Goal: Transaction & Acquisition: Complete application form

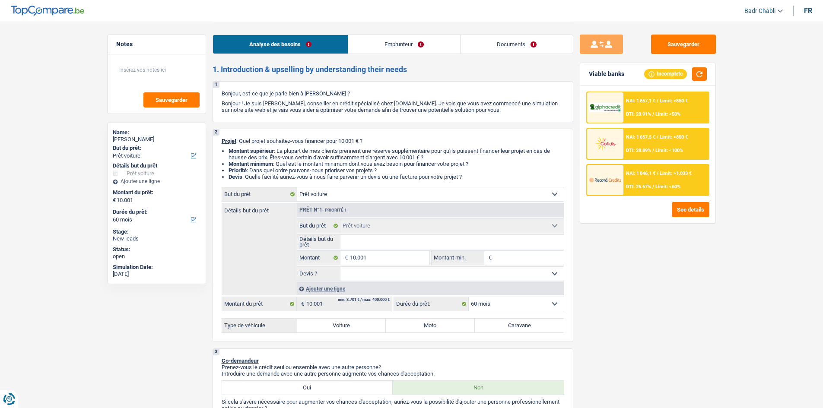
select select "car"
select select "60"
select select "car"
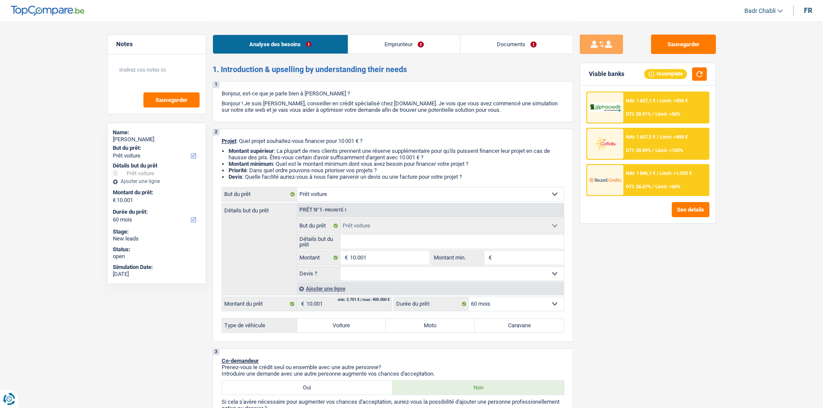
select select "60"
select select "privateEmployee"
select select "netSalary"
select select "mealVouchers"
select select "rents"
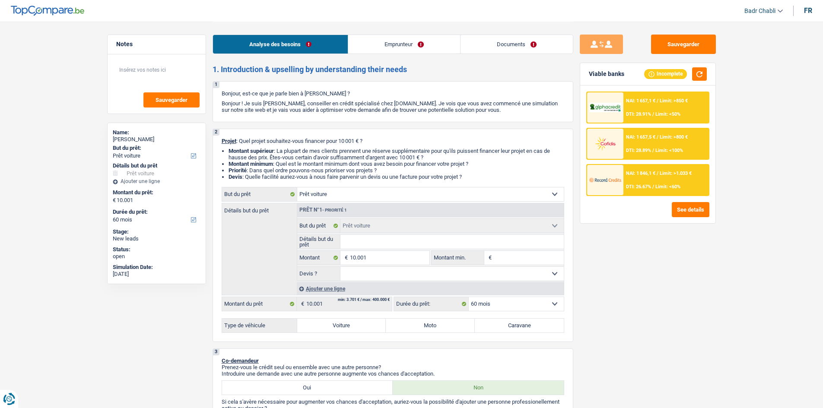
select select "car"
select select "60"
select select "32"
select select "single"
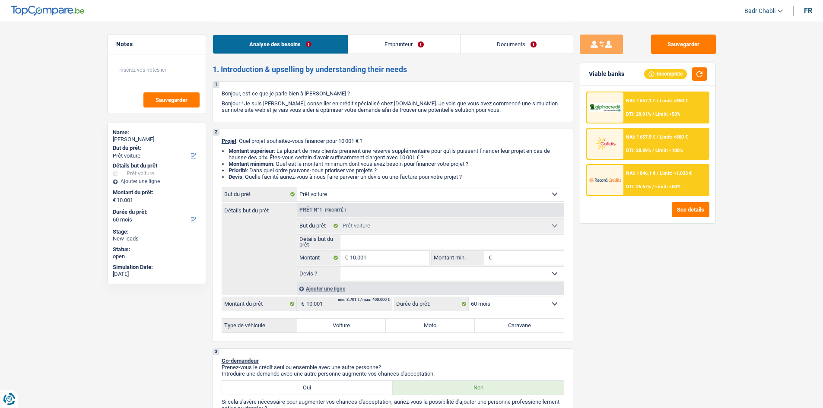
click at [392, 40] on link "Emprunteur" at bounding box center [404, 44] width 112 height 19
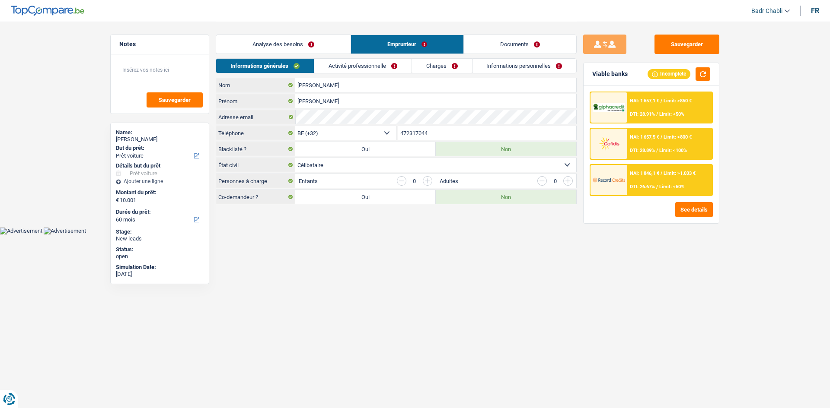
click at [382, 71] on link "Activité professionnelle" at bounding box center [362, 66] width 97 height 14
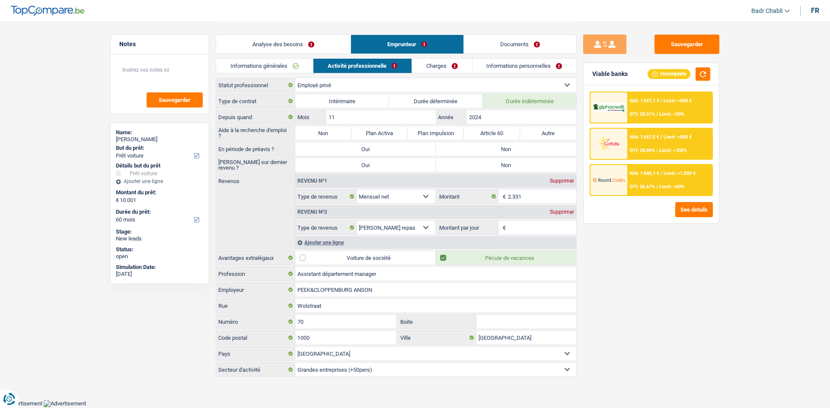
click at [327, 133] on label "Non" at bounding box center [323, 133] width 56 height 14
click at [327, 133] on input "Non" at bounding box center [323, 133] width 56 height 14
radio input "true"
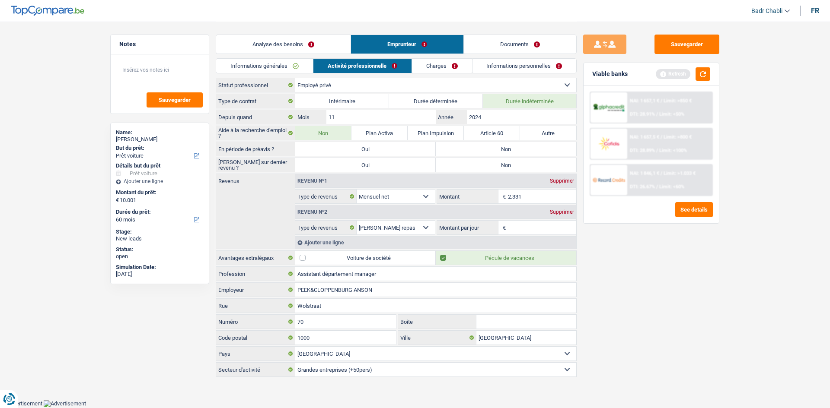
click at [478, 143] on label "Non" at bounding box center [506, 149] width 140 height 14
click at [478, 143] on input "Non" at bounding box center [506, 149] width 140 height 14
radio input "true"
click at [491, 156] on div "En période de préavis ? Oui Non" at bounding box center [396, 149] width 361 height 15
click at [490, 161] on label "Non" at bounding box center [506, 165] width 140 height 14
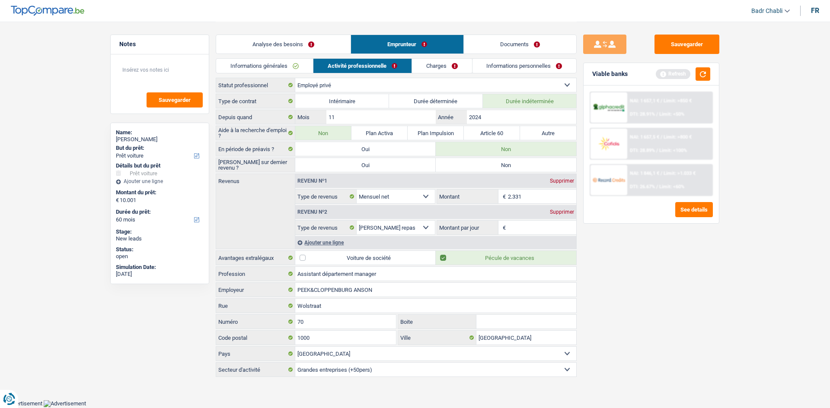
click at [490, 161] on input "Non" at bounding box center [506, 165] width 140 height 14
radio input "true"
click at [277, 45] on link "Analyse des besoins" at bounding box center [283, 44] width 134 height 19
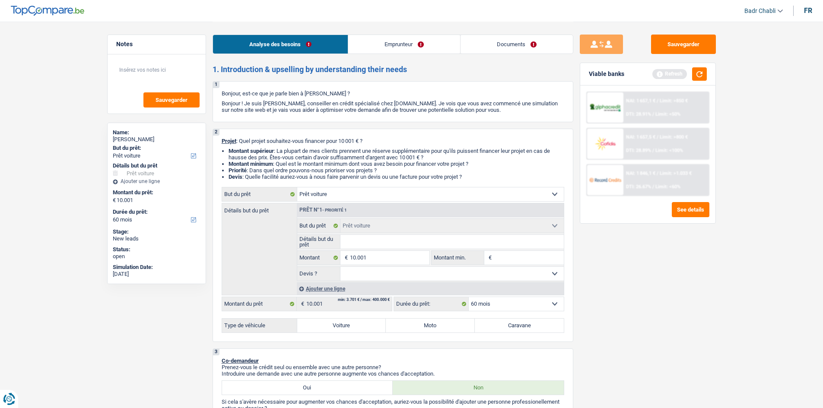
click at [543, 120] on div "1 Bonjour, est-ce que je parle bien à Lyudmila radeva Dimitrova ? Bonjour ! Je …" at bounding box center [393, 101] width 361 height 41
click at [378, 244] on input "Détails but du prêt" at bounding box center [452, 242] width 223 height 14
click at [379, 243] on input "Détails but du prêt" at bounding box center [452, 242] width 223 height 14
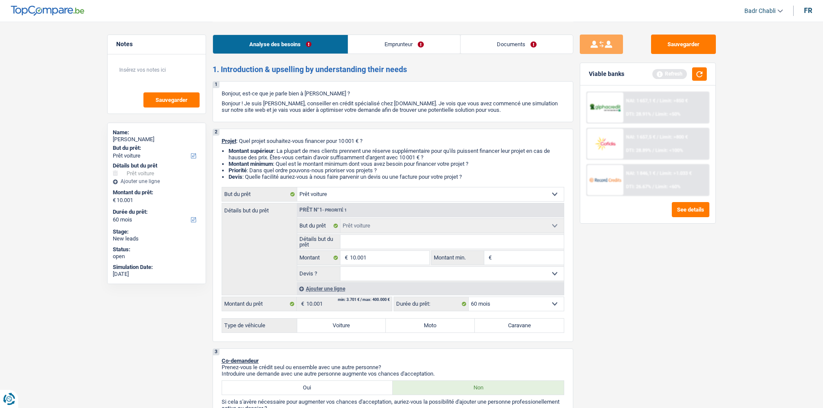
type input "B"
type input "BM"
type input "BMW"
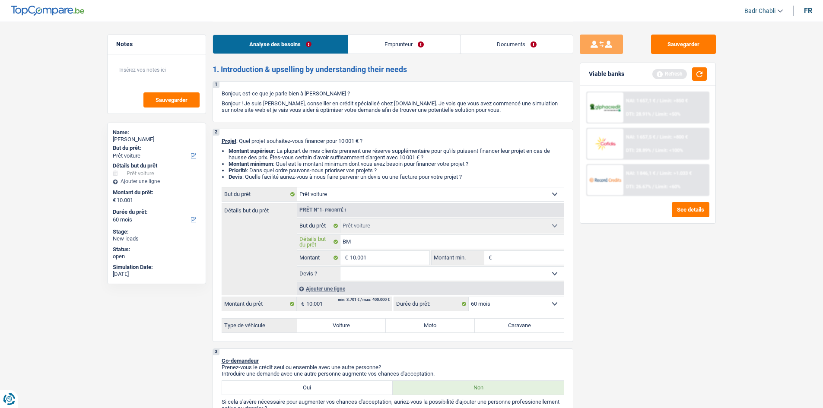
type input "BMW"
click at [415, 237] on input "BMW" at bounding box center [452, 242] width 223 height 14
type input "BMW"
type input "BMW z"
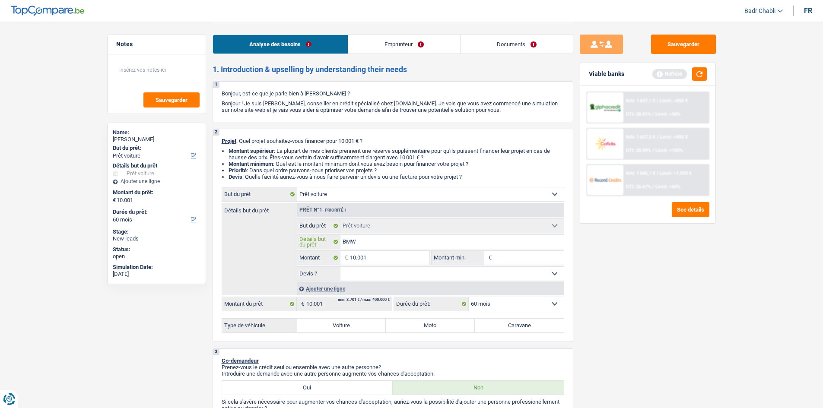
type input "BMW z"
type input "BMW"
type input "BMW s"
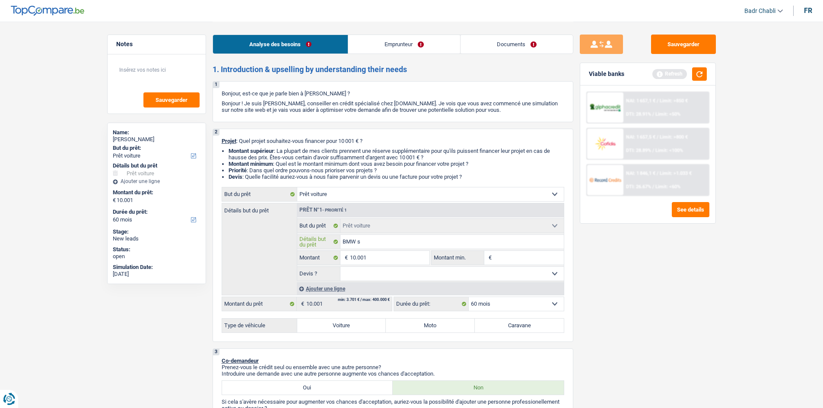
type input "BMW se"
type input "BMW ser"
type input "BMW seri"
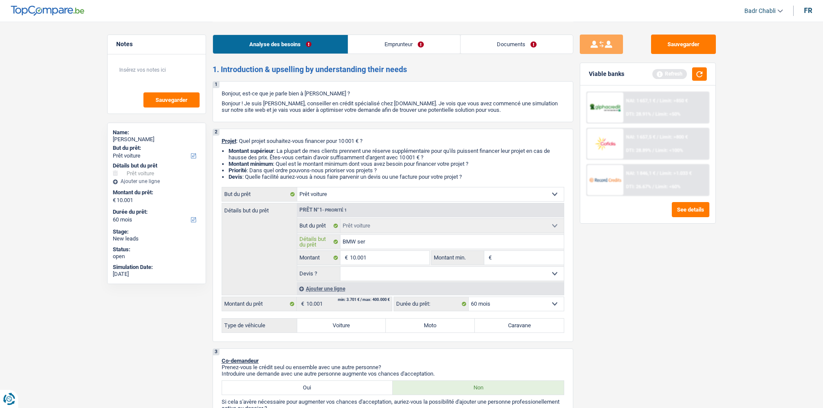
type input "BMW seri"
type input "BMW serie"
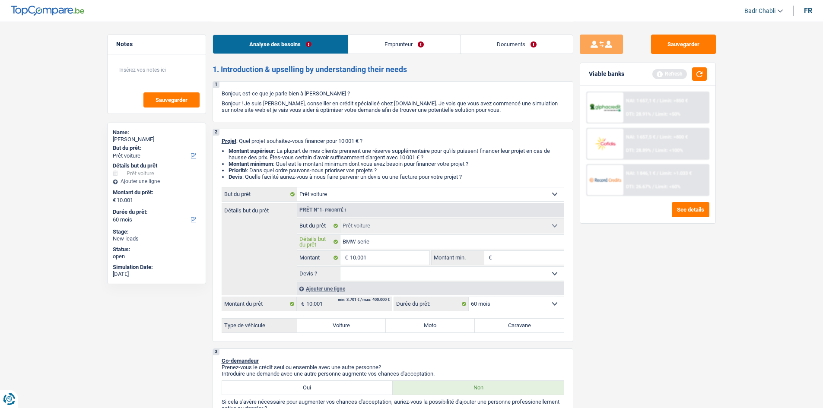
type input "BMW serie 1"
type input "BMW serie 1 2"
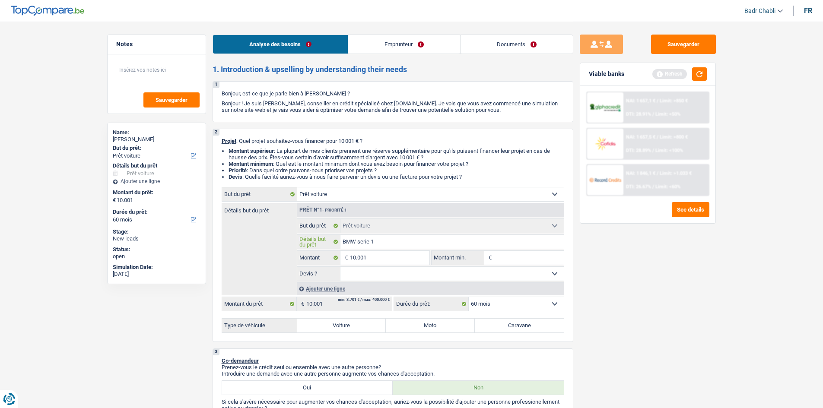
type input "BMW serie 1 2"
type input "BMW serie 1 20"
type input "BMW serie 1 201"
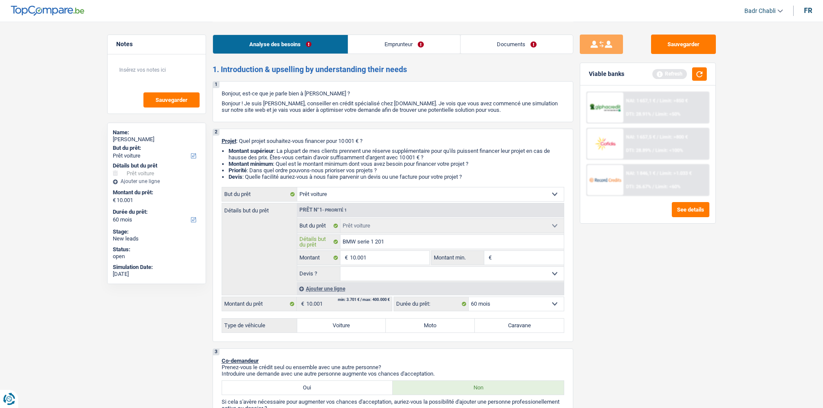
type input "BMW serie 1 2019"
click at [352, 326] on label "Voiture" at bounding box center [341, 326] width 89 height 14
click at [352, 326] on input "Voiture" at bounding box center [341, 326] width 89 height 14
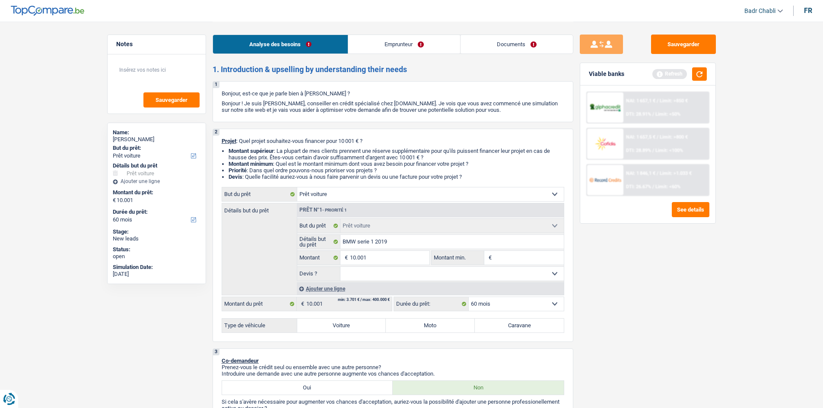
radio input "true"
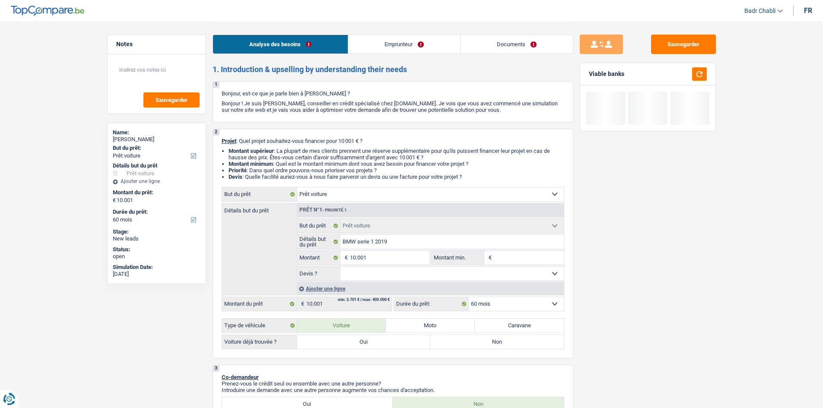
click at [374, 342] on label "Oui" at bounding box center [364, 342] width 134 height 14
click at [374, 342] on input "Oui" at bounding box center [364, 342] width 134 height 14
radio input "true"
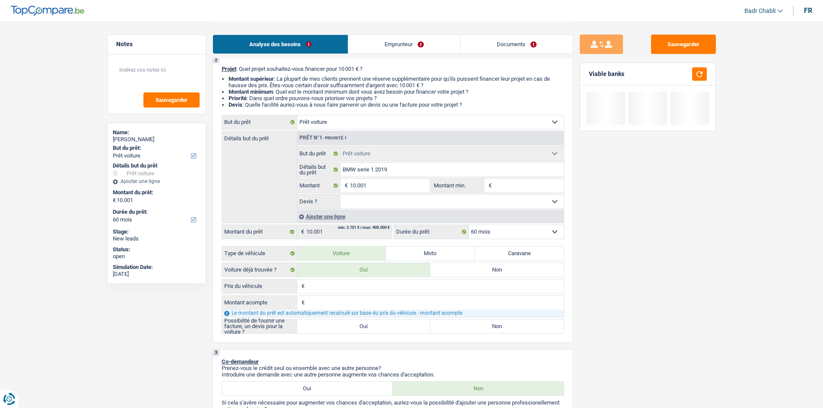
scroll to position [130, 0]
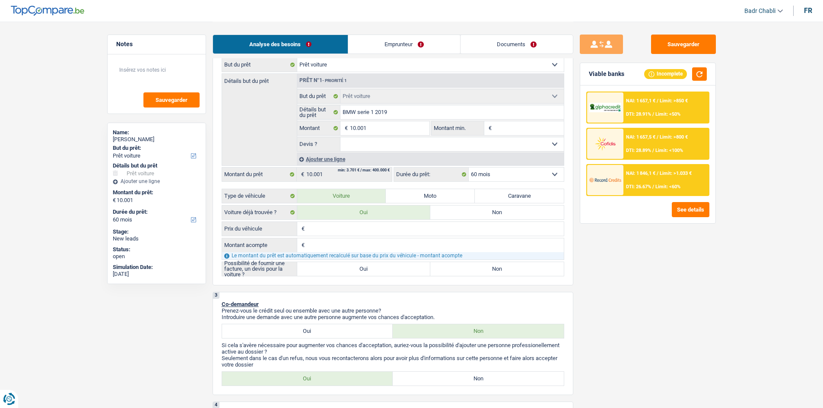
click at [371, 263] on label "Oui" at bounding box center [364, 269] width 134 height 14
click at [371, 263] on input "Oui" at bounding box center [364, 269] width 134 height 14
radio input "true"
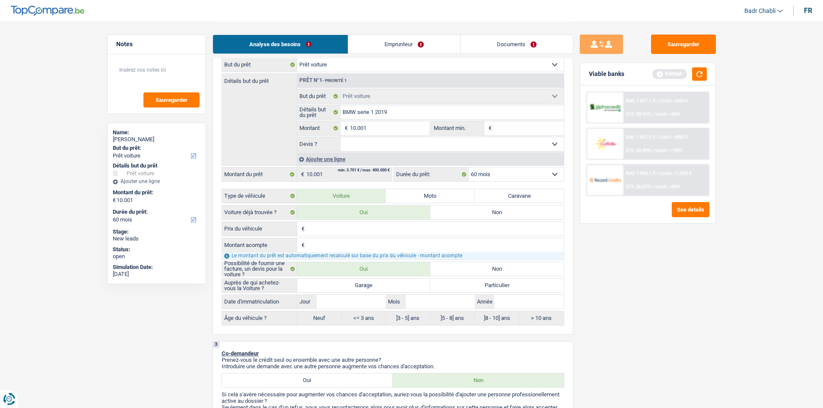
click at [373, 287] on label "Garage" at bounding box center [364, 286] width 134 height 14
click at [373, 287] on input "Garage" at bounding box center [364, 286] width 134 height 14
radio input "true"
click at [367, 307] on input "Jour" at bounding box center [351, 302] width 69 height 14
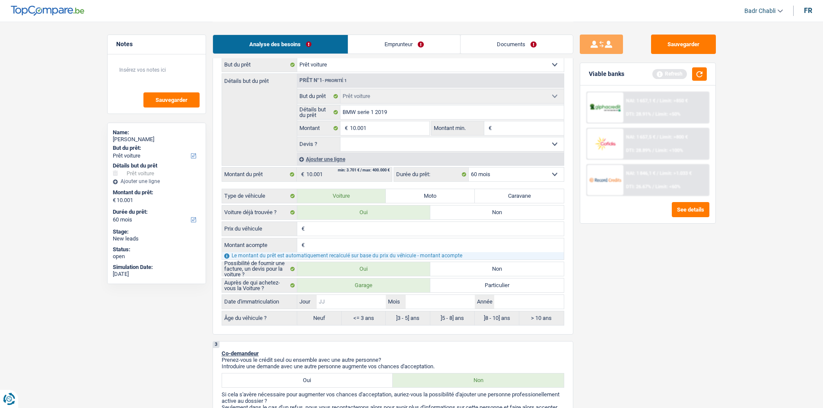
type input "0"
type input "01"
type input "0"
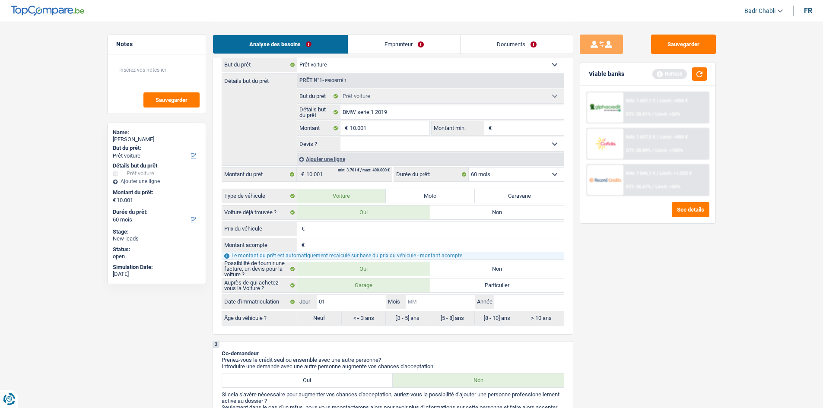
type input "0"
type input "01"
type input "2"
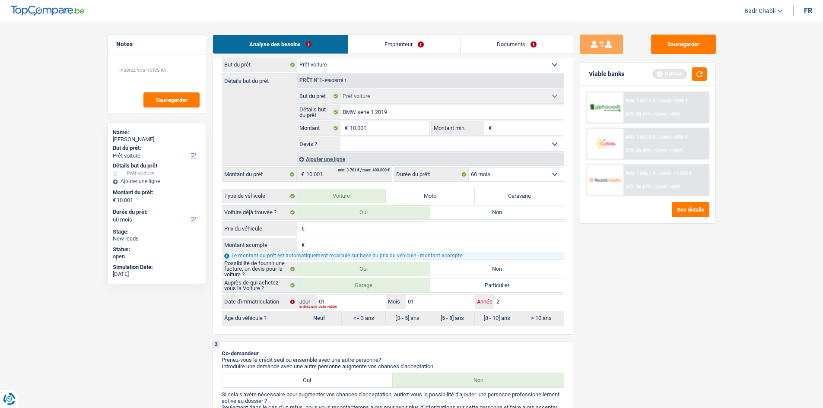
type input "20"
type input "201"
type input "2019"
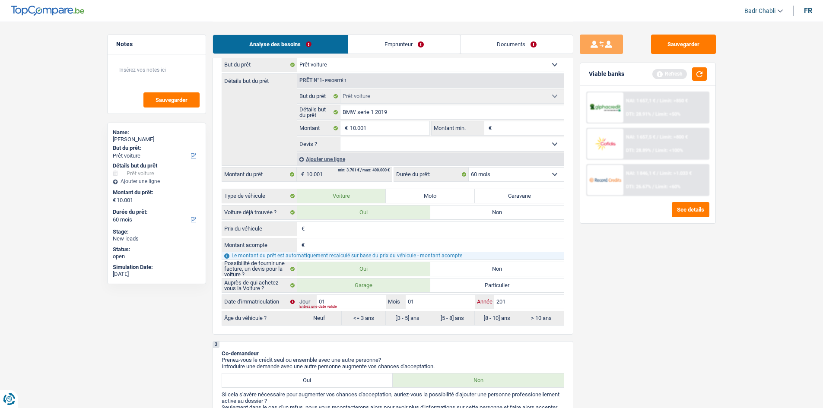
type input "2019"
radio input "false"
radio input "true"
click at [460, 288] on label "Particulier" at bounding box center [498, 286] width 134 height 14
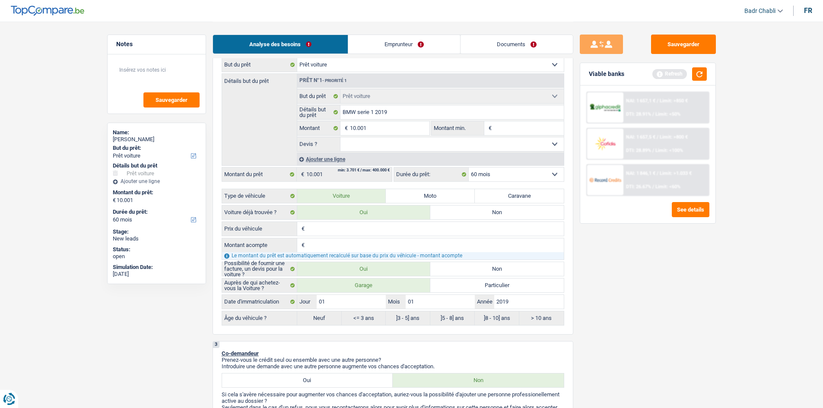
click at [460, 288] on input "Particulier" at bounding box center [498, 286] width 134 height 14
radio input "true"
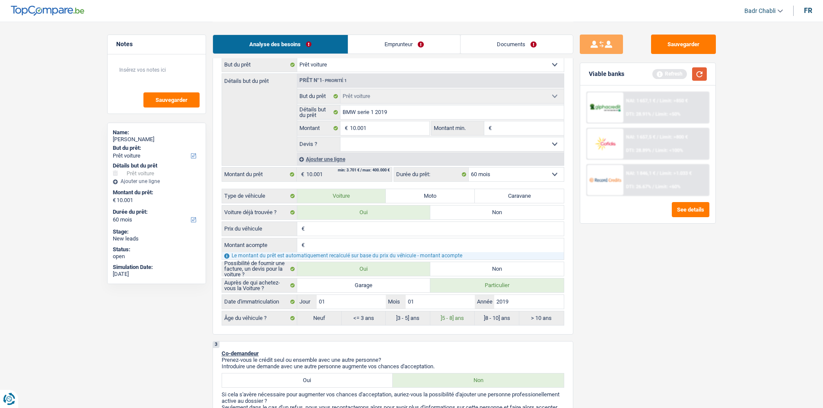
click at [699, 72] on button "button" at bounding box center [699, 73] width 15 height 13
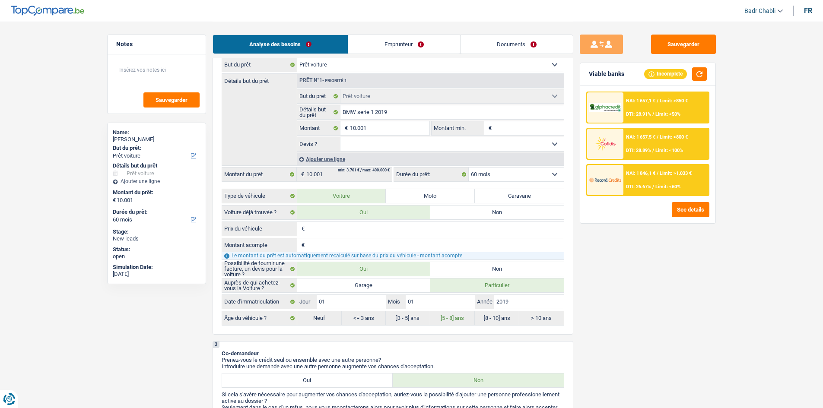
click at [654, 188] on span "/" at bounding box center [654, 187] width 2 height 6
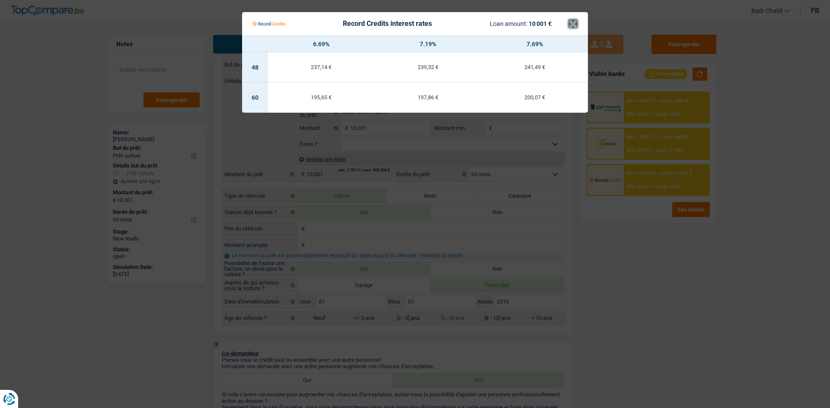
click at [575, 23] on button "×" at bounding box center [572, 23] width 9 height 9
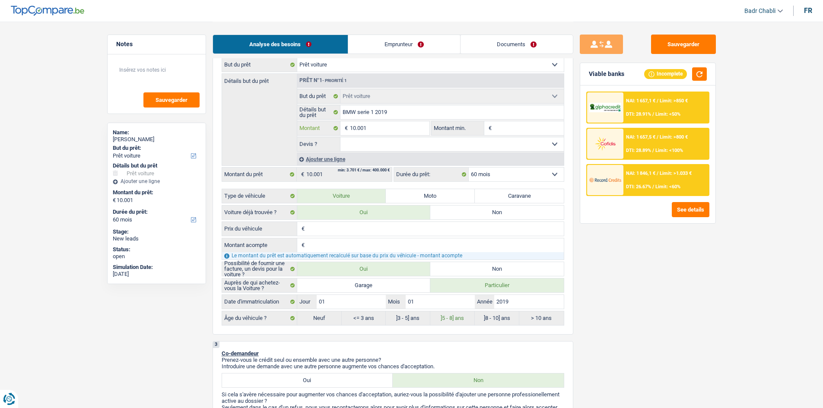
click at [376, 127] on input "10.001" at bounding box center [389, 128] width 79 height 14
click at [544, 129] on input "Montant min." at bounding box center [529, 128] width 70 height 14
paste input "10.001"
type input "10.001"
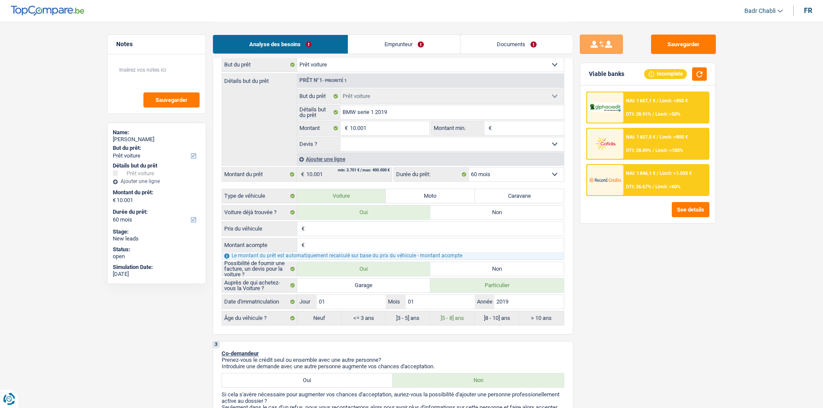
type input "10.001"
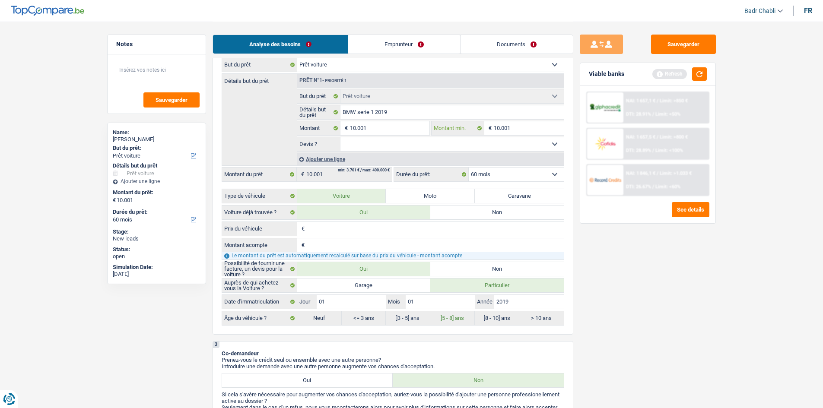
type input "10.001"
click at [414, 143] on select "Oui Non Non répondu Sélectionner une option" at bounding box center [452, 144] width 223 height 14
select select "yes"
click at [341, 137] on select "Oui Non Non répondu Sélectionner une option" at bounding box center [452, 144] width 223 height 14
select select "yes"
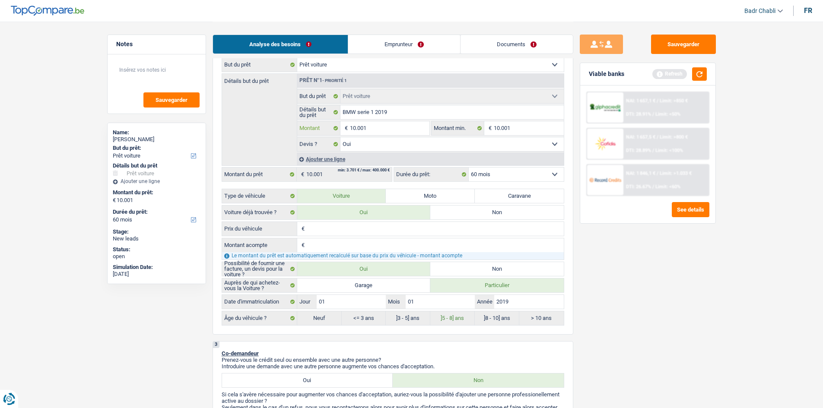
click at [397, 132] on input "10.001" at bounding box center [389, 128] width 79 height 14
click at [326, 227] on input "Prix du véhicule" at bounding box center [435, 229] width 257 height 14
type input "1"
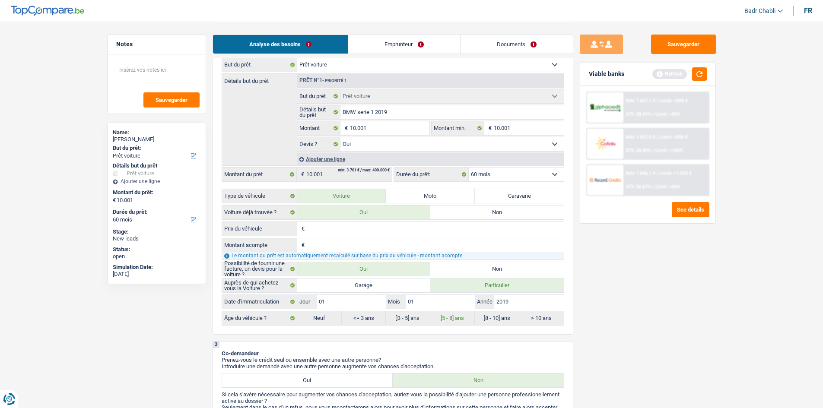
type input "1"
type input "14"
type input "140"
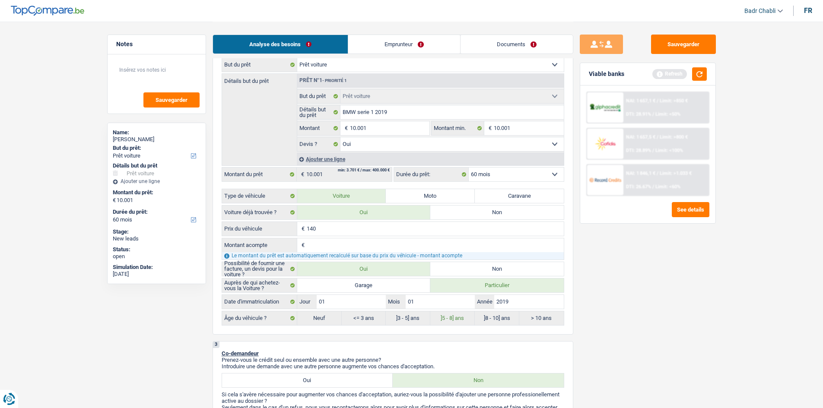
type input "1.400"
type input "14.000"
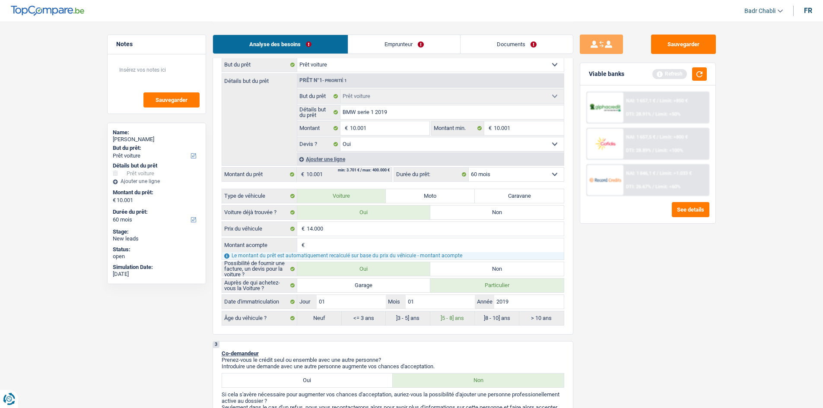
type input "4"
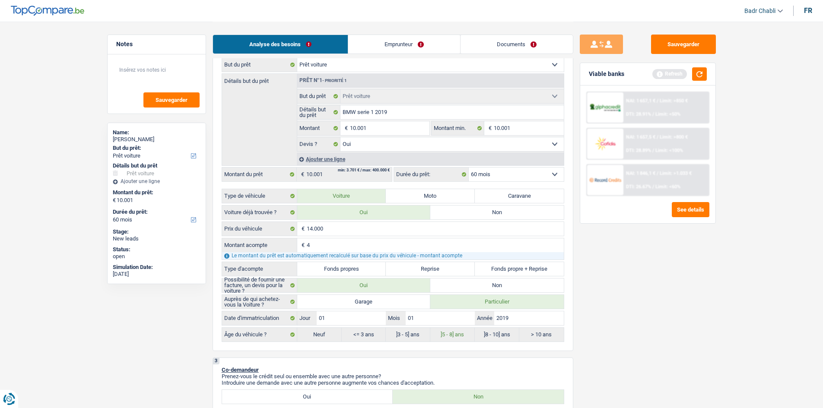
type input "40"
type input "400"
type input "4.000"
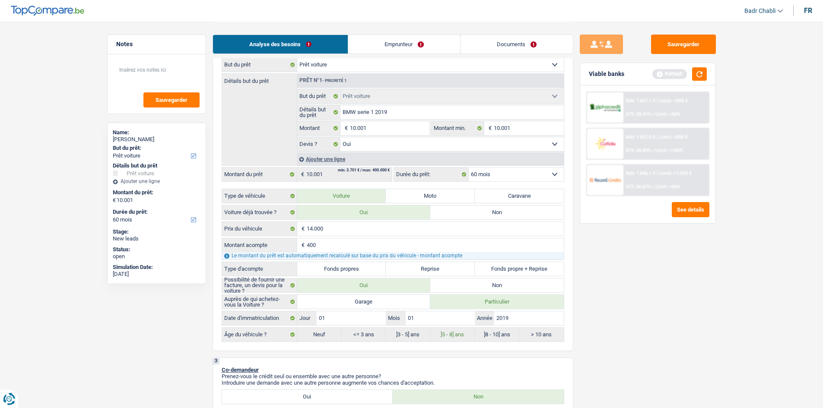
type input "4.000"
type input "10.000"
select select "48"
type input "10.000"
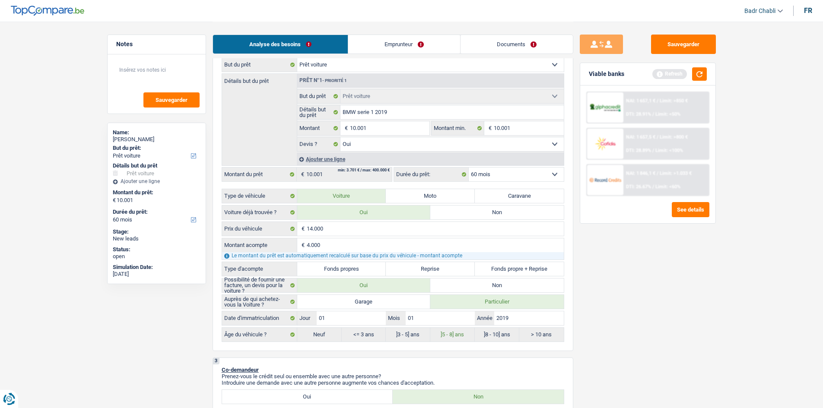
type input "10.000"
select select "48"
type input "10.000"
select select "48"
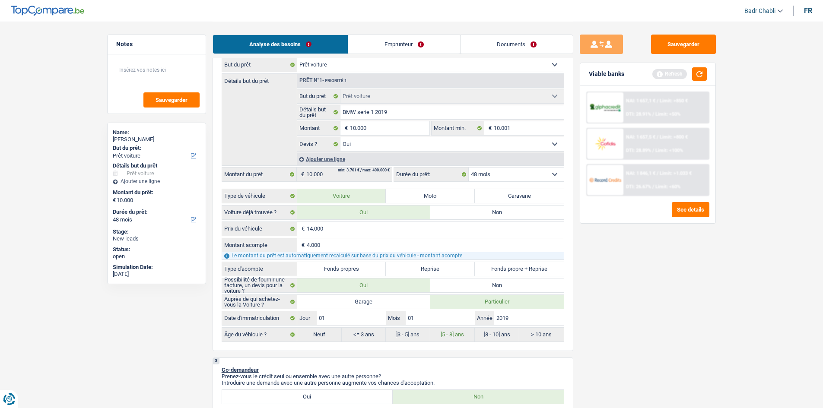
click at [332, 270] on label "Fonds propres" at bounding box center [341, 269] width 89 height 14
click at [332, 270] on input "Fonds propres" at bounding box center [341, 269] width 89 height 14
radio input "true"
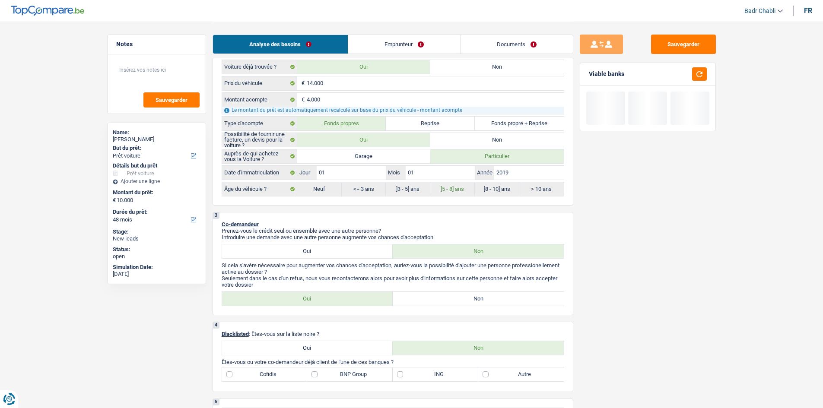
scroll to position [389, 0]
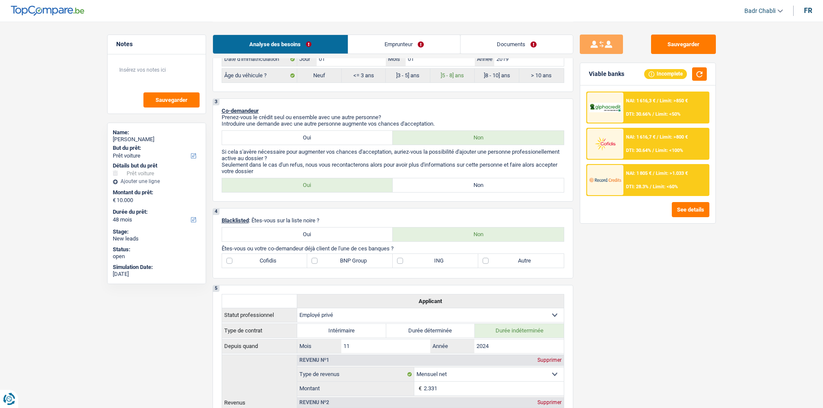
click at [460, 188] on label "Non" at bounding box center [478, 186] width 171 height 14
click at [460, 188] on input "Non" at bounding box center [478, 186] width 171 height 14
radio input "true"
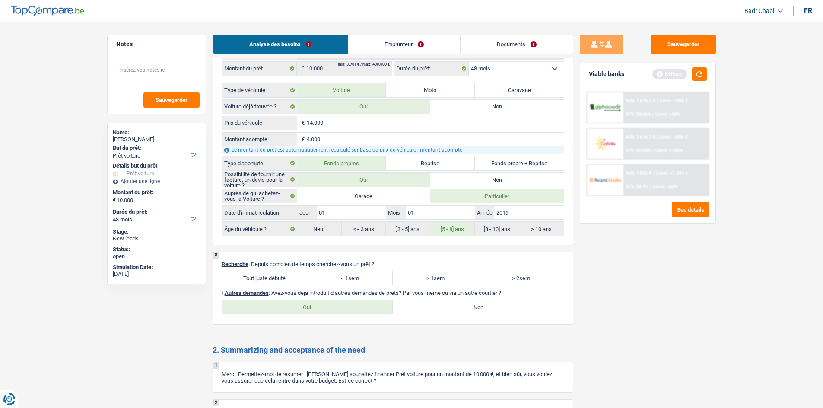
scroll to position [1124, 0]
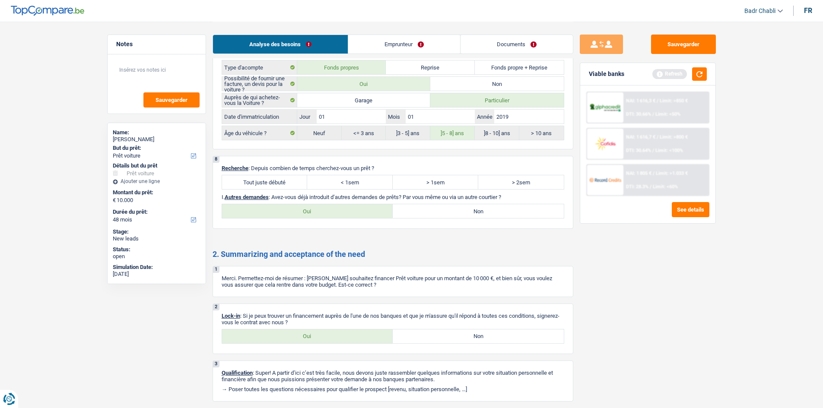
click at [295, 181] on label "Tout juste débuté" at bounding box center [265, 182] width 86 height 14
click at [295, 181] on input "Tout juste débuté" at bounding box center [265, 182] width 86 height 14
radio input "true"
click at [497, 219] on div "8 Recherche : Depuis combien de temps cherchez-vous un prêt ? Tout juste débuté…" at bounding box center [393, 192] width 361 height 73
click at [494, 217] on label "Non" at bounding box center [478, 211] width 171 height 14
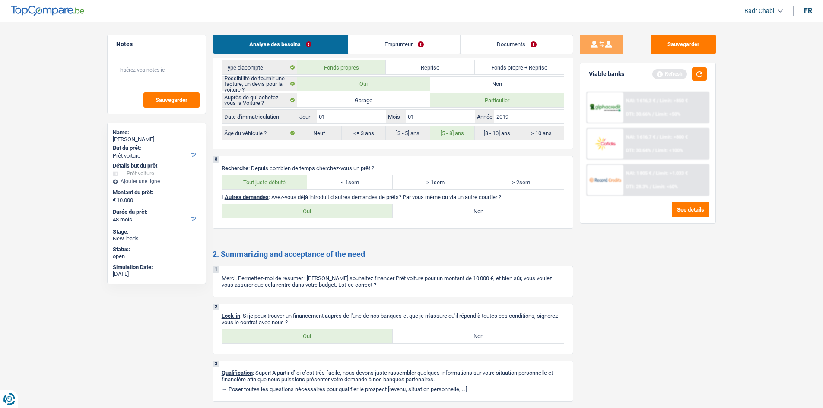
click at [494, 217] on input "Non" at bounding box center [478, 211] width 171 height 14
radio input "true"
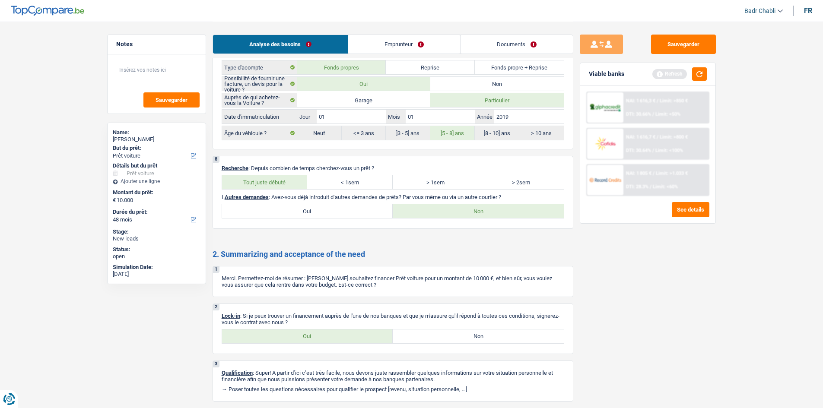
click at [322, 332] on label "Oui" at bounding box center [307, 337] width 171 height 14
click at [322, 332] on input "Oui" at bounding box center [307, 337] width 171 height 14
radio input "true"
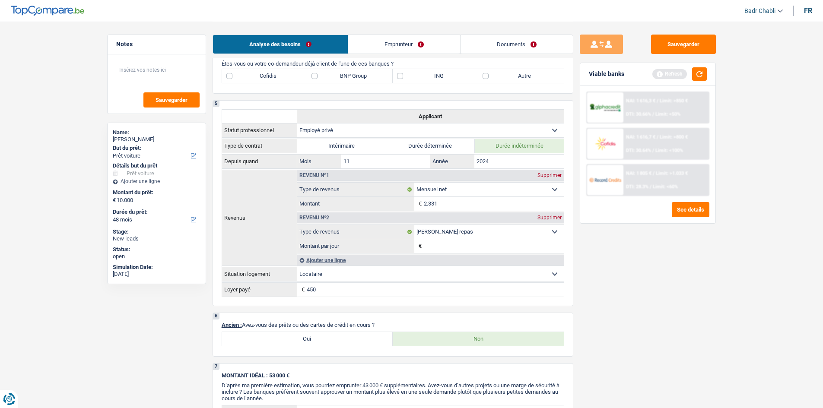
scroll to position [432, 0]
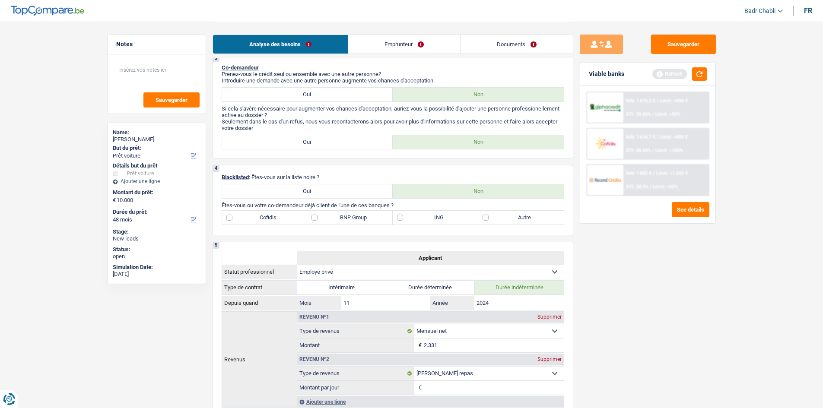
click at [485, 219] on label "Autre" at bounding box center [521, 218] width 86 height 14
click at [485, 219] on input "Autre" at bounding box center [521, 218] width 86 height 14
checkbox input "true"
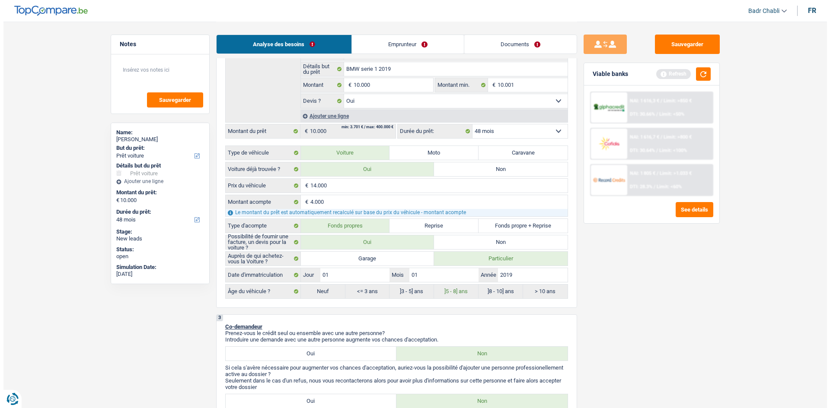
scroll to position [0, 0]
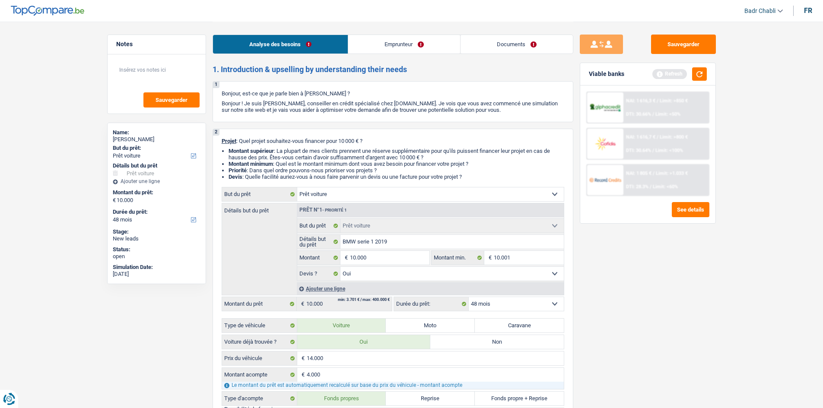
click at [380, 44] on link "Emprunteur" at bounding box center [404, 44] width 112 height 19
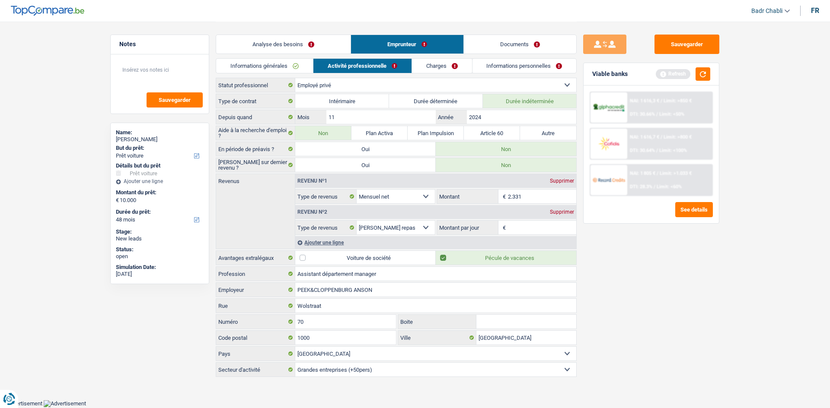
click at [286, 65] on link "Informations générales" at bounding box center [264, 66] width 97 height 14
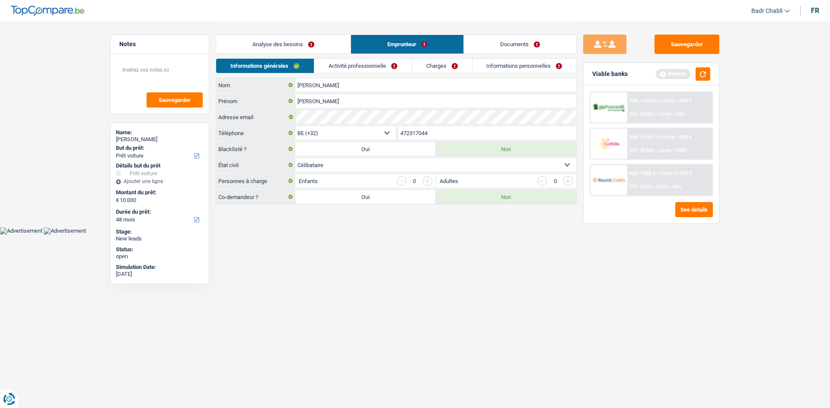
click at [367, 61] on link "Activité professionnelle" at bounding box center [362, 66] width 97 height 14
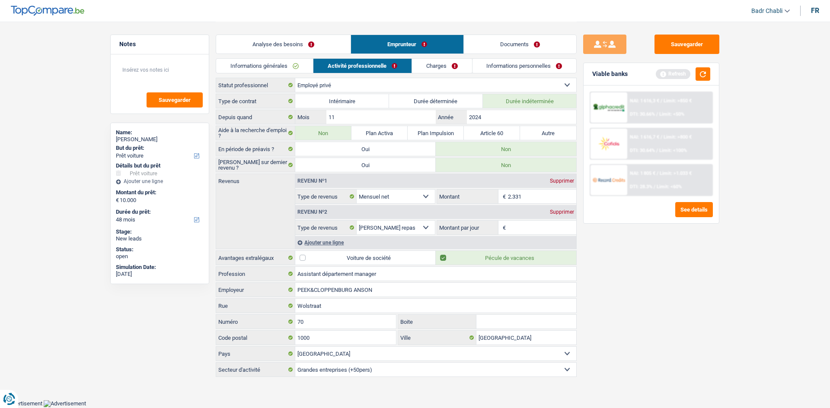
click at [520, 47] on link "Documents" at bounding box center [520, 44] width 112 height 19
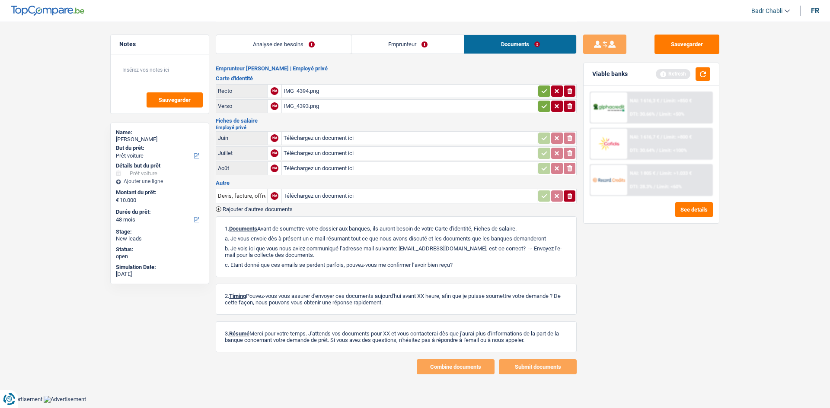
click at [424, 48] on link "Emprunteur" at bounding box center [407, 44] width 112 height 19
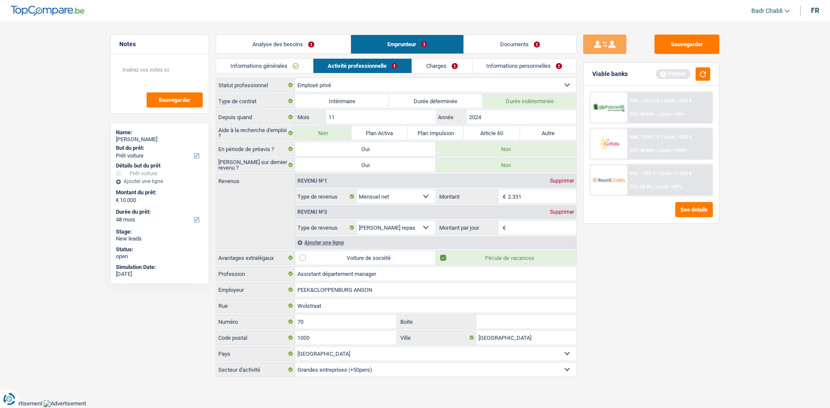
click at [550, 220] on div "Revenu nº2 Supprimer Allocation d'handicap Allocations chômage Allocations fami…" at bounding box center [435, 219] width 281 height 31
click at [543, 234] on input "Montant par jour" at bounding box center [542, 228] width 69 height 14
click at [570, 209] on div "Revenu nº2 Supprimer" at bounding box center [435, 212] width 281 height 14
click at [568, 212] on div "Supprimer" at bounding box center [562, 212] width 29 height 5
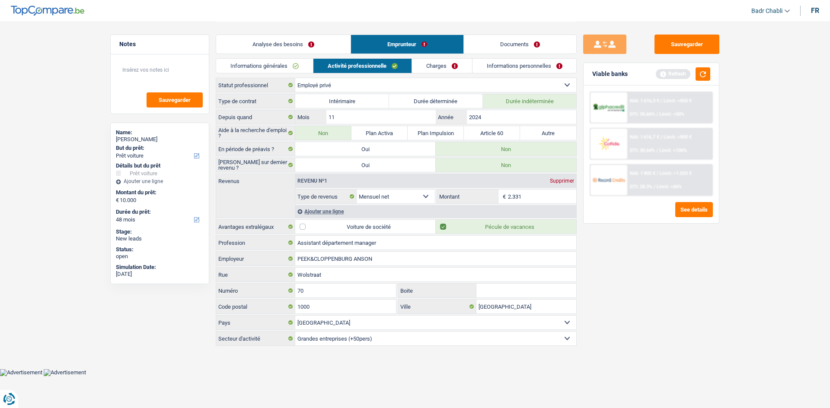
click at [456, 62] on link "Charges" at bounding box center [442, 66] width 60 height 14
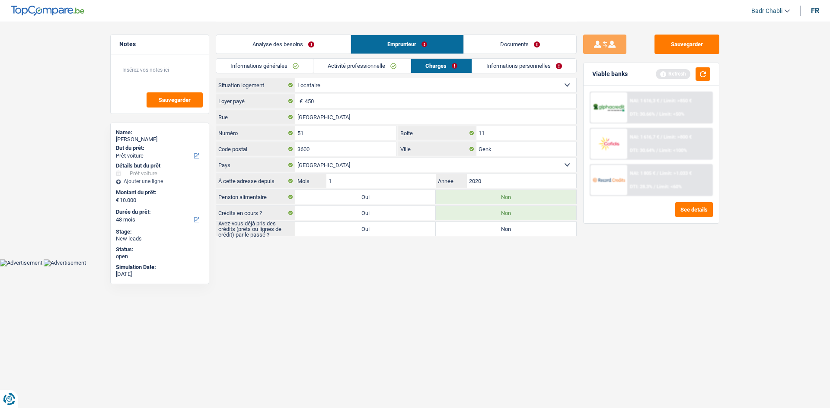
click at [468, 235] on label "Non" at bounding box center [506, 229] width 140 height 14
click at [468, 235] on input "Non" at bounding box center [506, 229] width 140 height 14
radio input "true"
click at [528, 59] on link "Informations personnelles" at bounding box center [524, 66] width 104 height 14
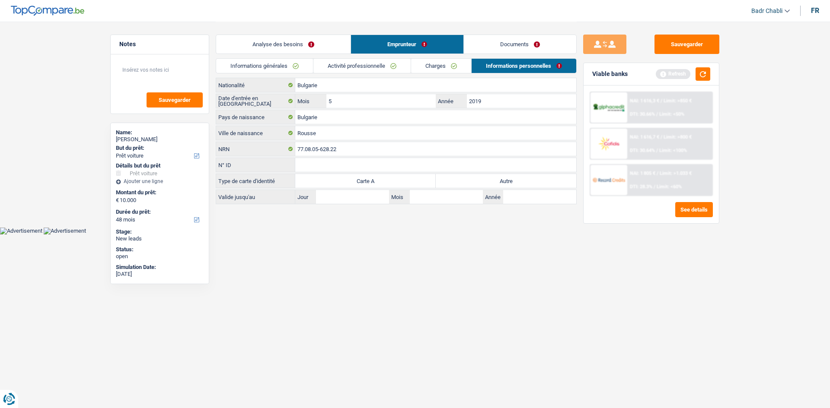
click at [502, 179] on label "Autre" at bounding box center [506, 181] width 140 height 14
click at [502, 179] on input "Autre" at bounding box center [506, 181] width 140 height 14
radio input "true"
click at [547, 53] on link "Documents" at bounding box center [520, 44] width 112 height 19
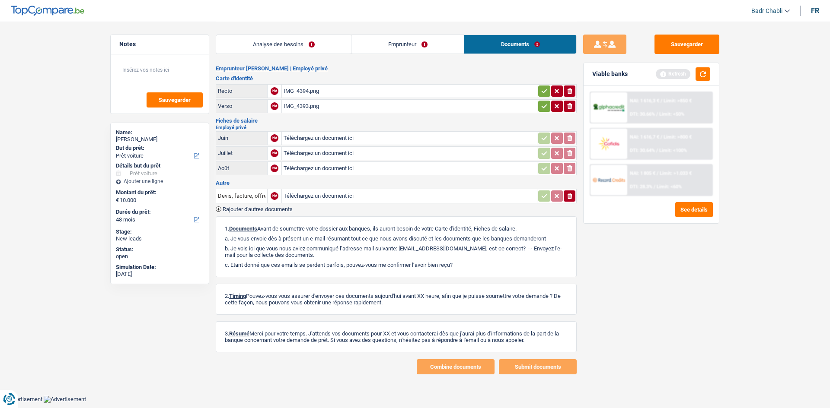
click at [303, 90] on div "IMG_4394.png" at bounding box center [410, 91] width 252 height 13
click at [684, 47] on button "Sauvegarder" at bounding box center [686, 44] width 65 height 19
click at [675, 37] on button "Sauvegarder" at bounding box center [686, 44] width 65 height 19
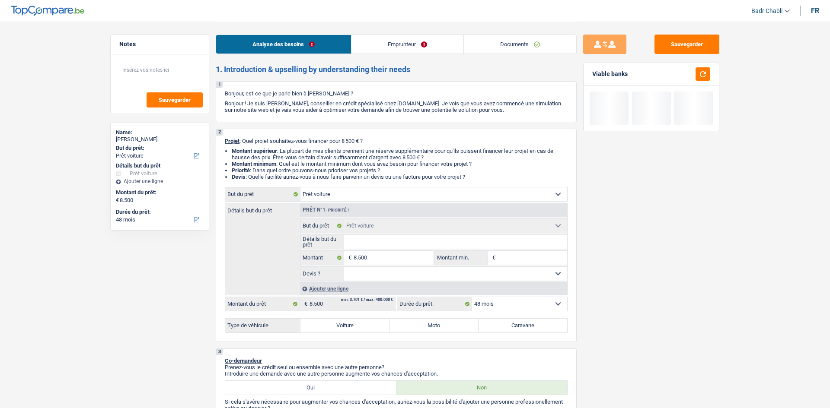
select select "car"
select select "48"
select select "car"
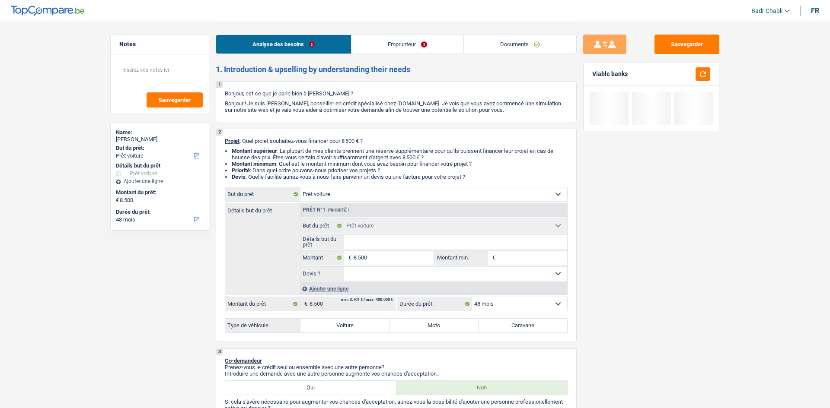
select select "48"
select select "car"
select select "48"
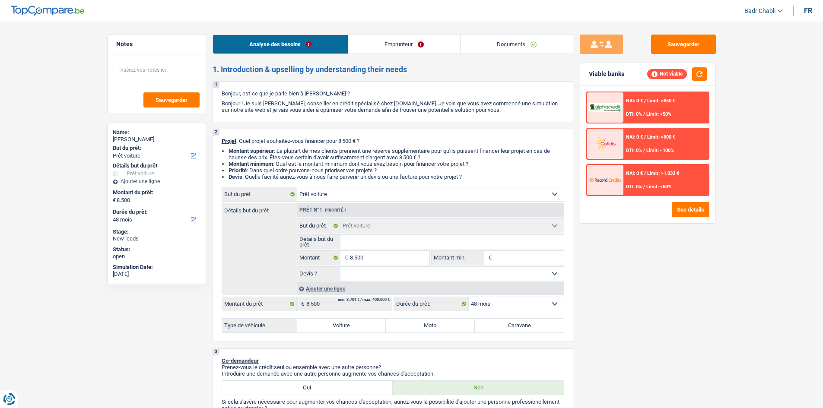
click at [514, 47] on link "Documents" at bounding box center [517, 44] width 112 height 19
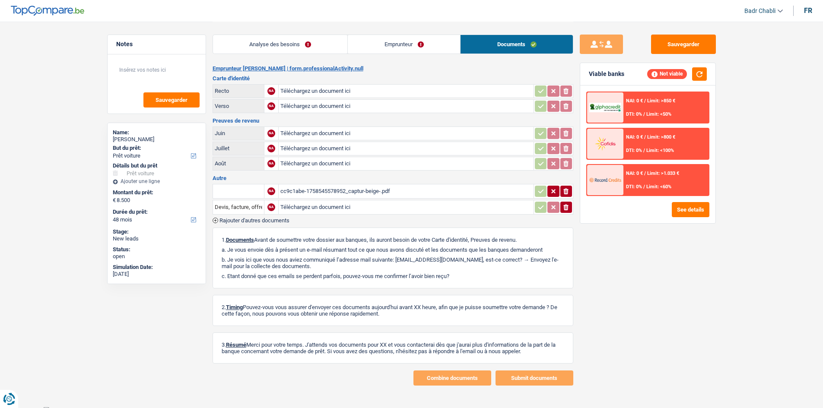
click at [357, 188] on div "cc9c1abe-1758545578952_captur-beige-.pdf" at bounding box center [407, 191] width 252 height 13
click at [294, 46] on link "Analyse des besoins" at bounding box center [280, 44] width 135 height 19
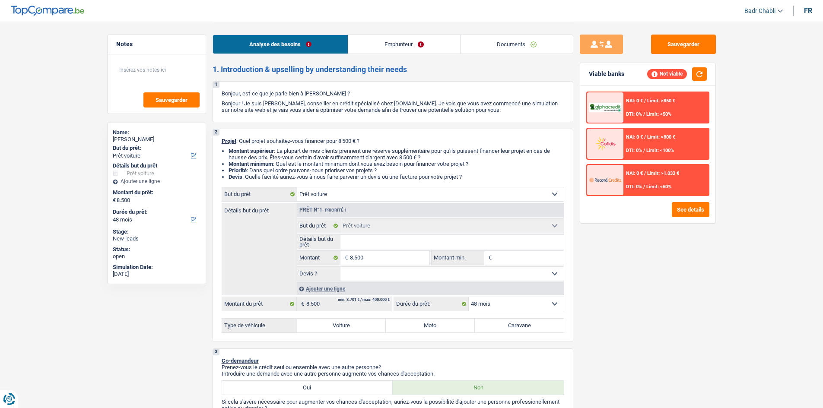
click at [368, 237] on input "Détails but du prêt" at bounding box center [452, 242] width 223 height 14
type input "R"
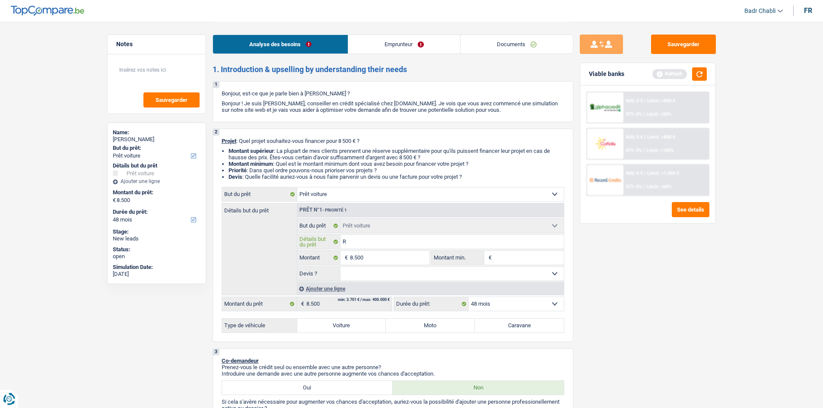
type input "Re"
type input "Ren"
type input "Rena"
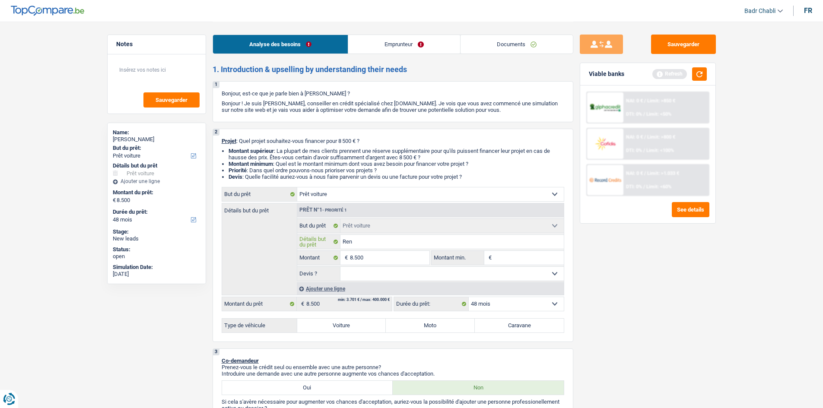
type input "Rena"
type input "Renau"
type input "Renaul"
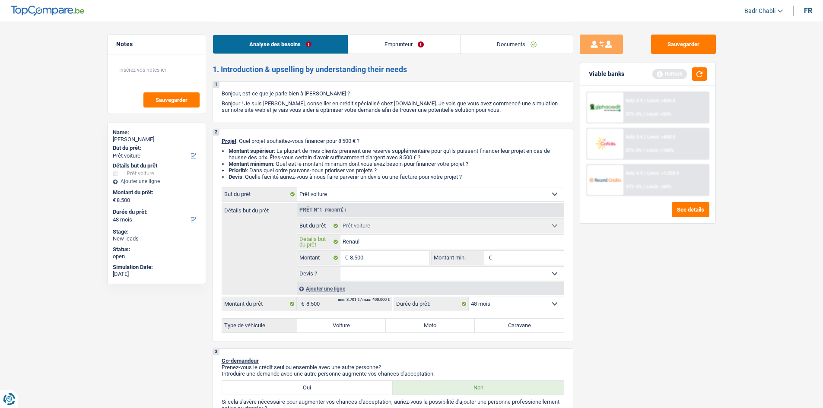
type input "Renault"
type input "Renault C"
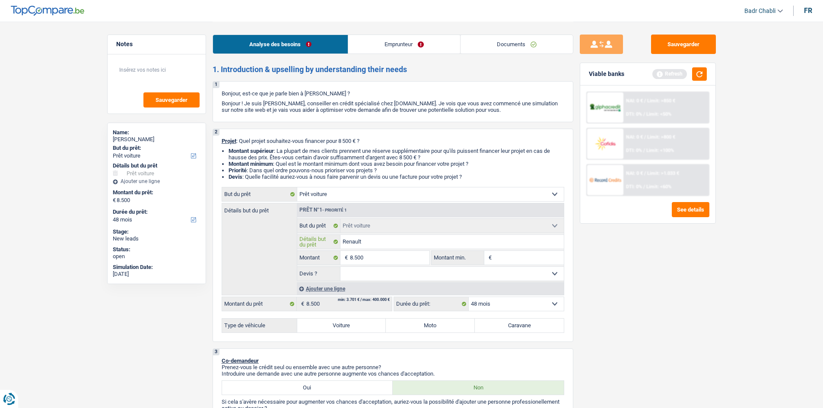
type input "Renault C"
type input "Renault Ca"
type input "Renault Cap"
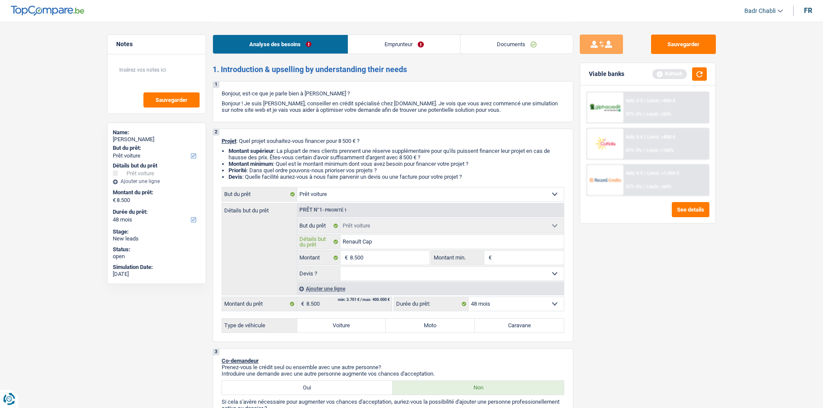
type input "Renault Capt"
type input "Renault Captu"
type input "Renault Captur"
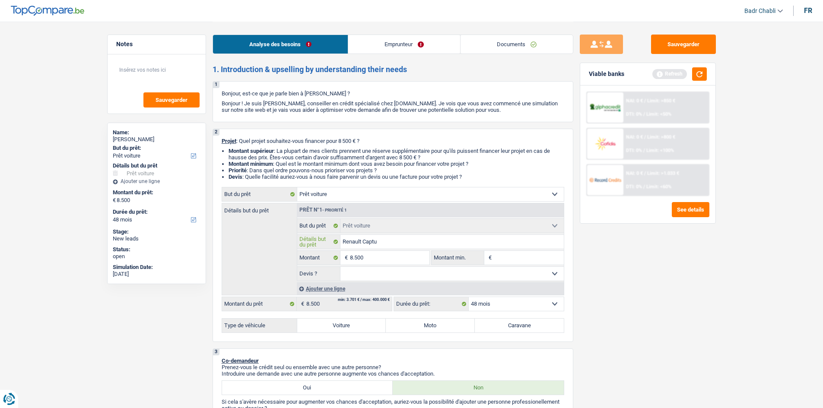
type input "Renault Captur"
type input "Renault Captur 2"
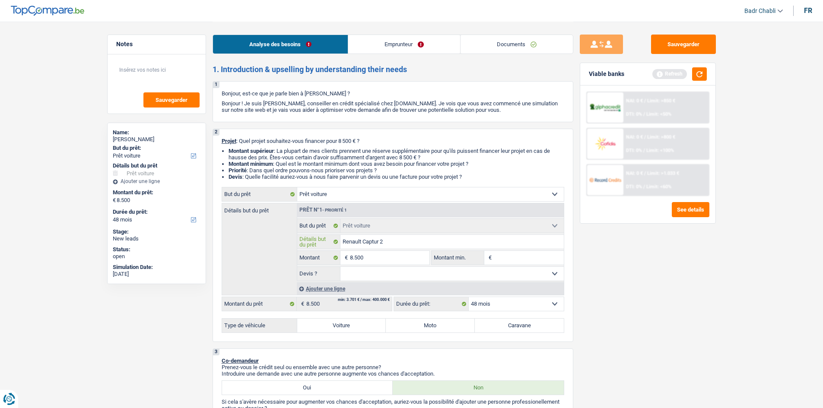
type input "Renault Captur 20"
type input "Renault Captur 201"
type input "Renault Captur 2015"
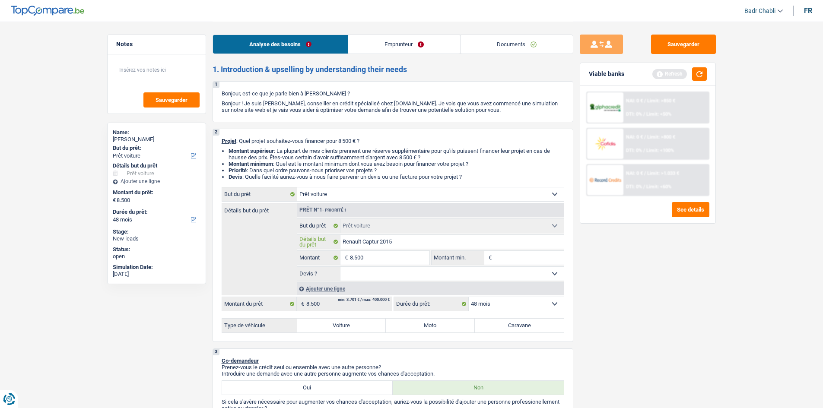
type input "Renault Captur 2015"
click at [389, 275] on select "Oui Non Non répondu Sélectionner une option" at bounding box center [452, 274] width 223 height 14
select select "yes"
click at [341, 267] on select "Oui Non Non répondu Sélectionner une option" at bounding box center [452, 274] width 223 height 14
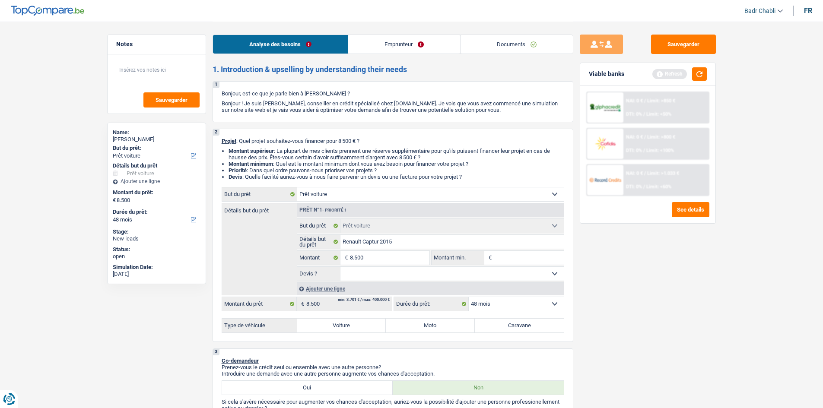
select select "yes"
click at [399, 252] on input "8.500" at bounding box center [389, 258] width 79 height 14
click at [525, 258] on input "Montant min." at bounding box center [529, 258] width 70 height 14
paste input "8.500"
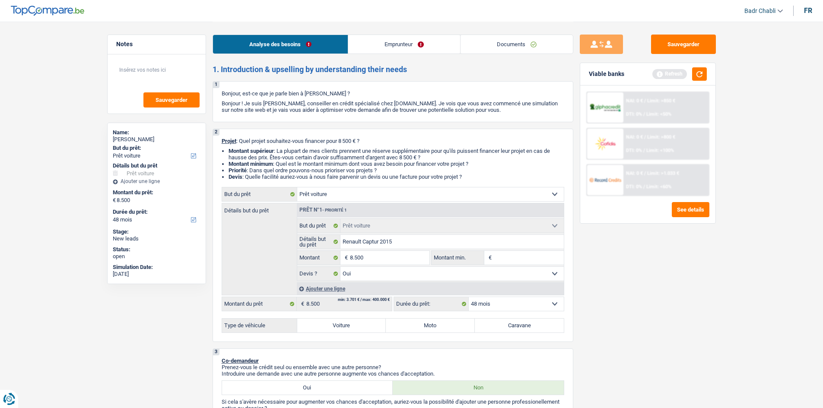
type input "8.500"
click at [357, 324] on label "Voiture" at bounding box center [341, 326] width 89 height 14
click at [357, 324] on input "Voiture" at bounding box center [341, 326] width 89 height 14
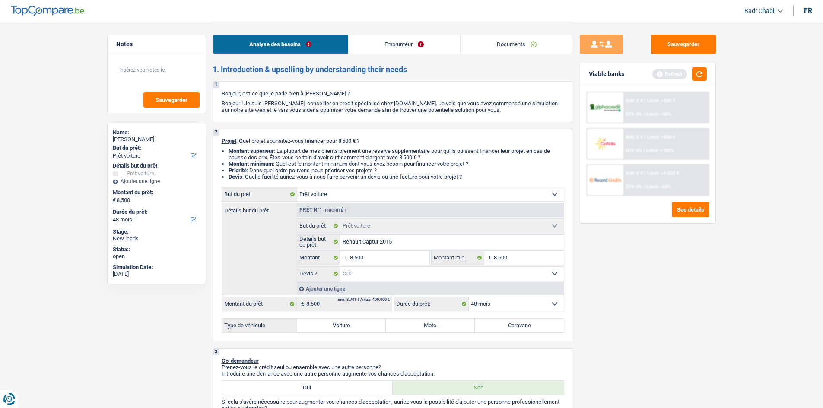
radio input "true"
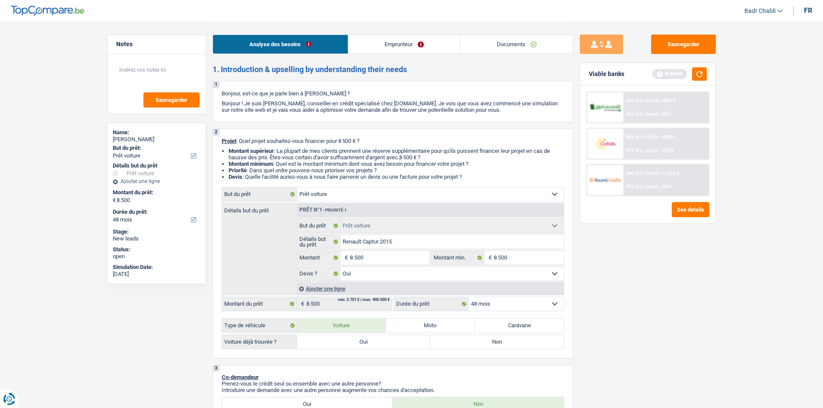
click at [363, 339] on label "Oui" at bounding box center [364, 342] width 134 height 14
click at [363, 339] on input "Oui" at bounding box center [364, 342] width 134 height 14
radio input "true"
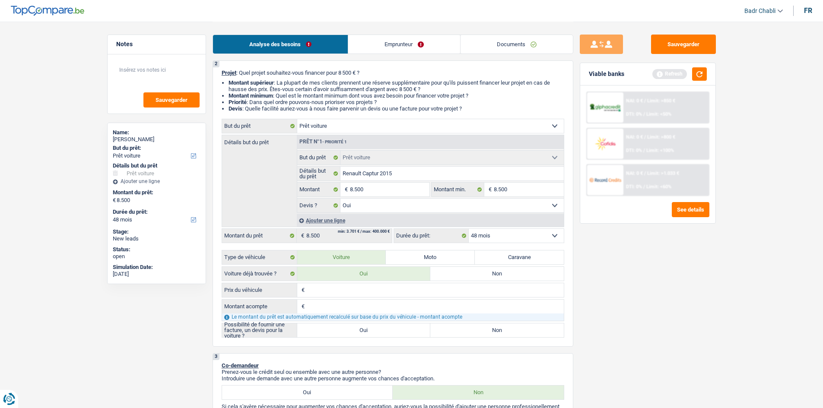
scroll to position [173, 0]
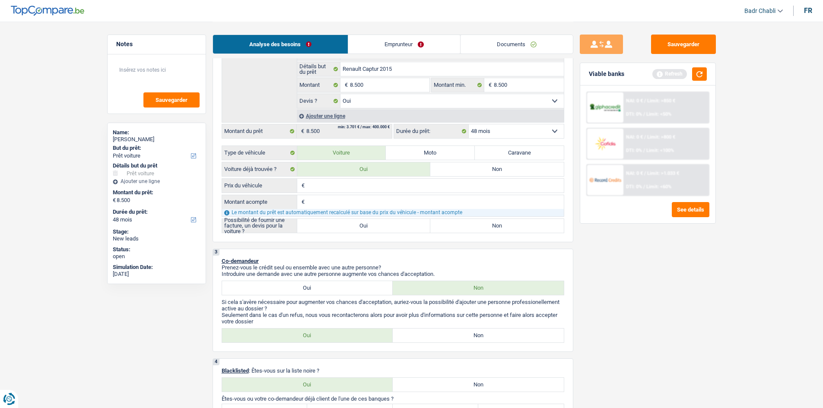
click at [353, 230] on label "Oui" at bounding box center [364, 226] width 134 height 14
click at [353, 230] on input "Oui" at bounding box center [364, 226] width 134 height 14
radio input "true"
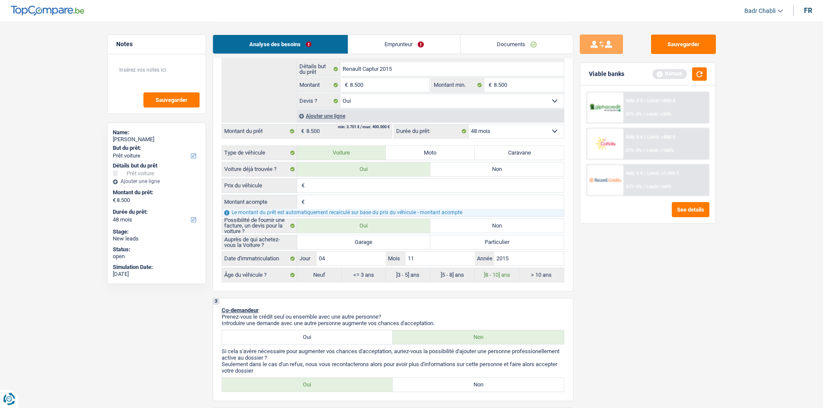
click at [357, 242] on label "Garage" at bounding box center [364, 243] width 134 height 14
click at [357, 242] on input "Garage" at bounding box center [364, 243] width 134 height 14
radio input "true"
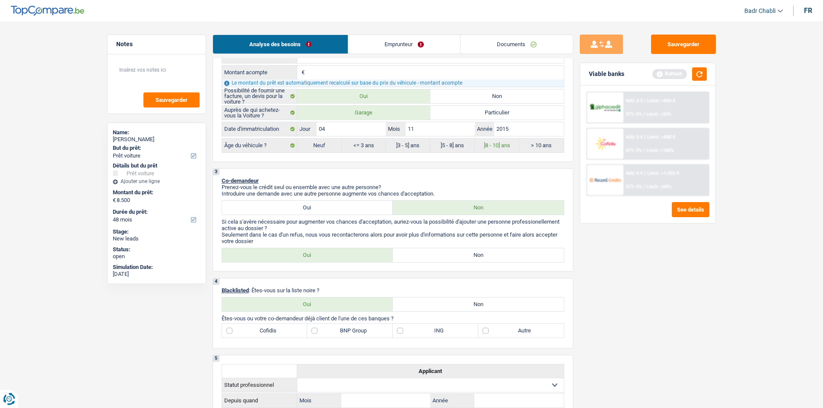
click at [478, 249] on label "Non" at bounding box center [478, 256] width 171 height 14
click at [478, 249] on input "Non" at bounding box center [478, 256] width 171 height 14
radio input "true"
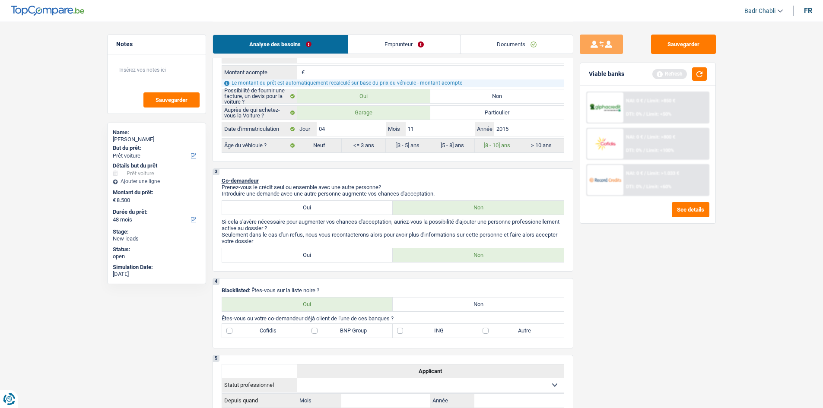
click at [467, 308] on label "Non" at bounding box center [478, 305] width 171 height 14
click at [467, 308] on input "Non" at bounding box center [478, 305] width 171 height 14
radio input "true"
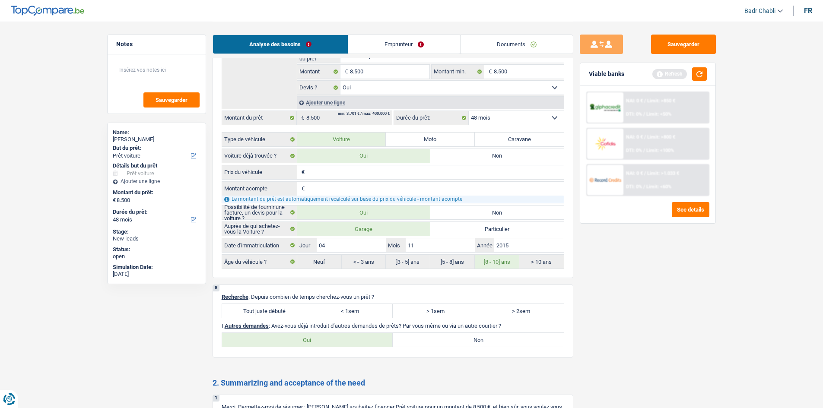
scroll to position [1037, 0]
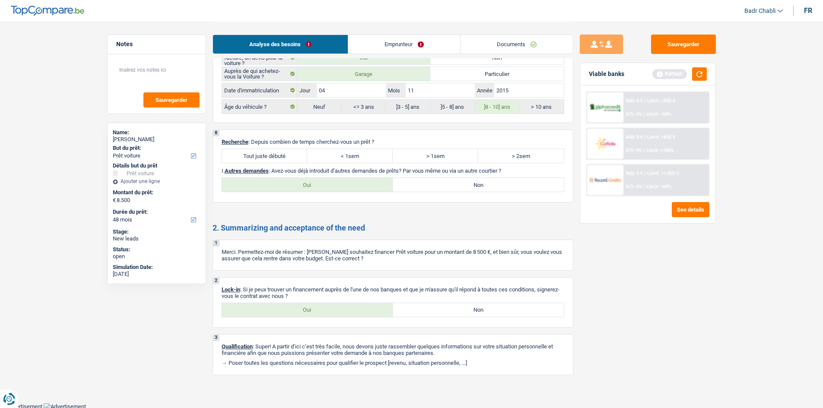
click at [286, 159] on label "Tout juste débuté" at bounding box center [265, 156] width 86 height 14
click at [286, 159] on input "Tout juste débuté" at bounding box center [265, 156] width 86 height 14
radio input "true"
click at [450, 186] on label "Non" at bounding box center [478, 185] width 171 height 14
click at [450, 186] on input "Non" at bounding box center [478, 185] width 171 height 14
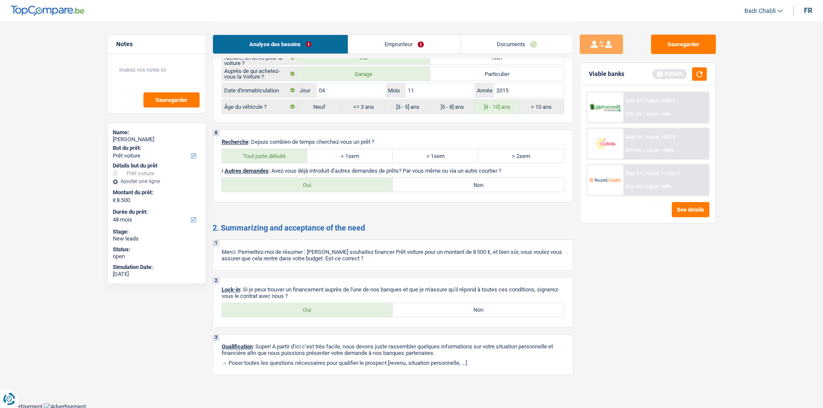
radio input "true"
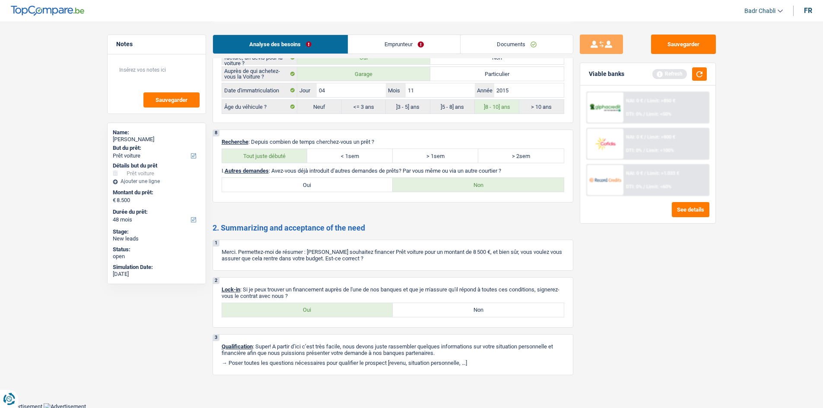
click at [335, 309] on label "Oui" at bounding box center [307, 310] width 171 height 14
click at [335, 309] on input "Oui" at bounding box center [307, 310] width 171 height 14
radio input "true"
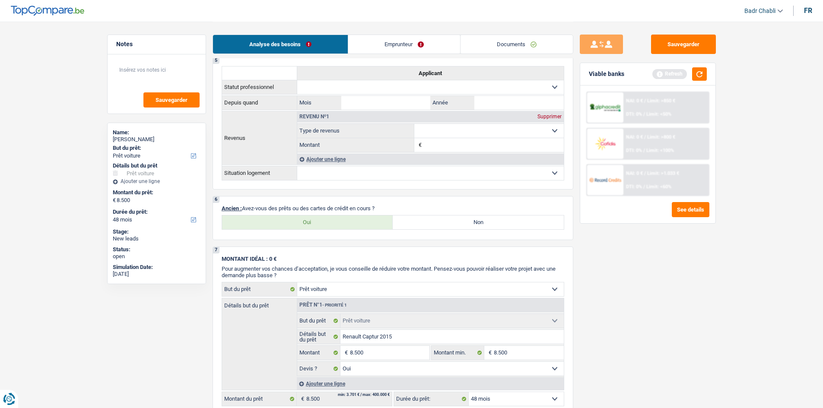
scroll to position [562, 0]
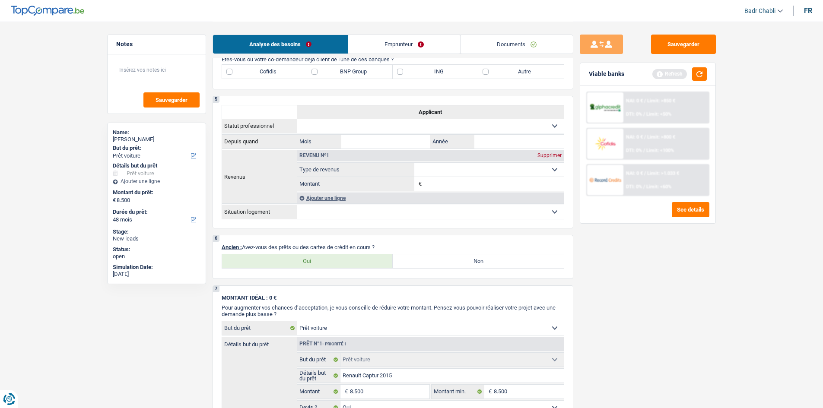
click at [417, 269] on div "6 Ancien : Avez-vous des prêts ou des cartes de crédit en cours ? Oui Non Tous …" at bounding box center [393, 257] width 361 height 44
click at [422, 260] on label "Non" at bounding box center [478, 262] width 171 height 14
click at [422, 260] on input "Non" at bounding box center [478, 262] width 171 height 14
radio input "true"
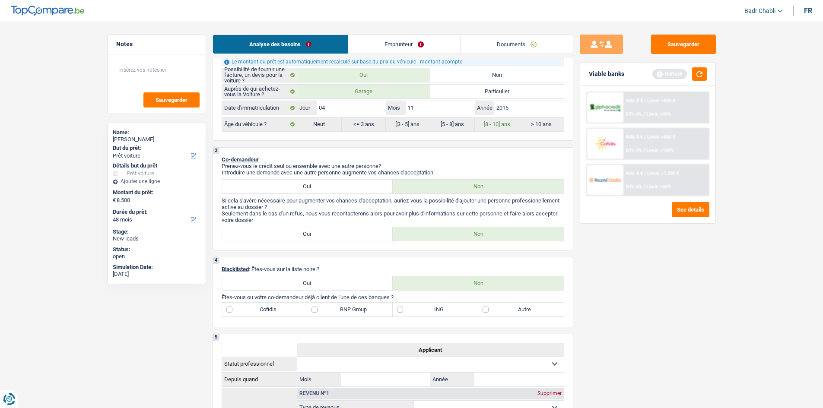
scroll to position [303, 0]
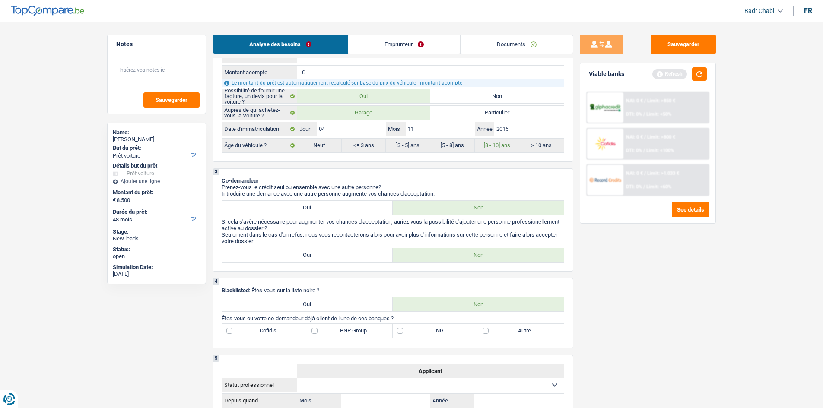
click at [318, 329] on label "BNP Group" at bounding box center [350, 331] width 86 height 14
click at [318, 329] on input "BNP Group" at bounding box center [350, 331] width 86 height 14
checkbox input "true"
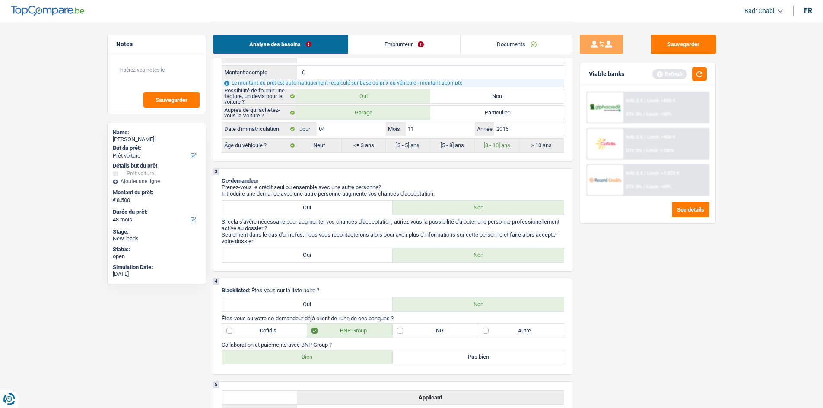
click at [322, 359] on label "Bien" at bounding box center [307, 358] width 171 height 14
click at [322, 359] on input "Bien" at bounding box center [307, 358] width 171 height 14
radio input "true"
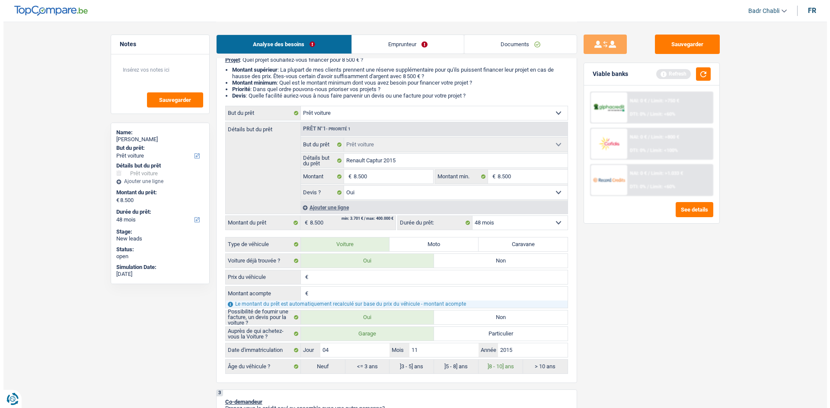
scroll to position [0, 0]
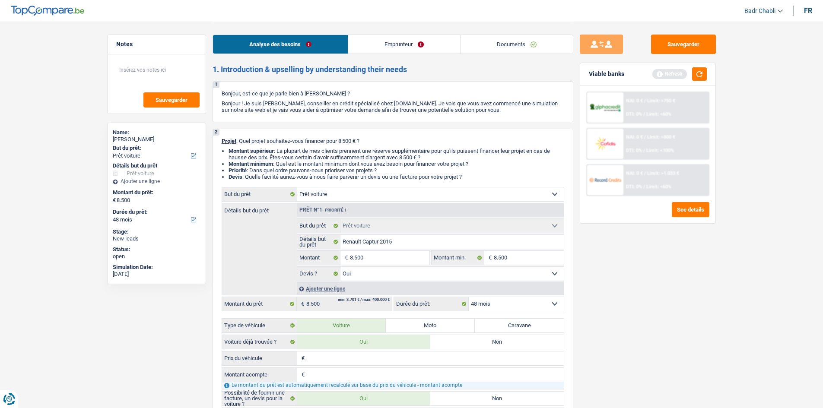
click at [378, 43] on link "Emprunteur" at bounding box center [404, 44] width 112 height 19
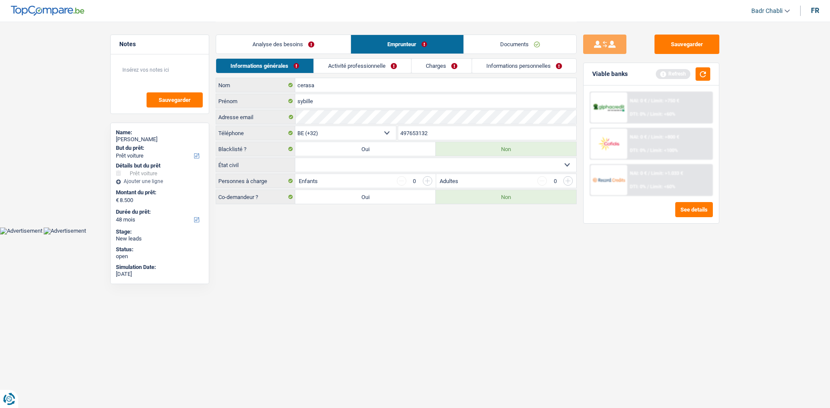
click at [310, 53] on link "Analyse des besoins" at bounding box center [283, 44] width 134 height 19
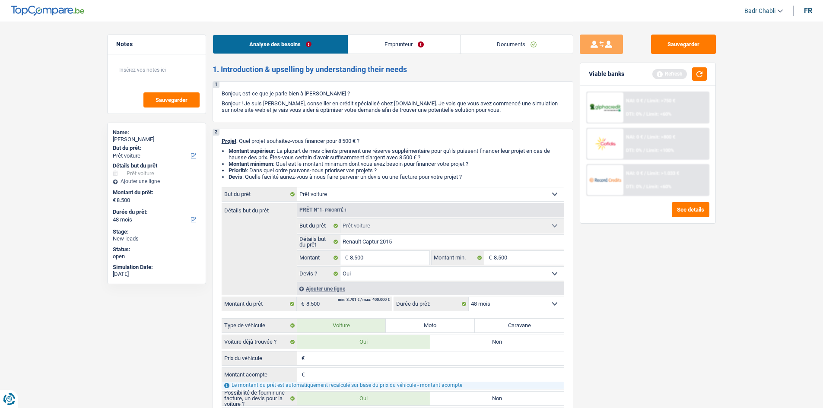
click at [383, 46] on link "Emprunteur" at bounding box center [404, 44] width 112 height 19
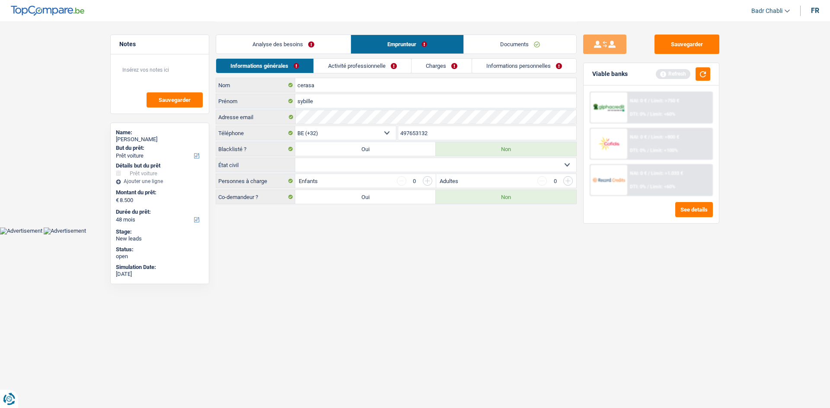
click at [380, 167] on select "Célibataire Marié(e) Cohabitant(e) légal(e) Divorcé(e) Veuf(ve) Séparé (de fait…" at bounding box center [435, 165] width 281 height 14
select select "single"
click at [295, 158] on select "Célibataire Marié(e) Cohabitant(e) légal(e) Divorcé(e) Veuf(ve) Séparé (de fait…" at bounding box center [435, 165] width 281 height 14
click at [357, 69] on link "Activité professionnelle" at bounding box center [362, 66] width 97 height 14
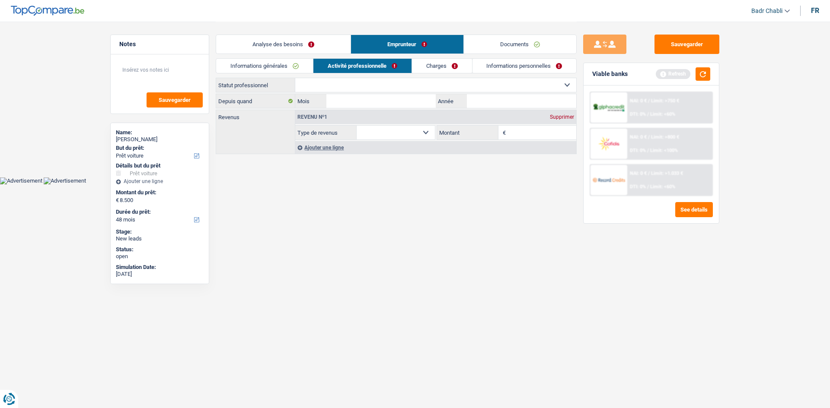
click at [359, 86] on select "Ouvrier Employé privé Employé public Invalide Indépendant Pensionné Chômeur Mut…" at bounding box center [435, 85] width 281 height 14
select select "invalid"
click at [295, 78] on select "Ouvrier Employé privé Employé public Invalide Indépendant Pensionné Chômeur Mut…" at bounding box center [435, 85] width 281 height 14
select select "disabilityPension"
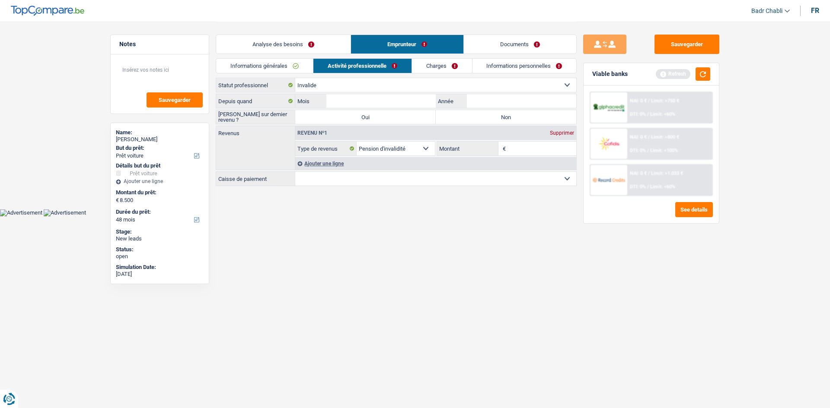
click at [507, 121] on label "Non" at bounding box center [506, 117] width 140 height 14
click at [507, 121] on input "Non" at bounding box center [506, 117] width 140 height 14
radio input "true"
click at [150, 74] on textarea at bounding box center [160, 74] width 86 height 26
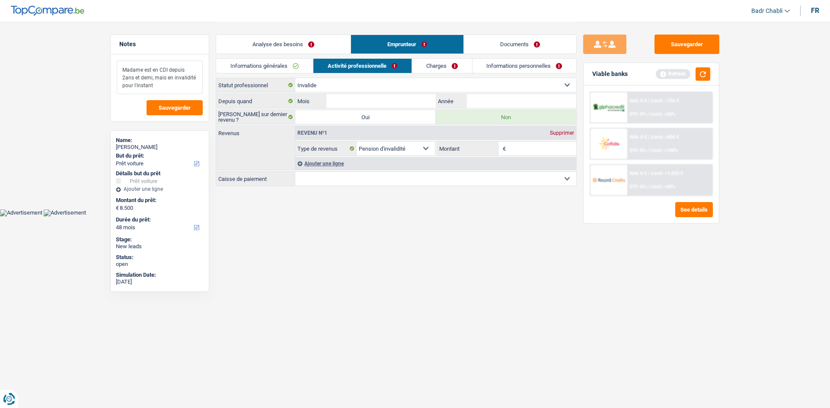
type textarea "Madame est en CDI depuis 2ans et demi, mais en invalidité pour l'instant"
click at [389, 104] on input "Mois" at bounding box center [380, 101] width 109 height 14
click at [357, 103] on input "Mois" at bounding box center [380, 101] width 109 height 14
type input "12"
type input "2023"
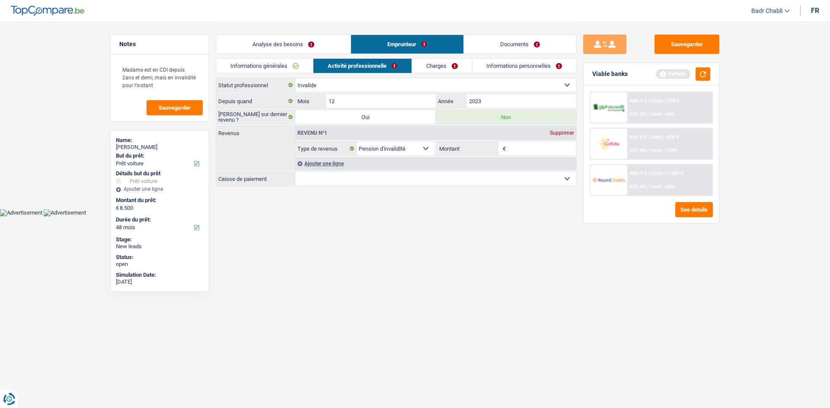
click at [370, 181] on select "Mutualité Chrétienne Mutualité Socialiste (Solidaris) SPF Sécurité Sociale Unio…" at bounding box center [435, 179] width 281 height 14
select select "solidaris"
click at [295, 172] on select "Mutualité Chrétienne Mutualité Socialiste (Solidaris) SPF Sécurité Sociale Unio…" at bounding box center [435, 179] width 281 height 14
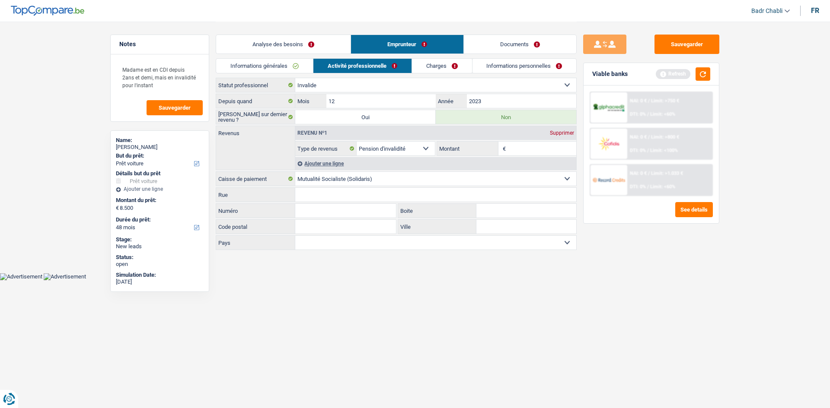
click at [526, 149] on input "Montant" at bounding box center [542, 149] width 69 height 14
click at [517, 153] on input "Montant" at bounding box center [542, 149] width 69 height 14
type input "1.300"
click at [700, 75] on button "button" at bounding box center [702, 73] width 15 height 13
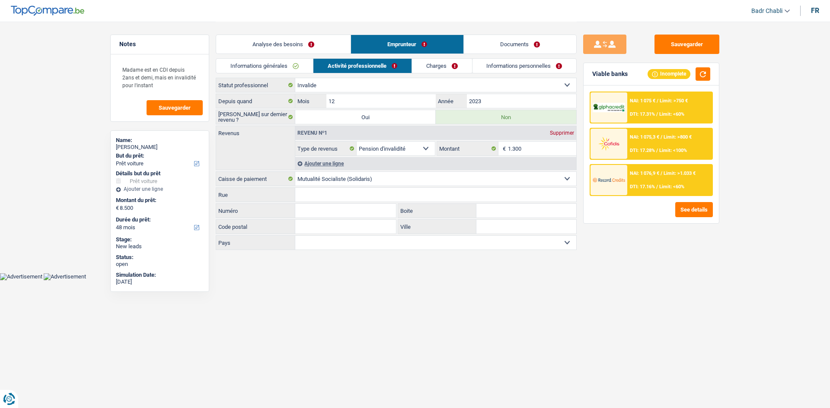
click at [433, 64] on link "Charges" at bounding box center [442, 66] width 60 height 14
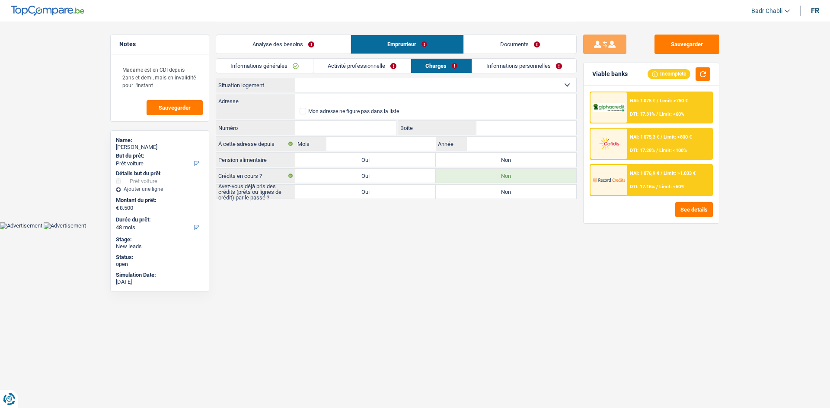
click at [384, 80] on select "Locataire Propriétaire avec prêt hypothécaire Propriétaire sans prêt hypothécai…" at bounding box center [435, 85] width 281 height 14
click at [295, 78] on select "Locataire Propriétaire avec prêt hypothécaire Propriétaire sans prêt hypothécai…" at bounding box center [435, 85] width 281 height 14
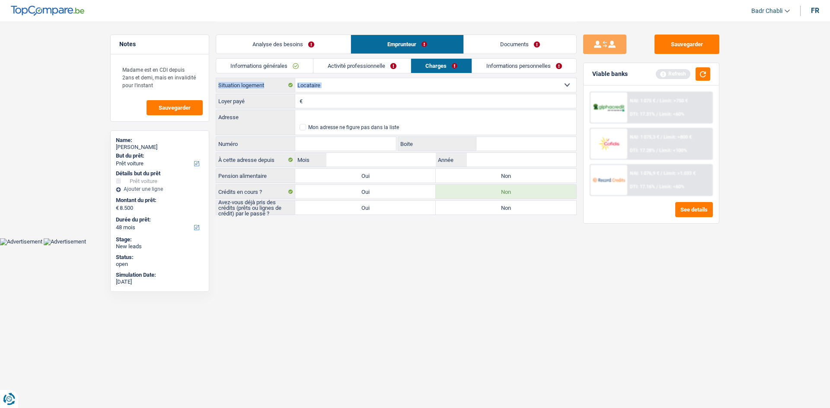
click at [435, 92] on div "Locataire Propriétaire avec prêt hypothécaire Propriétaire sans prêt hypothécai…" at bounding box center [396, 146] width 361 height 137
click at [412, 84] on select "Locataire Propriétaire avec prêt hypothécaire Propriétaire sans prêt hypothécai…" at bounding box center [435, 85] width 281 height 14
select select "ownerWithoutMortgage"
click at [295, 78] on select "Locataire Propriétaire avec prêt hypothécaire Propriétaire sans prêt hypothécai…" at bounding box center [435, 85] width 281 height 14
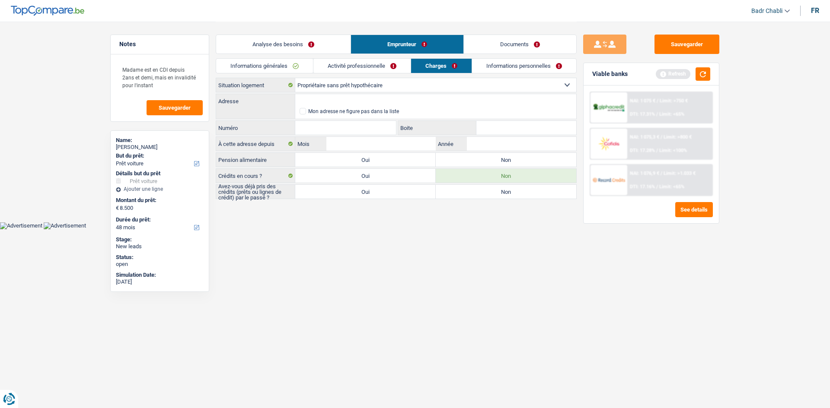
click at [479, 153] on label "Non" at bounding box center [506, 160] width 140 height 14
click at [479, 153] on input "Non" at bounding box center [506, 160] width 140 height 14
radio input "true"
click at [397, 194] on label "Oui" at bounding box center [365, 192] width 140 height 14
click at [397, 194] on input "Oui" at bounding box center [365, 192] width 140 height 14
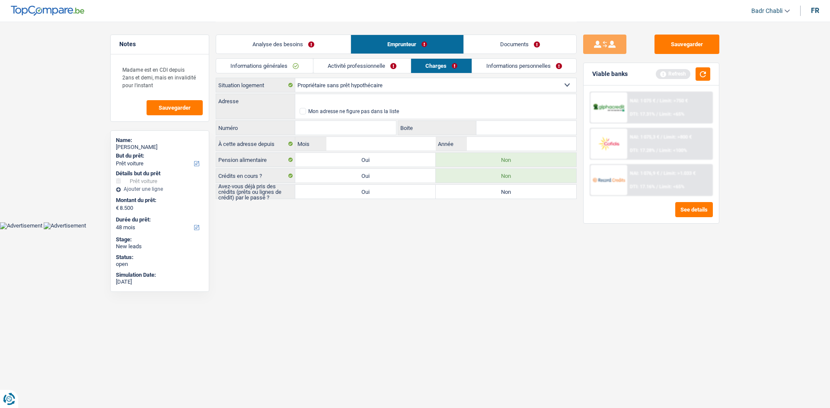
radio input "true"
click at [702, 75] on button "button" at bounding box center [702, 73] width 15 height 13
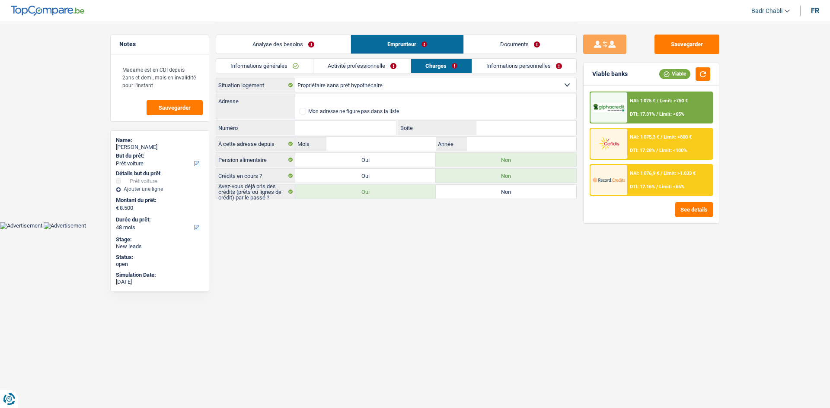
click at [364, 66] on link "Activité professionnelle" at bounding box center [361, 66] width 97 height 14
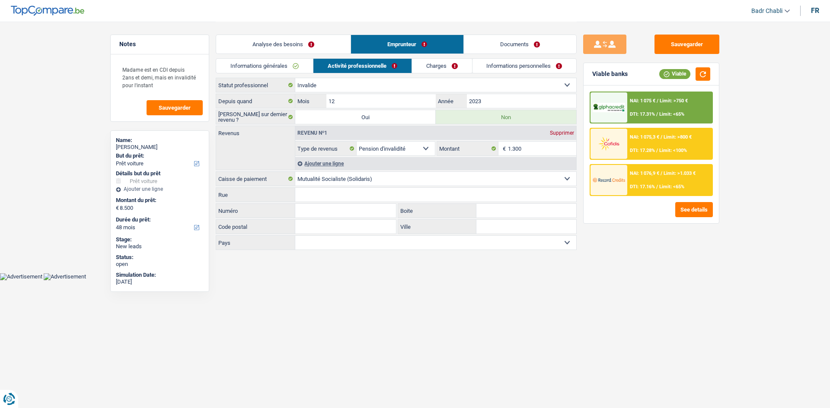
click at [433, 66] on link "Charges" at bounding box center [442, 66] width 60 height 14
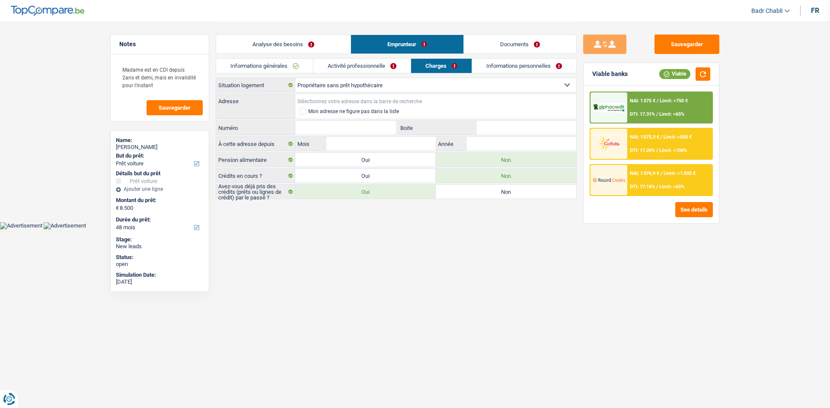
click at [379, 99] on input "Adresse" at bounding box center [435, 101] width 281 height 14
click at [385, 100] on input "Adresse" at bounding box center [435, 101] width 281 height 14
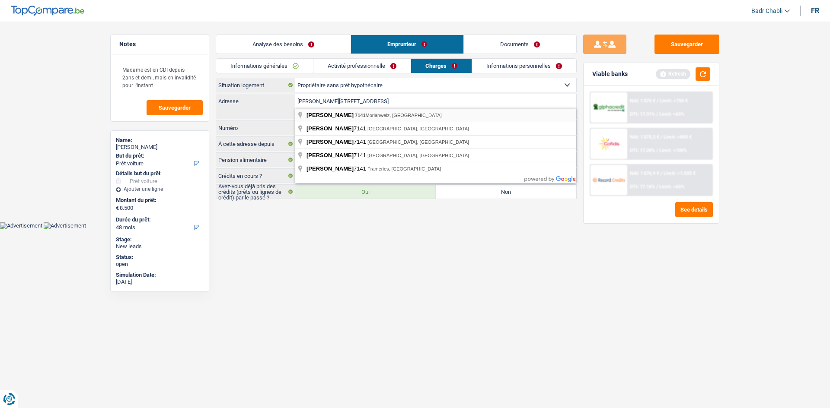
type input "Rue Ferrer, 7141, Morlanwelz, BE"
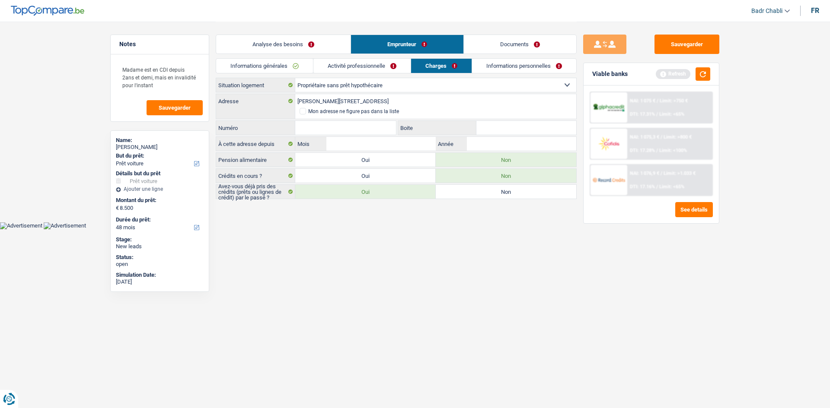
click at [357, 124] on input "Numéro" at bounding box center [345, 128] width 101 height 14
type input "81"
type input "01"
type input "2015"
click at [532, 68] on link "Informations personnelles" at bounding box center [524, 66] width 104 height 14
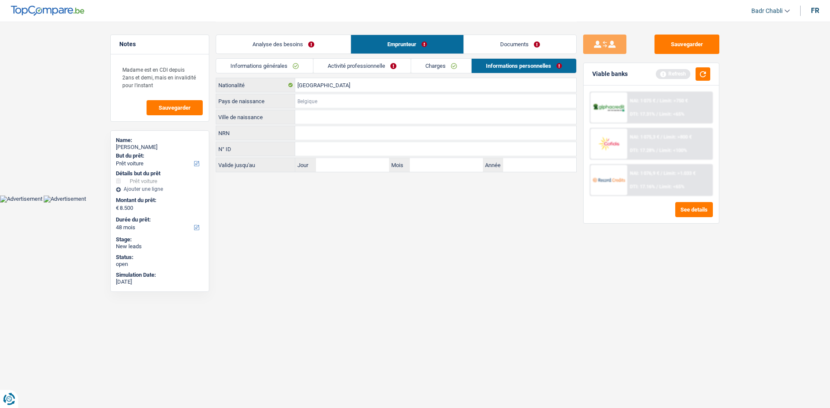
click at [338, 105] on input "Pays de naissance" at bounding box center [435, 101] width 281 height 14
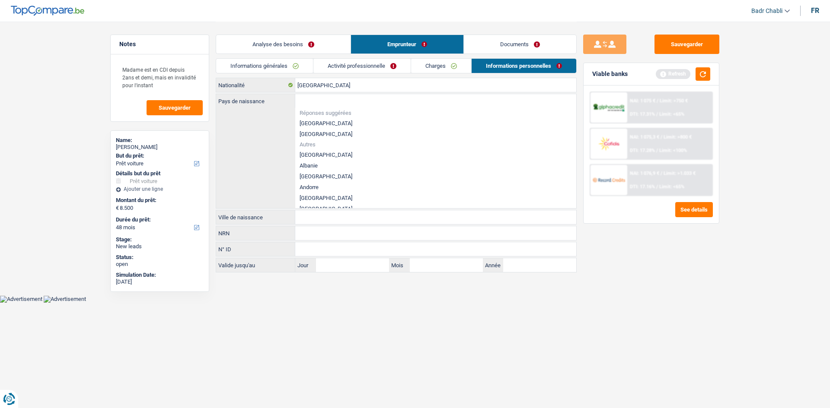
click at [310, 124] on li "[GEOGRAPHIC_DATA]" at bounding box center [435, 123] width 281 height 11
type input "[GEOGRAPHIC_DATA]"
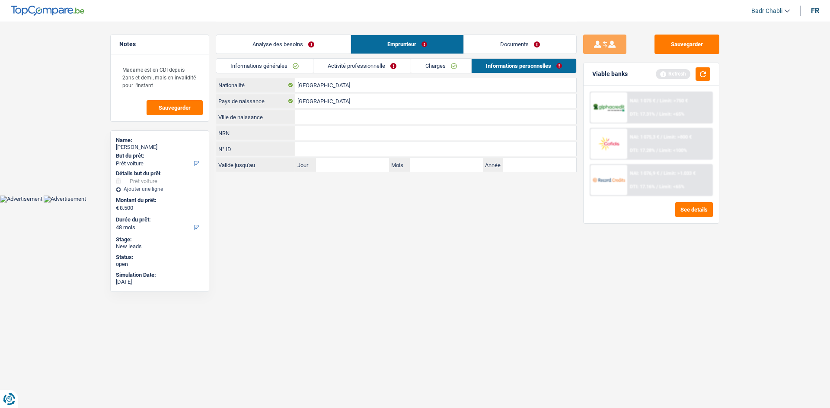
click at [310, 118] on input "Ville de naissance" at bounding box center [435, 117] width 281 height 14
click at [318, 91] on input "[GEOGRAPHIC_DATA]" at bounding box center [435, 85] width 281 height 14
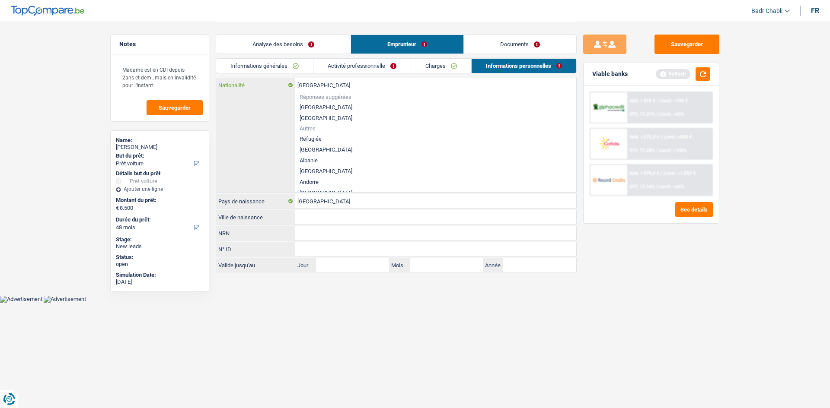
click at [318, 91] on input "[GEOGRAPHIC_DATA]" at bounding box center [435, 85] width 281 height 14
type input "it"
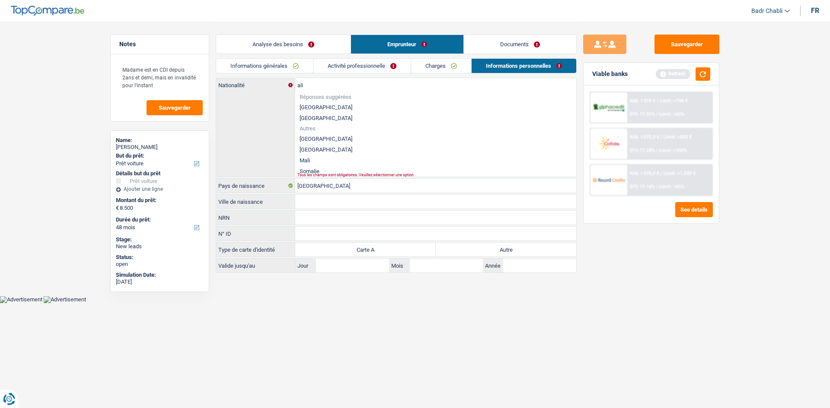
click at [313, 149] on li "[GEOGRAPHIC_DATA]" at bounding box center [435, 149] width 281 height 11
type input "[GEOGRAPHIC_DATA]"
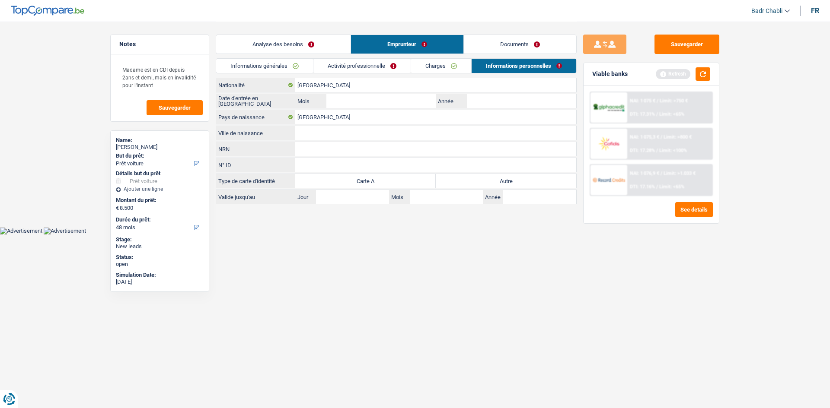
click at [489, 183] on label "Autre" at bounding box center [506, 181] width 140 height 14
click at [489, 183] on input "Autre" at bounding box center [506, 181] width 140 height 14
radio input "true"
click at [160, 83] on textarea "Madame est en CDI depuis 2ans et demi, mais en invalidité pour l'instant" at bounding box center [160, 78] width 86 height 34
click at [342, 133] on input "Ville de naissance" at bounding box center [435, 133] width 281 height 14
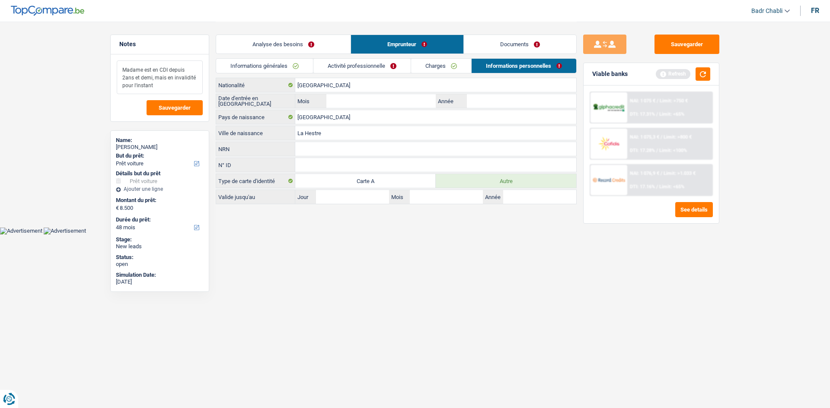
type input "La Hestre"
click at [159, 86] on textarea "Madame est en CDI depuis 2ans et demi, mais en invalidité pour l'instant" at bounding box center [160, 78] width 86 height 34
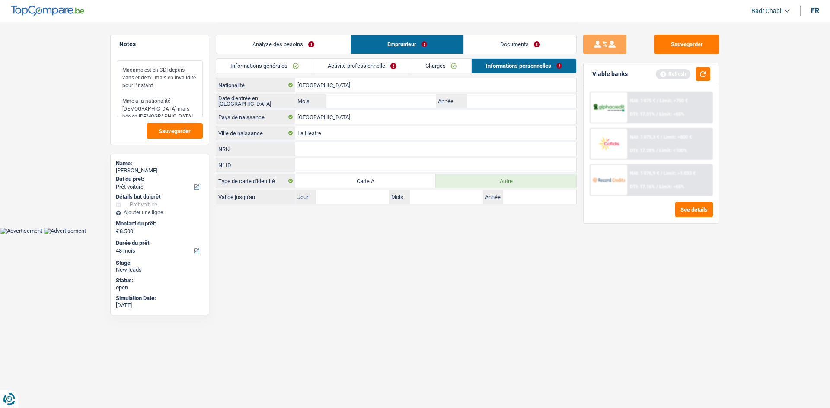
type textarea "Madame est en CDI depuis 2ans et demi, mais en invalidité pour l'instant Mme a …"
click at [453, 71] on link "Charges" at bounding box center [441, 66] width 60 height 14
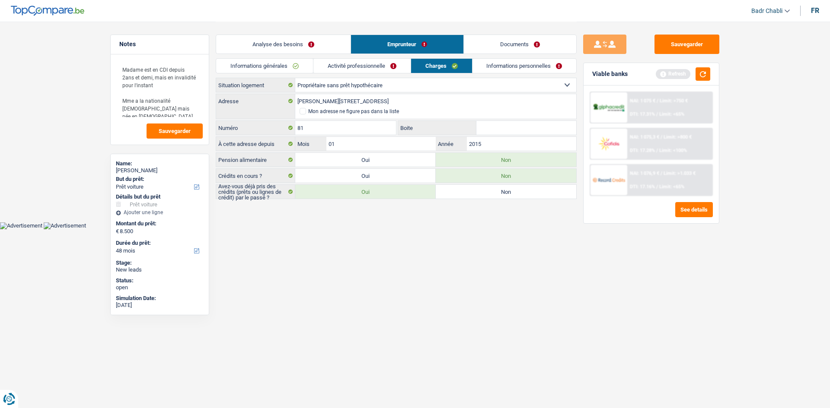
click at [365, 66] on link "Activité professionnelle" at bounding box center [361, 66] width 97 height 14
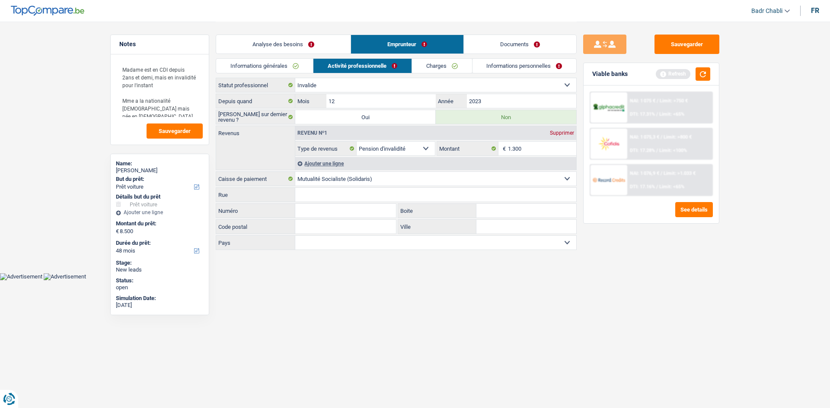
click at [289, 63] on link "Informations générales" at bounding box center [264, 66] width 97 height 14
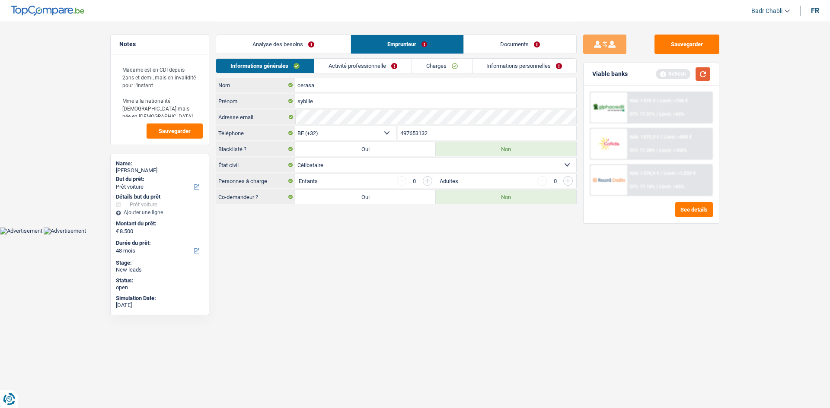
click at [709, 73] on button "button" at bounding box center [702, 73] width 15 height 13
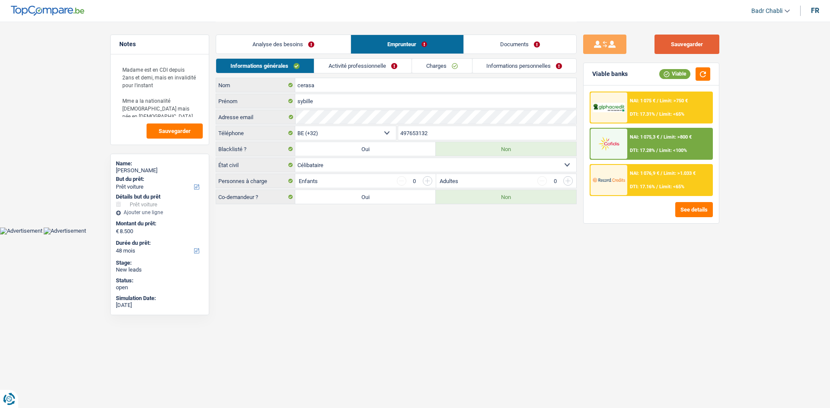
click at [699, 41] on button "Sauvegarder" at bounding box center [686, 44] width 65 height 19
click at [454, 67] on link "Charges" at bounding box center [442, 66] width 60 height 14
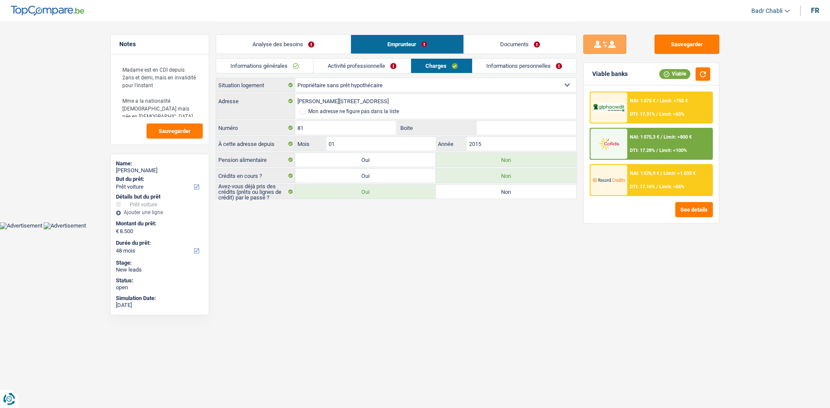
click at [348, 65] on link "Activité professionnelle" at bounding box center [361, 66] width 97 height 14
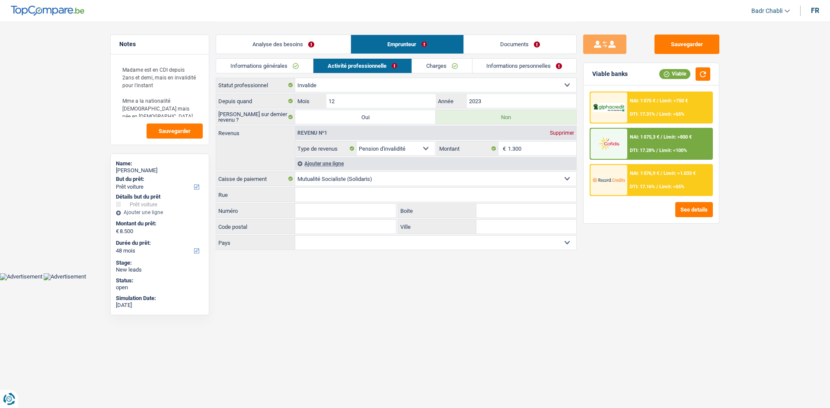
click at [456, 67] on link "Charges" at bounding box center [442, 66] width 60 height 14
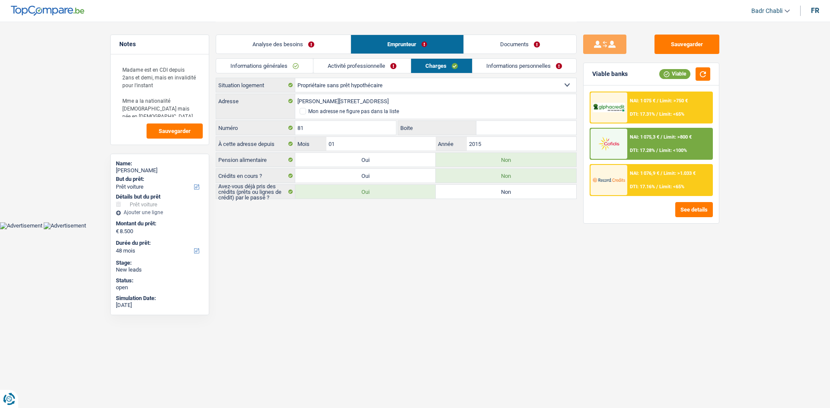
click at [522, 69] on link "Informations personnelles" at bounding box center [524, 66] width 104 height 14
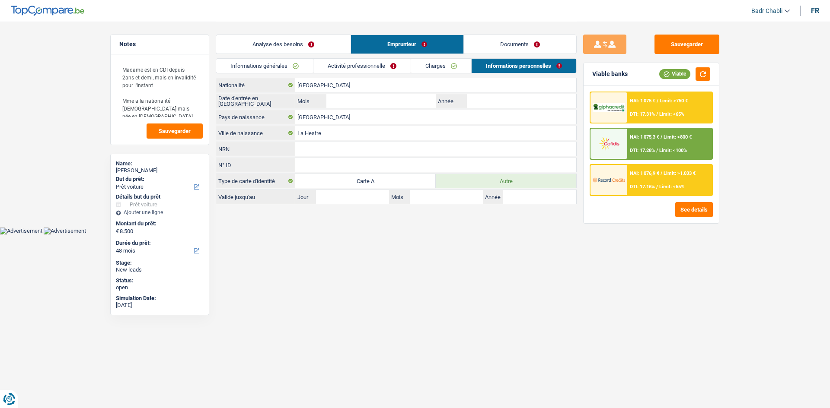
click at [453, 67] on link "Charges" at bounding box center [441, 66] width 60 height 14
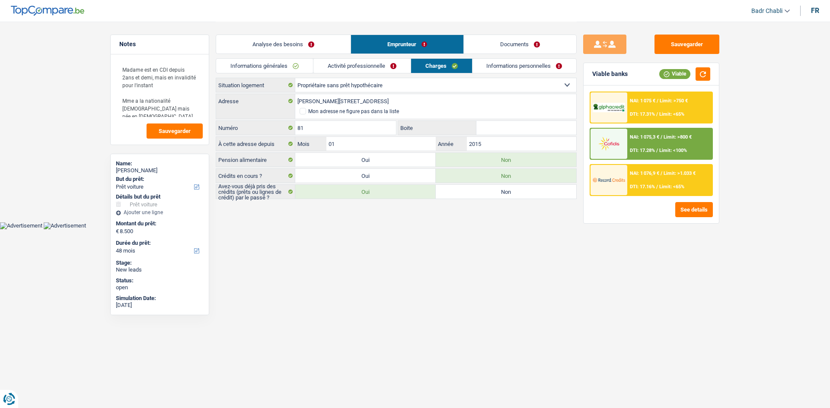
click at [366, 69] on link "Activité professionnelle" at bounding box center [361, 66] width 97 height 14
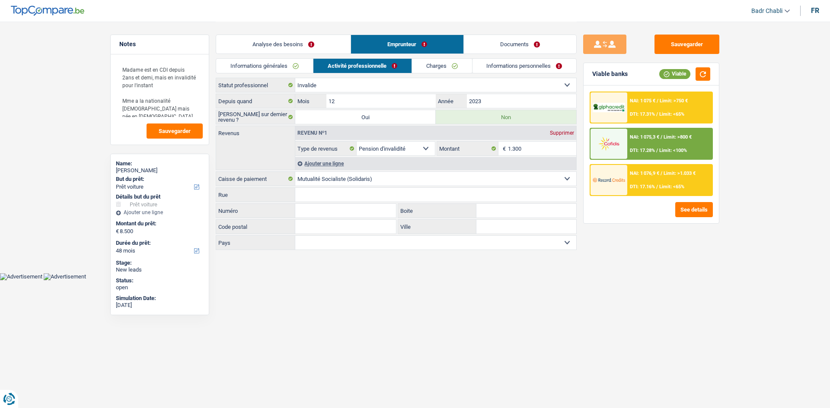
click at [519, 70] on link "Informations personnelles" at bounding box center [524, 66] width 104 height 14
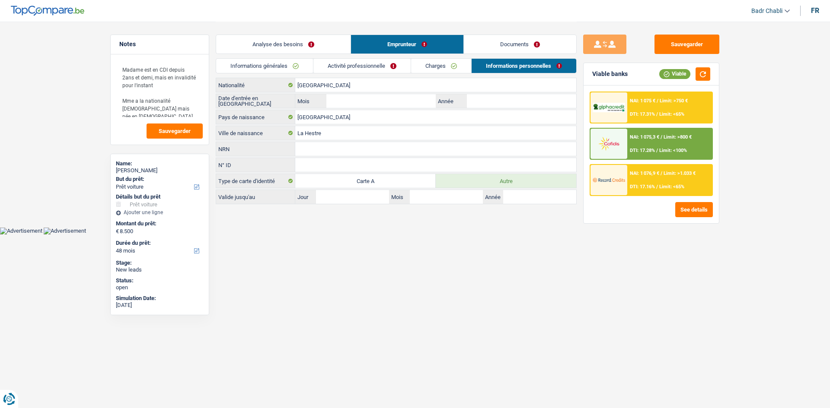
click at [446, 61] on link "Charges" at bounding box center [441, 66] width 60 height 14
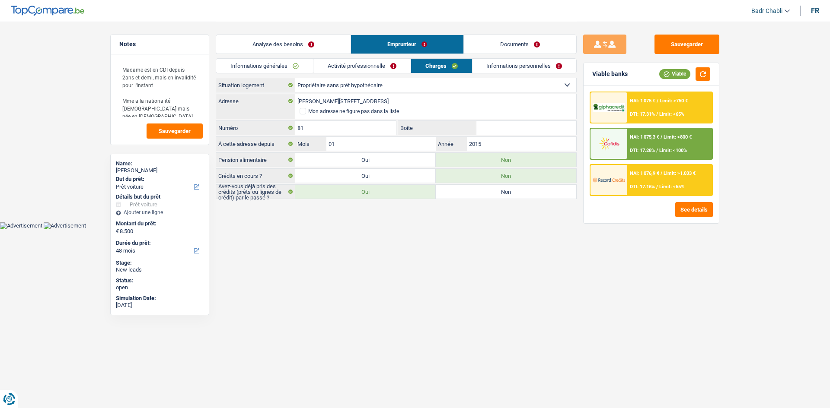
click at [534, 62] on link "Informations personnelles" at bounding box center [524, 66] width 104 height 14
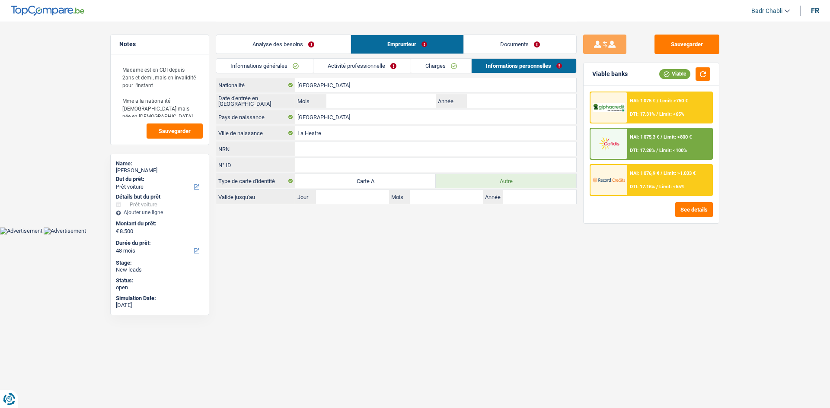
click at [649, 105] on div "NAI: 1 075 € / Limit: >750 € DTI: 17.31% / Limit: <65%" at bounding box center [669, 108] width 85 height 30
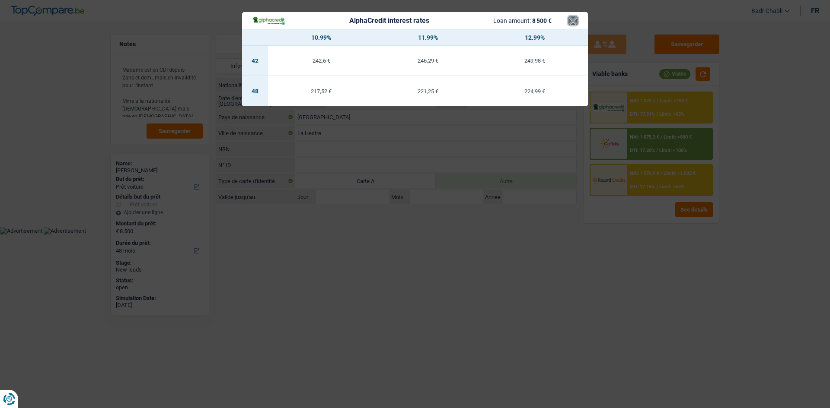
click at [572, 22] on button "×" at bounding box center [572, 20] width 9 height 9
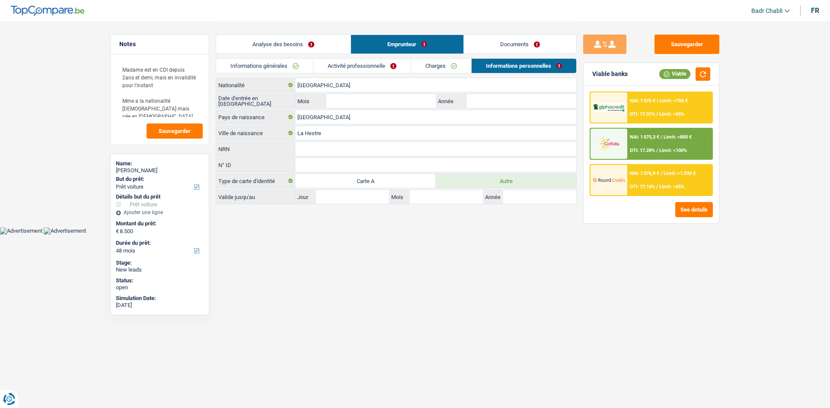
click at [663, 169] on div "NAI: 1 076,9 € / Limit: >1.033 € DTI: 17.16% / Limit: <65%" at bounding box center [669, 180] width 85 height 30
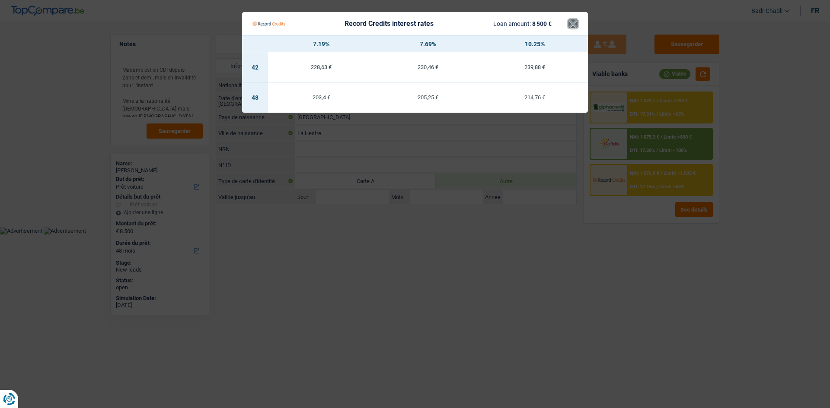
click at [571, 24] on button "×" at bounding box center [572, 23] width 9 height 9
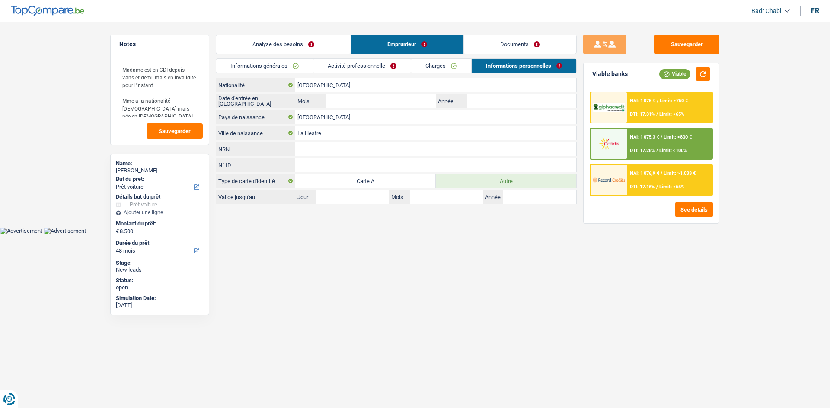
click at [737, 110] on main "Notes Madame est en CDI depuis 2ans et demi, mais en invalidité pour l'instant …" at bounding box center [415, 113] width 830 height 227
click at [690, 47] on button "Sauvegarder" at bounding box center [686, 44] width 65 height 19
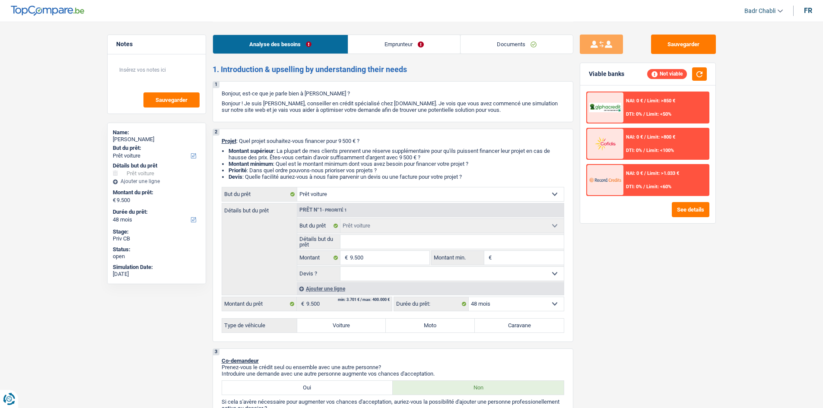
select select "car"
select select "48"
select select "car"
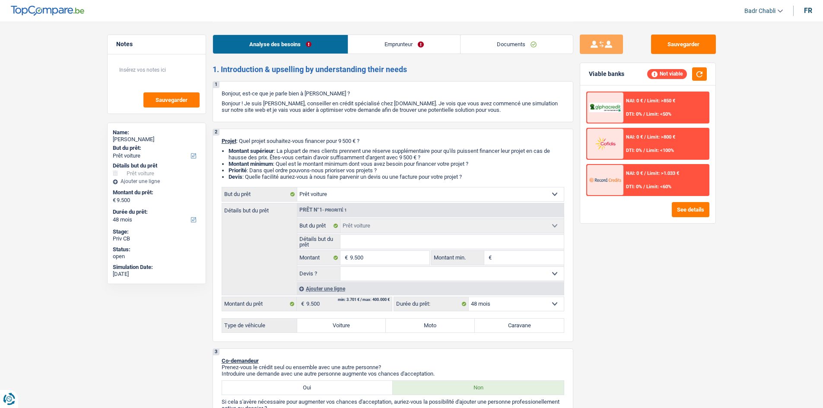
select select "48"
select select "car"
select select "48"
click at [520, 50] on link "Documents" at bounding box center [517, 44] width 112 height 19
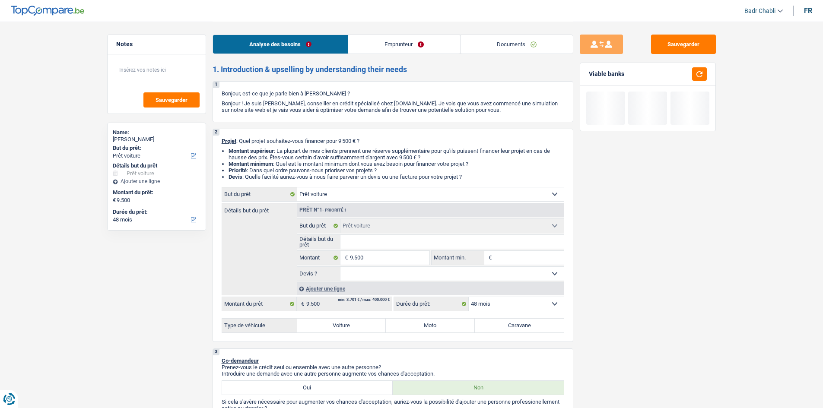
select select "car"
select select "48"
select select "car"
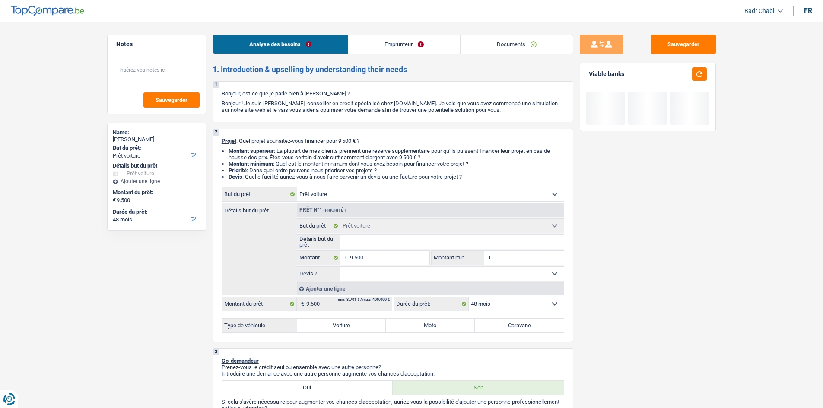
select select "48"
select select "car"
select select "48"
select select "32"
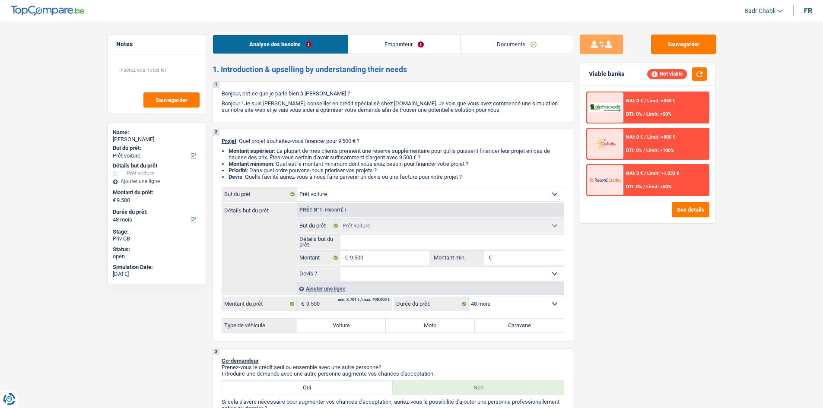
click at [394, 45] on link "Emprunteur" at bounding box center [404, 44] width 112 height 19
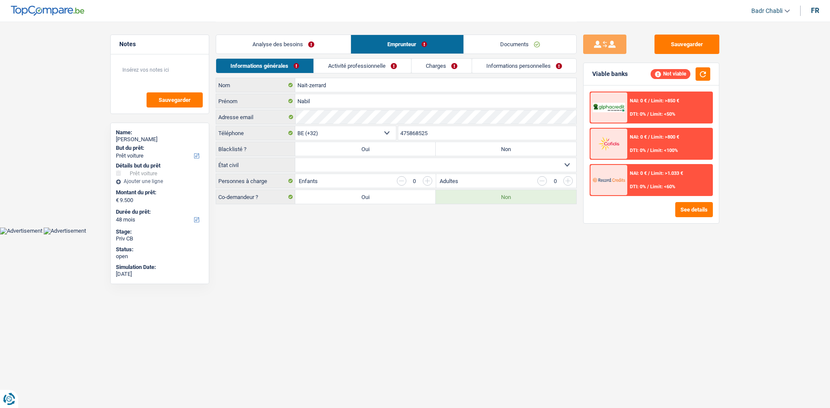
click at [340, 70] on link "Activité professionnelle" at bounding box center [362, 66] width 97 height 14
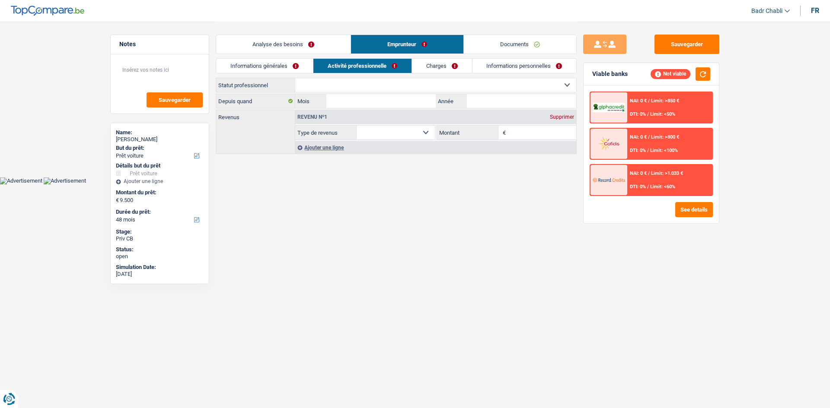
click at [254, 68] on link "Informations générales" at bounding box center [264, 66] width 97 height 14
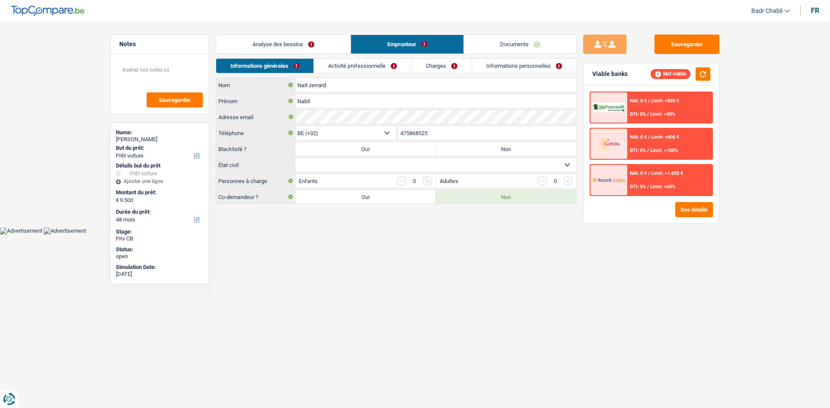
click at [305, 39] on link "Analyse des besoins" at bounding box center [283, 44] width 134 height 19
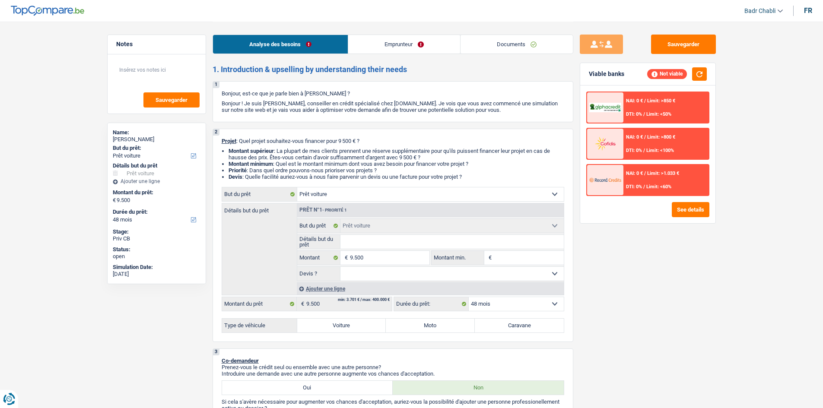
select select "car"
select select "48"
select select "car"
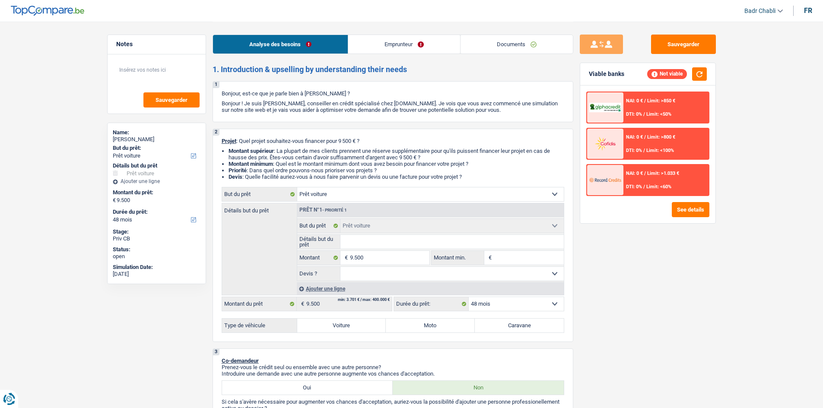
select select "48"
select select "car"
select select "48"
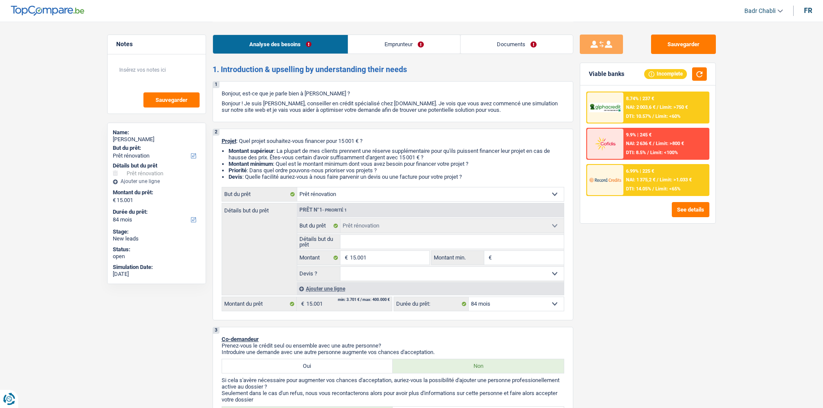
select select "renovation"
select select "84"
select select "renovation"
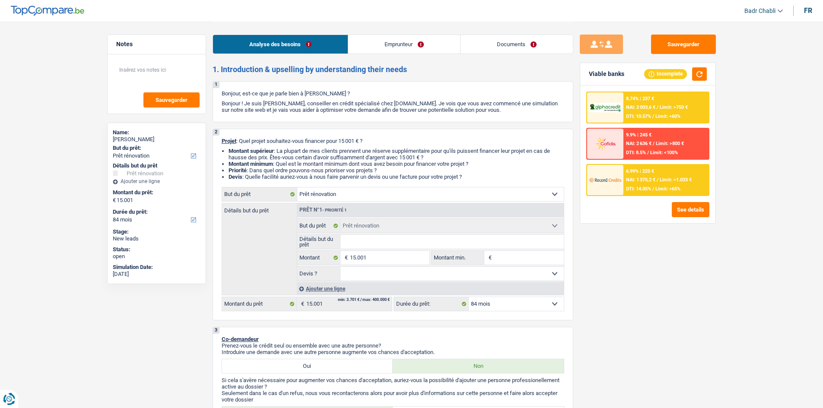
select select "84"
select select "independent"
select select "familyAllowances"
select select "netSalary"
select select "ownerWithMortgage"
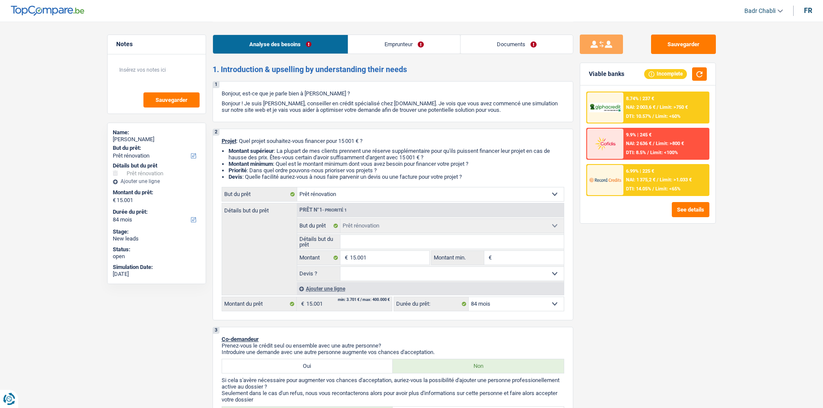
select select "renovation"
select select "84"
select select "32"
select select "cohabitation"
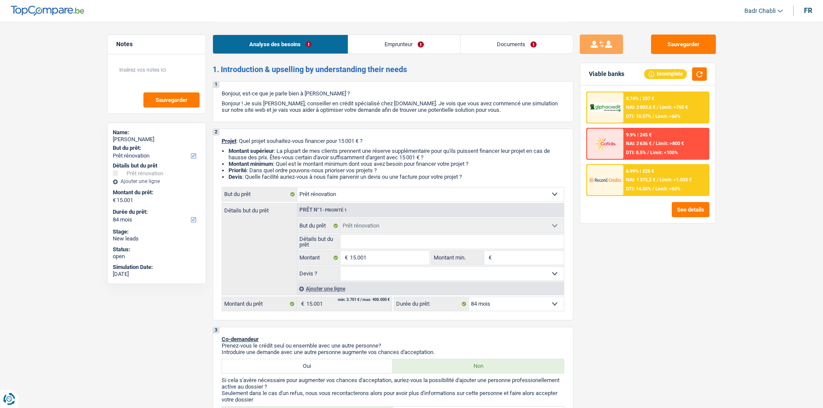
click at [399, 47] on link "Emprunteur" at bounding box center [404, 44] width 112 height 19
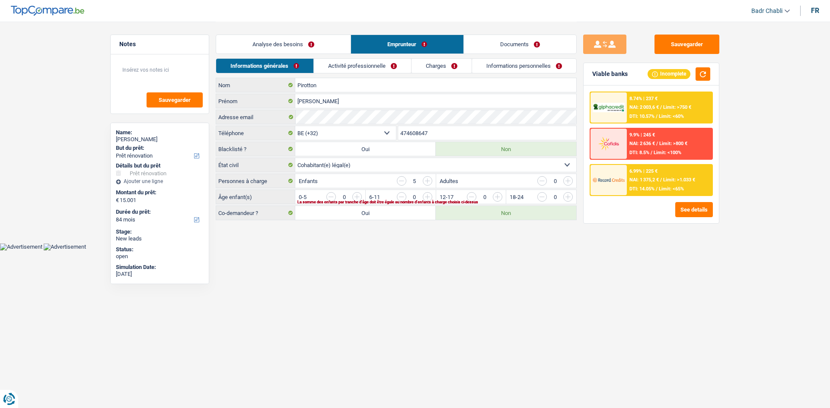
click at [375, 67] on link "Activité professionnelle" at bounding box center [362, 66] width 97 height 14
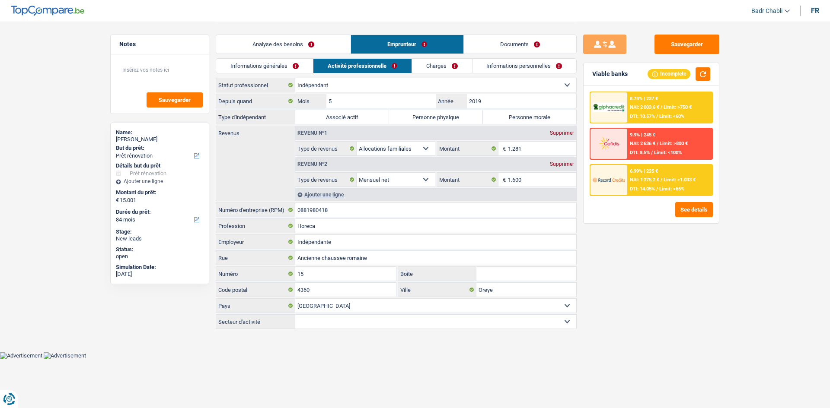
click at [437, 116] on label "Personne physique" at bounding box center [436, 117] width 94 height 14
click at [437, 116] on input "Personne physique" at bounding box center [436, 117] width 94 height 14
radio input "true"
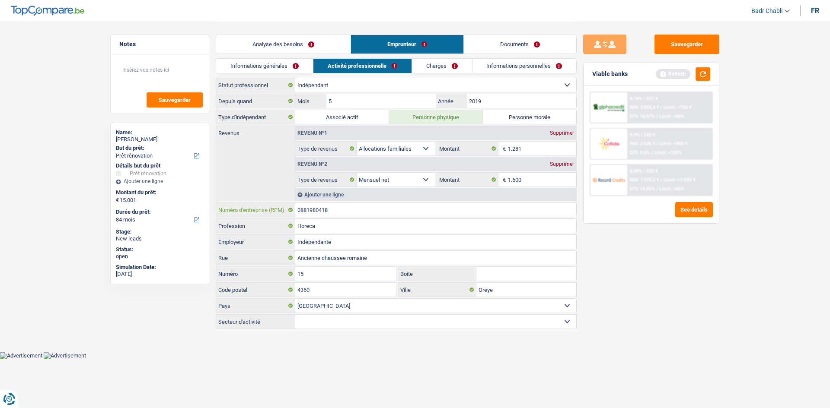
click at [359, 214] on input "0881980418" at bounding box center [435, 210] width 281 height 14
click at [360, 214] on input "0881980418" at bounding box center [435, 210] width 281 height 14
click at [291, 45] on link "Analyse des besoins" at bounding box center [283, 44] width 134 height 19
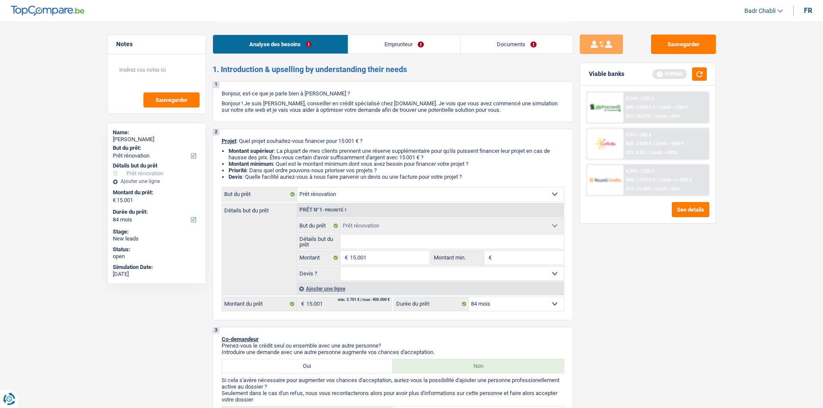
click at [393, 45] on link "Emprunteur" at bounding box center [404, 44] width 112 height 19
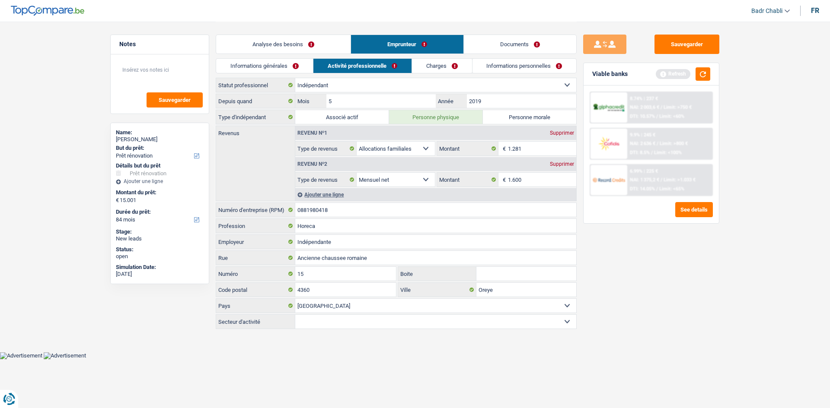
click at [529, 39] on link "Documents" at bounding box center [520, 44] width 112 height 19
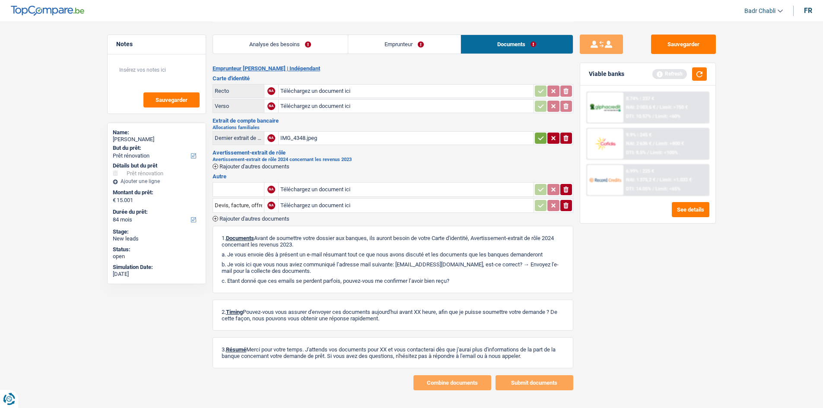
click at [290, 136] on div "IMG_4348.jpeg" at bounding box center [407, 138] width 252 height 13
click at [406, 47] on link "Emprunteur" at bounding box center [404, 44] width 112 height 19
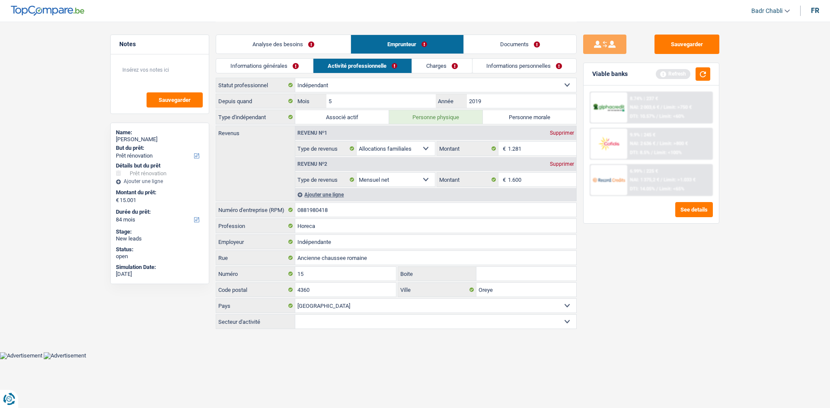
click at [442, 57] on div "Analyse des besoins Emprunteur Documents" at bounding box center [396, 40] width 361 height 37
click at [444, 65] on link "Charges" at bounding box center [442, 66] width 60 height 14
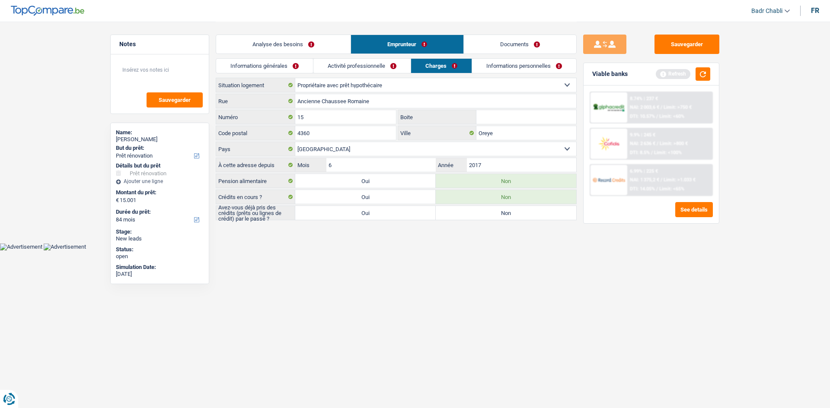
click at [391, 67] on link "Activité professionnelle" at bounding box center [361, 66] width 97 height 14
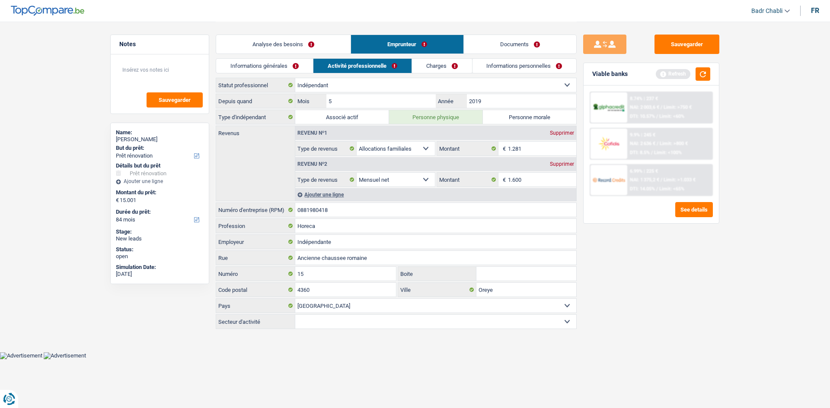
click at [431, 51] on link "Emprunteur" at bounding box center [407, 44] width 112 height 19
click at [433, 61] on link "Charges" at bounding box center [442, 66] width 60 height 14
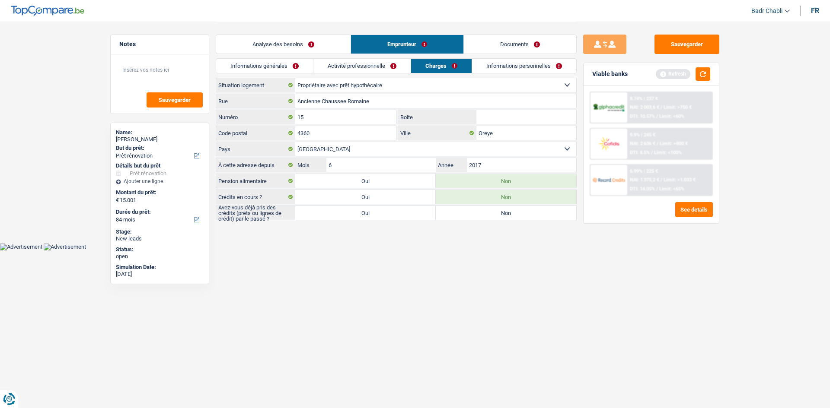
click at [366, 194] on label "Oui" at bounding box center [365, 197] width 140 height 14
click at [366, 194] on input "Oui" at bounding box center [365, 197] width 140 height 14
radio input "true"
select select "mortgage"
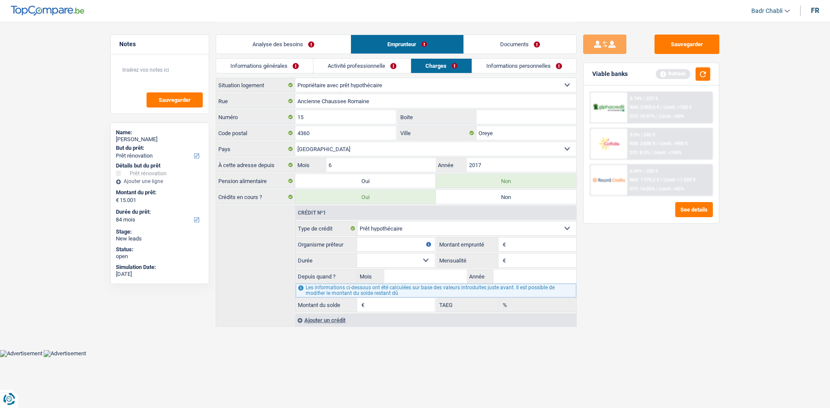
click at [517, 261] on input "Mensualité" at bounding box center [542, 261] width 68 height 14
type input "1.980"
click at [687, 304] on div "Sauvegarder Viable banks Refresh 8.74% | 237 € NAI: 2 003,6 € / Limit: >750 € D…" at bounding box center [651, 215] width 149 height 360
click at [267, 65] on link "Informations générales" at bounding box center [264, 66] width 97 height 14
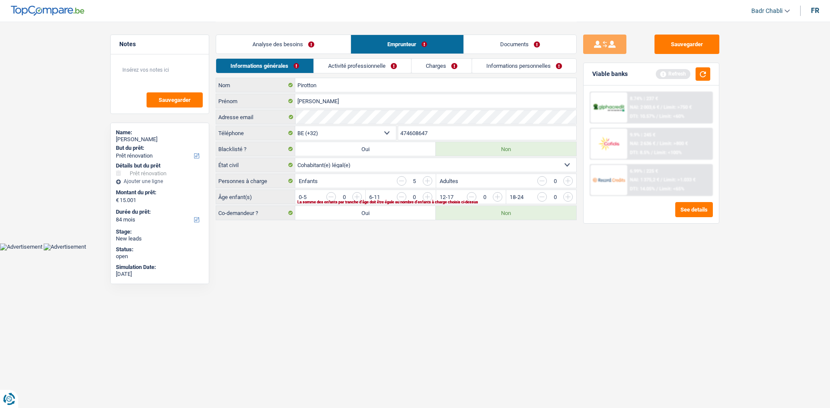
click at [338, 168] on select "Célibataire Marié(e) Cohabitant(e) légal(e) Divorcé(e) Veuf(ve) Séparé (de fait…" at bounding box center [435, 165] width 281 height 14
click at [385, 251] on html "Vous avez le contrôle de vos données Nous utilisons des cookies, tout comme nos…" at bounding box center [415, 125] width 830 height 251
click at [425, 182] on input "button" at bounding box center [428, 181] width 10 height 10
click at [365, 70] on link "Activité professionnelle" at bounding box center [362, 66] width 97 height 14
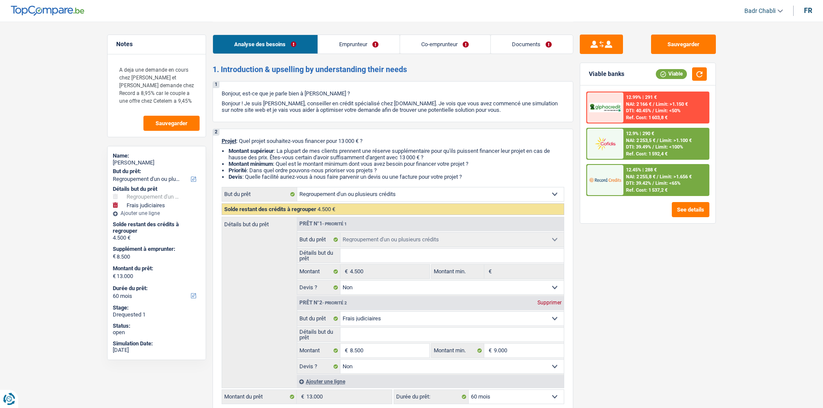
select select "refinancing"
select select "judicial"
select select "60"
select select "refinancing"
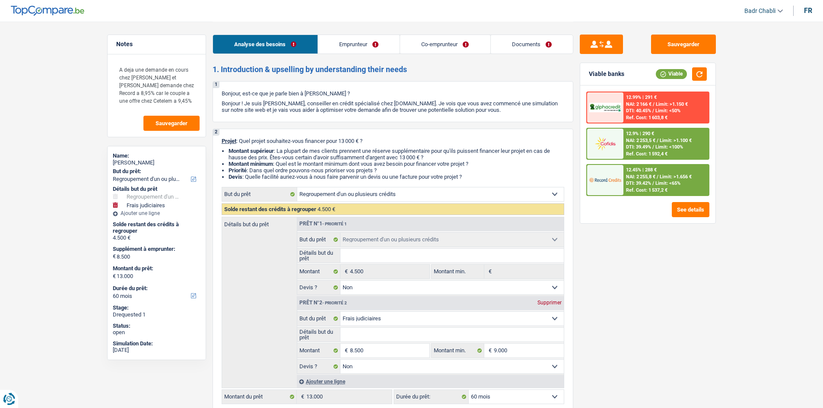
select select "refinancing"
select select "false"
select select "judicial"
select select "false"
select select "60"
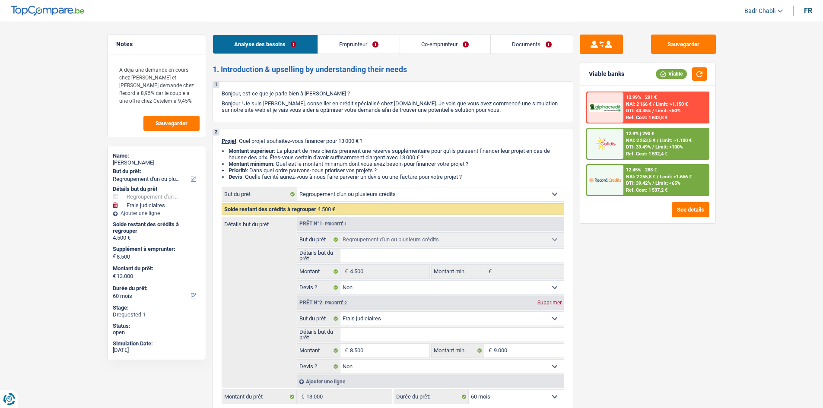
select select "publicEmployee"
select select "unemployed"
select select "familyAllowances"
select select "netSalary"
select select "mealVouchers"
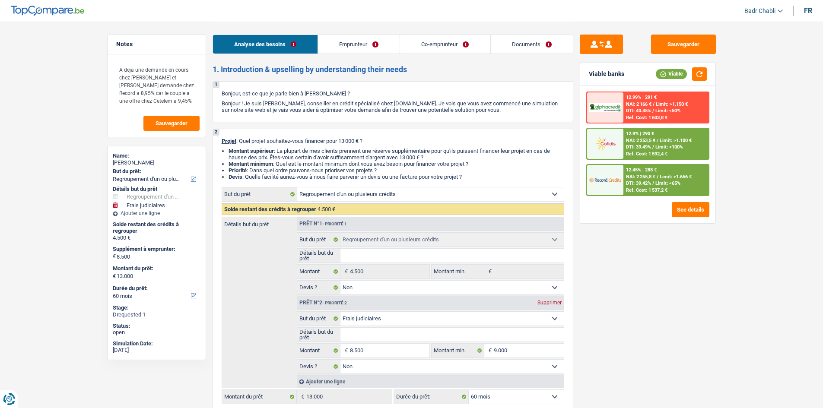
select select "unemployment"
select select "rents"
select select "carLoan"
select select "60"
select select "refinancing"
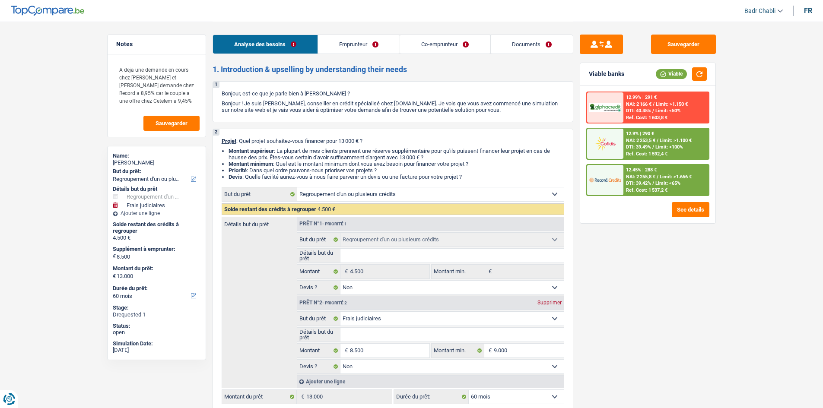
select select "refinancing"
select select "false"
select select "judicial"
select select "false"
select select "60"
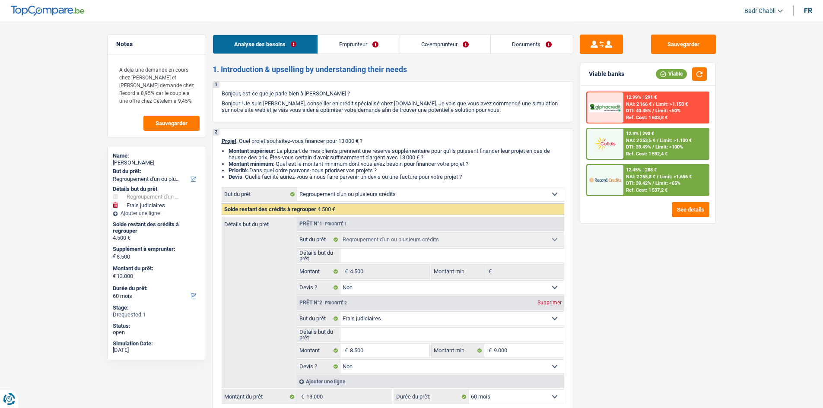
select select "unemployed"
select select "unemployment"
select select "csc"
select select "BE"
click at [447, 39] on link "Co-emprunteur" at bounding box center [445, 44] width 90 height 19
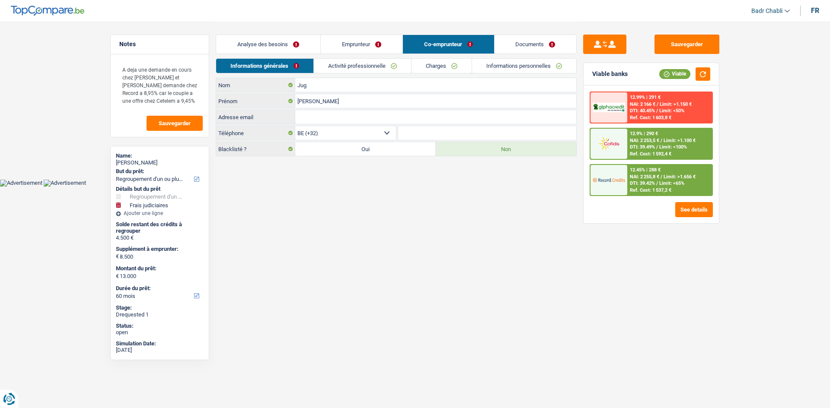
click at [370, 66] on link "Activité professionnelle" at bounding box center [362, 66] width 97 height 14
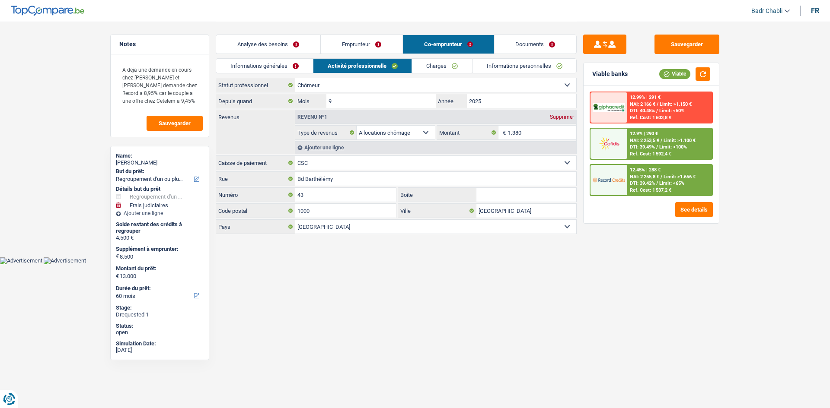
click at [366, 45] on link "Emprunteur" at bounding box center [362, 44] width 82 height 19
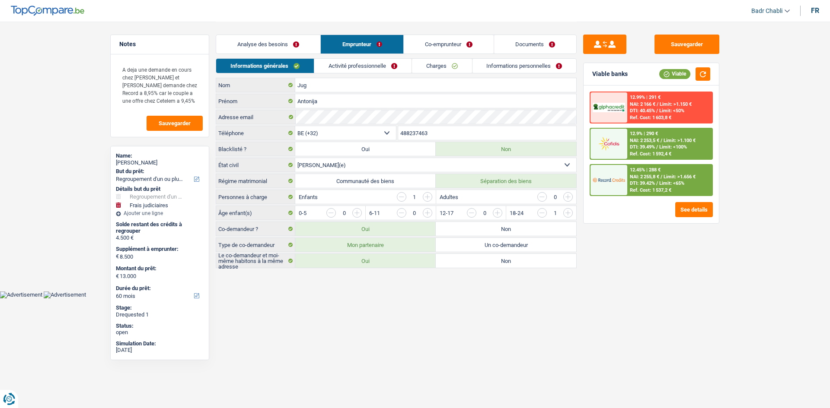
click at [367, 64] on link "Activité professionnelle" at bounding box center [362, 66] width 97 height 14
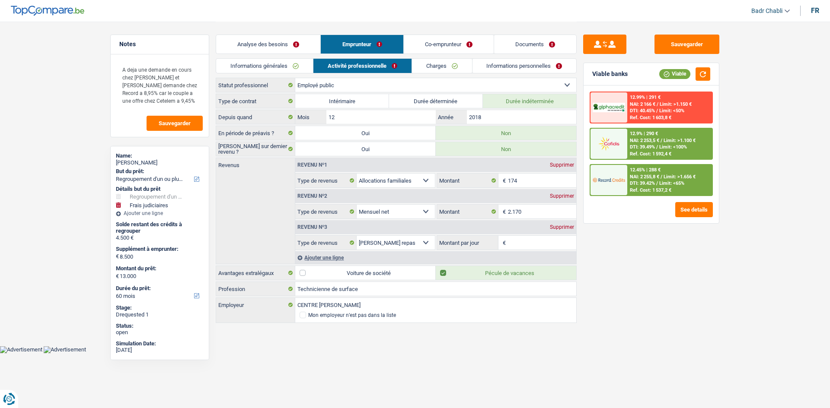
click at [411, 59] on link "Activité professionnelle" at bounding box center [362, 66] width 98 height 14
click at [428, 68] on link "Charges" at bounding box center [442, 66] width 60 height 14
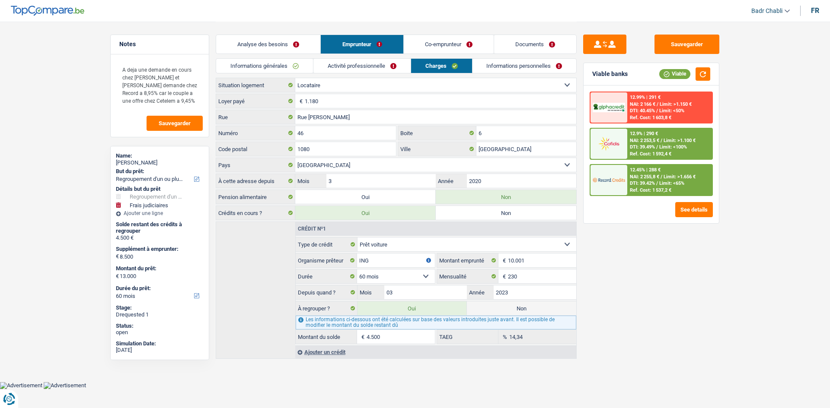
click at [439, 44] on link "Co-emprunteur" at bounding box center [449, 44] width 90 height 19
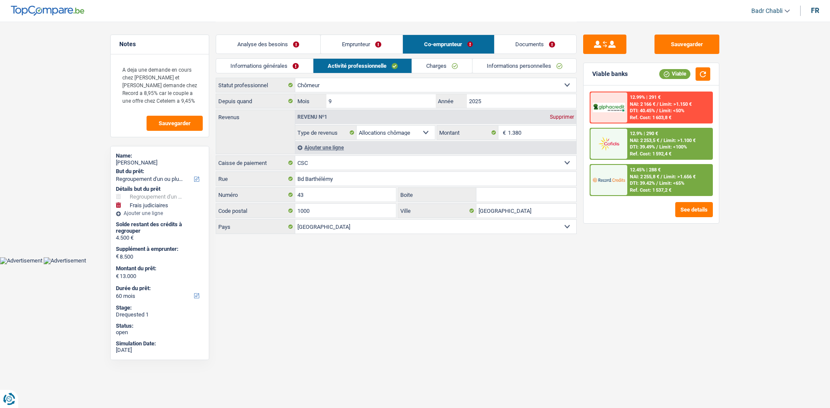
click at [566, 113] on div "Revenu nº1 Supprimer" at bounding box center [435, 117] width 281 height 14
click at [565, 114] on div "Revenu nº1 Supprimer" at bounding box center [435, 117] width 281 height 14
click at [565, 115] on div "Supprimer" at bounding box center [562, 117] width 29 height 5
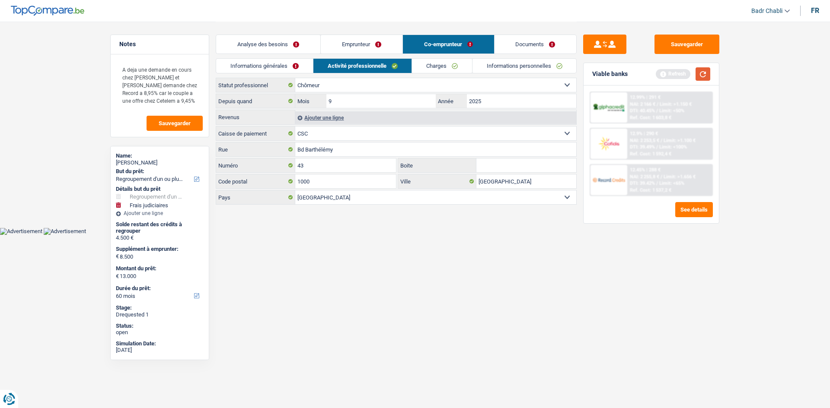
click at [700, 76] on button "button" at bounding box center [702, 73] width 15 height 13
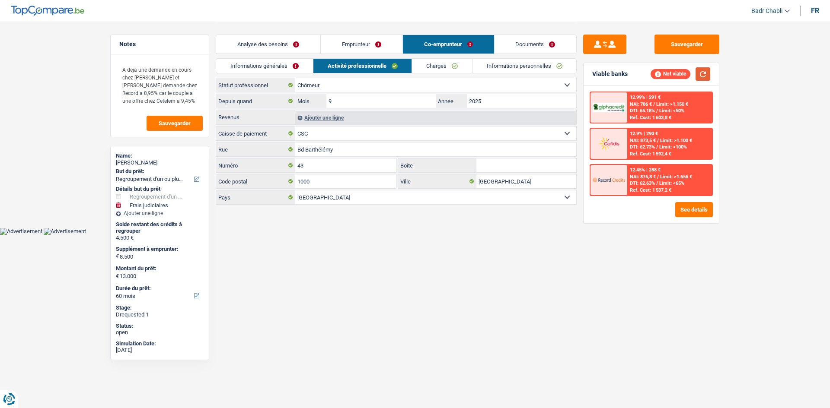
click at [702, 72] on button "button" at bounding box center [702, 73] width 15 height 13
click at [364, 49] on link "Emprunteur" at bounding box center [362, 44] width 82 height 19
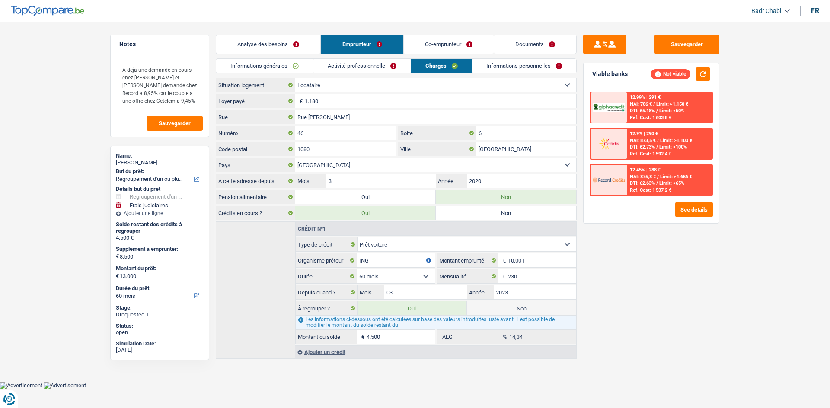
click at [433, 66] on link "Charges" at bounding box center [441, 66] width 61 height 14
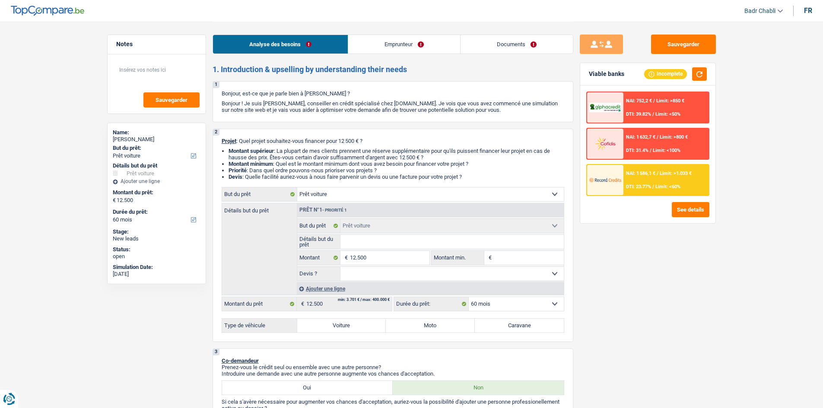
select select "car"
select select "60"
select select "car"
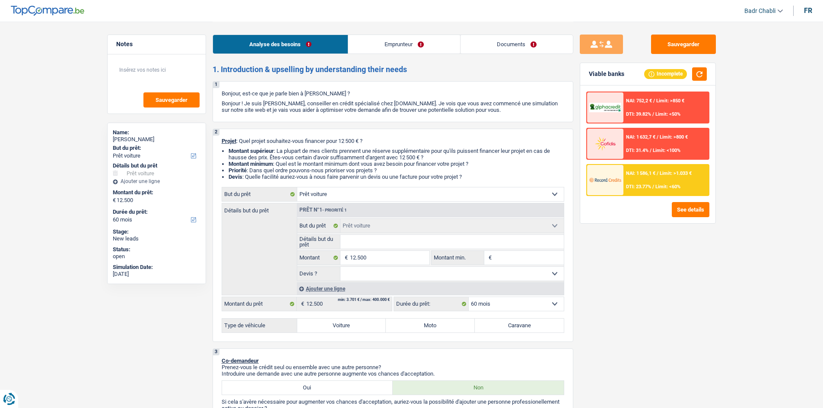
select select "60"
select select "worker"
select select "netSalary"
select select "mealVouchers"
select select "liveWithParents"
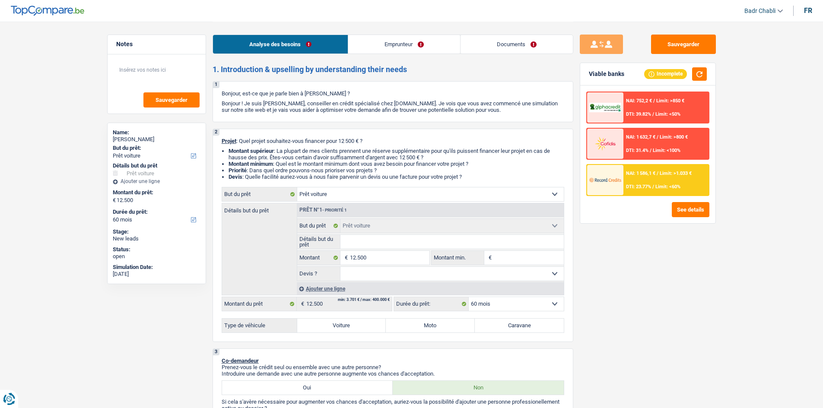
select select "personalLoan"
select select "other"
select select "48"
select select "car"
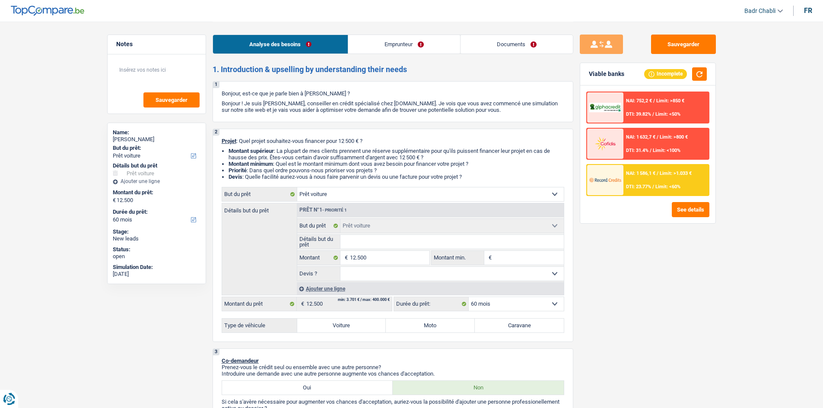
select select "60"
click at [508, 55] on div "Analyse des besoins Emprunteur Documents" at bounding box center [393, 40] width 361 height 37
click at [509, 46] on link "Documents" at bounding box center [517, 44] width 112 height 19
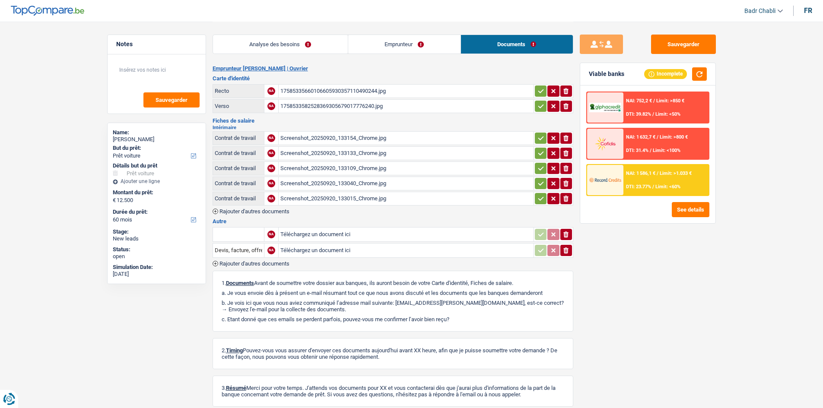
click at [268, 40] on link "Analyse des besoins" at bounding box center [280, 44] width 135 height 19
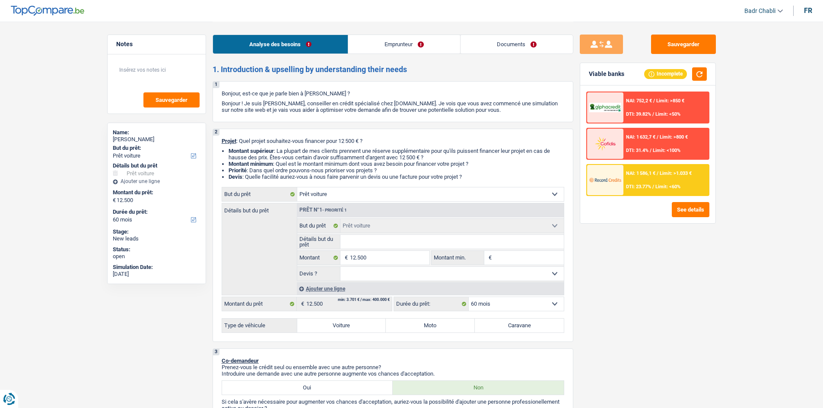
click at [415, 245] on input "Détails but du prêt" at bounding box center [452, 242] width 223 height 14
click at [445, 242] on input "Détails but du prêt" at bounding box center [452, 242] width 223 height 14
type input "M"
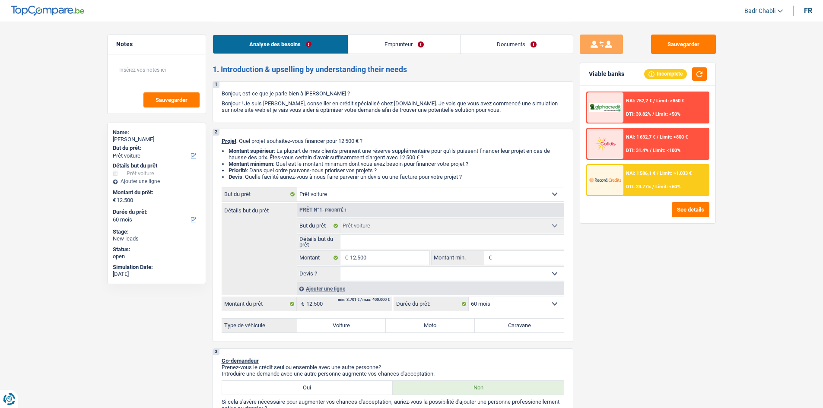
type input "M"
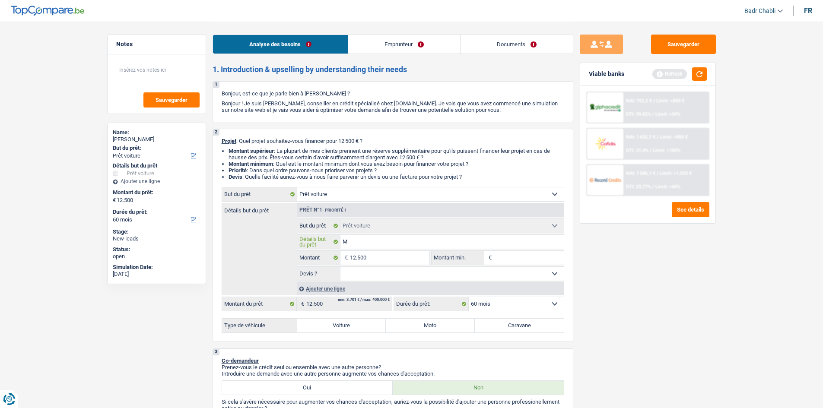
type input "Me"
type input "Mer"
type input "Merc"
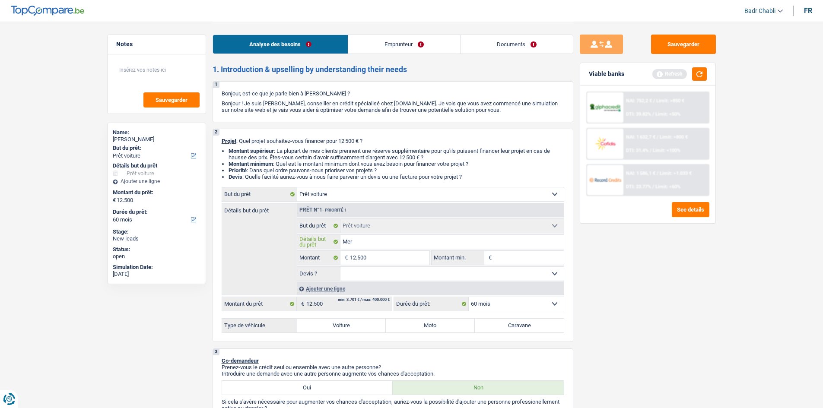
type input "Merc"
type input "Merce"
type input "Merced"
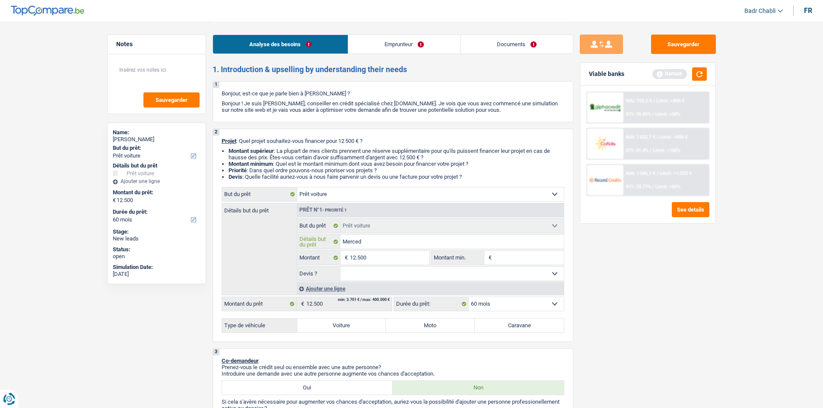
type input "Mercede"
type input "Mercedes"
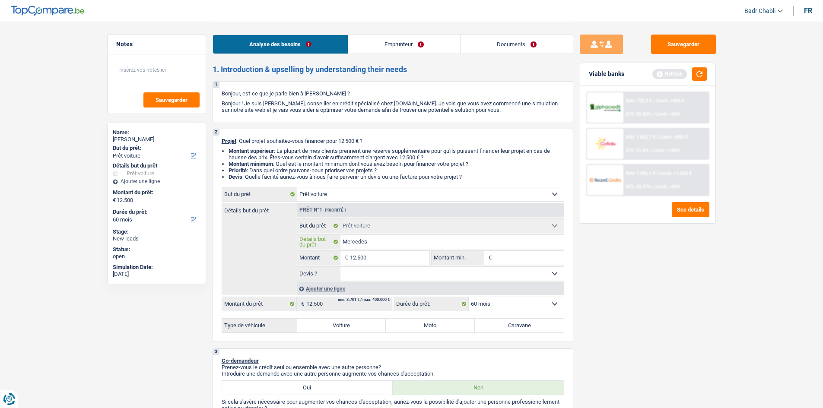
type input "Mercedes"
type input "Mercedes C"
type input "[PERSON_NAME]"
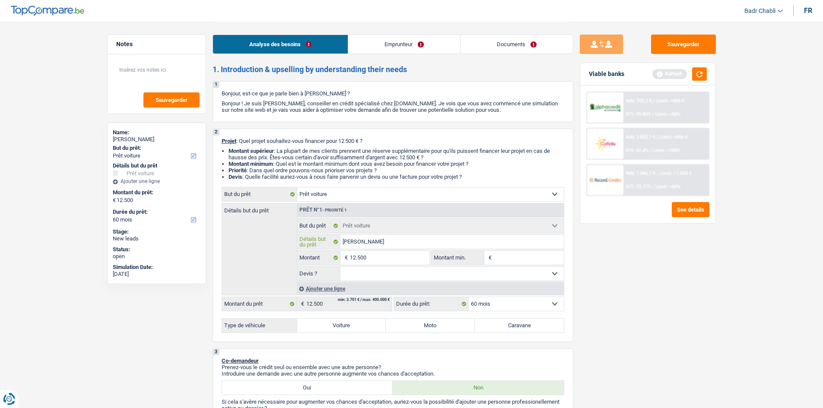
type input "Mercedes Ca"
type input "Mercedes C"
type input "Mercedes Cl"
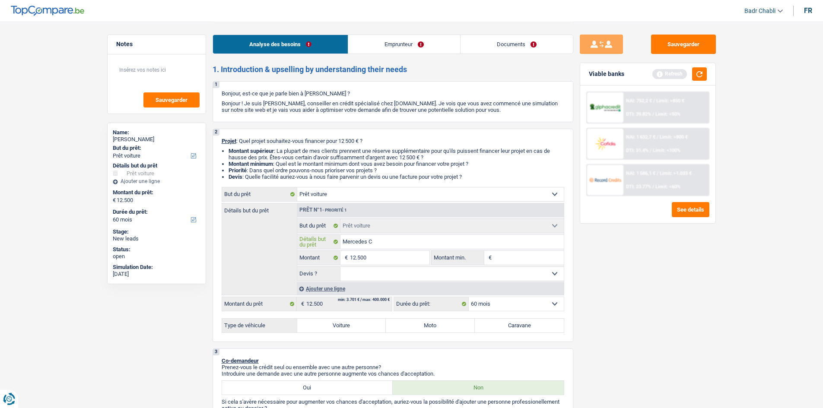
type input "Mercedes Cl"
type input "Mercedes Cla"
type input "Mercedes Clas"
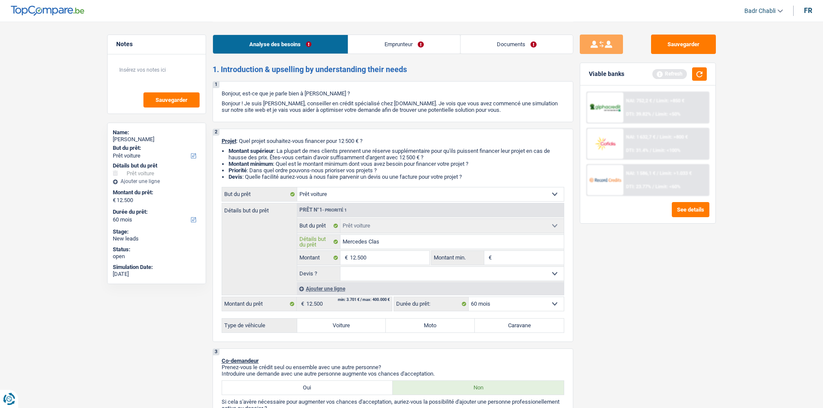
type input "Mercedes Class"
type input "Mercedes Classe"
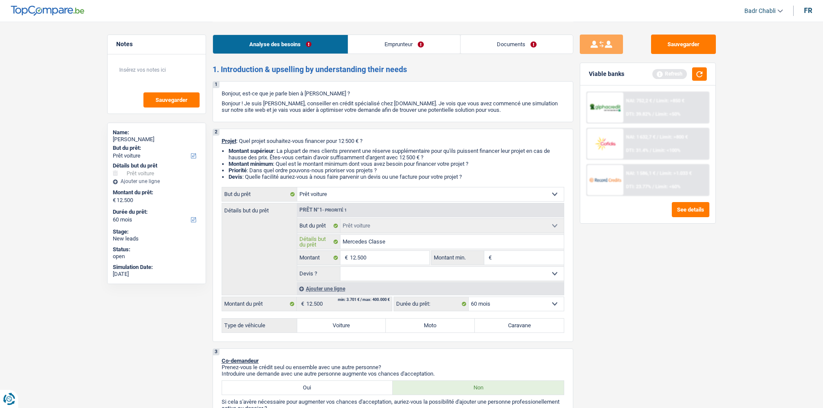
type input "Mercedes Classe"
type input "Mercedes Classe 1"
type input "Mercedes Classe"
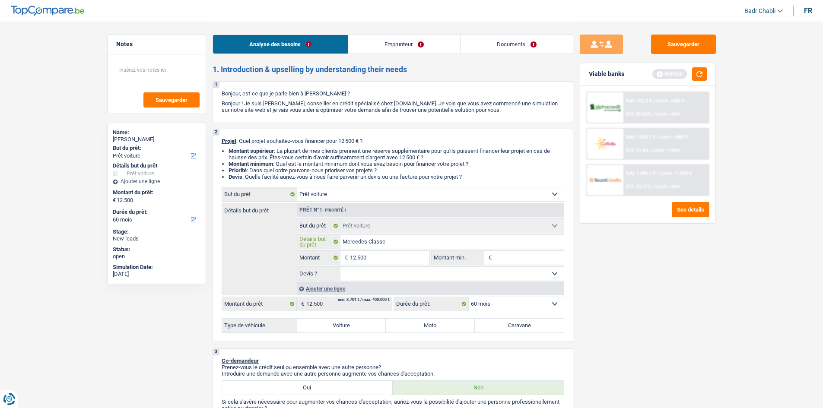
type input "Mercedes Classe A"
type input "Mercedes Classe A 2"
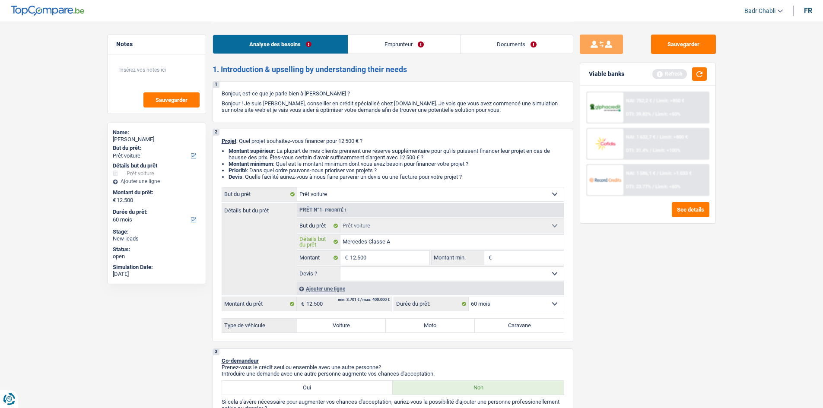
type input "Mercedes Classe A 2"
type input "Mercedes Classe A 20"
type input "Mercedes Classe A 201"
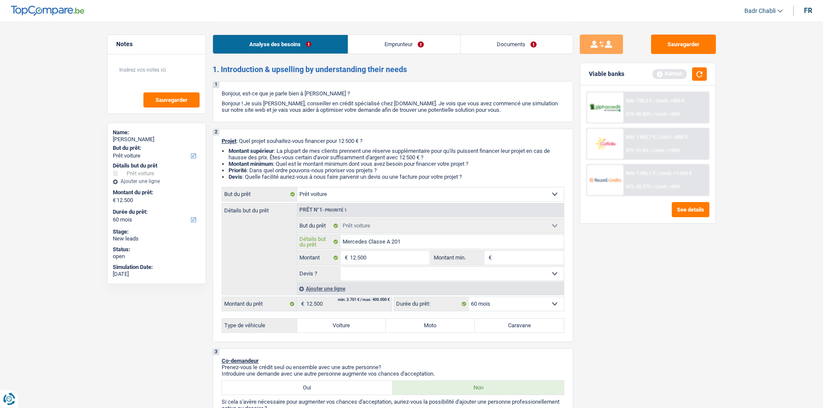
type input "Mercedes Classe A 2013"
click at [389, 261] on input "12.500" at bounding box center [389, 258] width 79 height 14
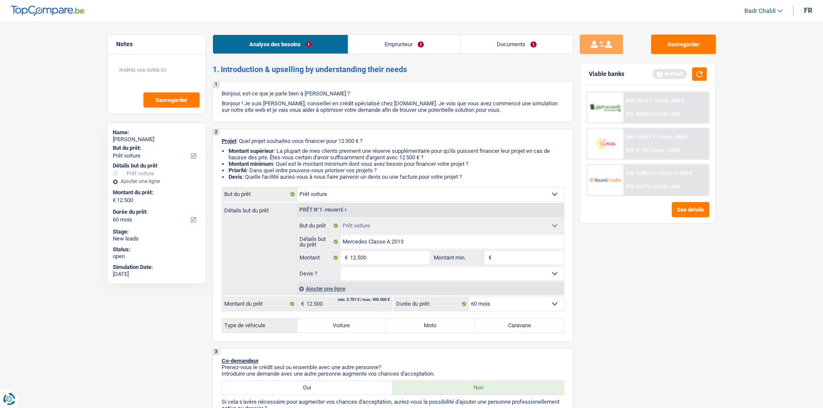
click at [507, 253] on input "Montant min." at bounding box center [529, 258] width 70 height 14
paste input "12.500"
type input "12.500"
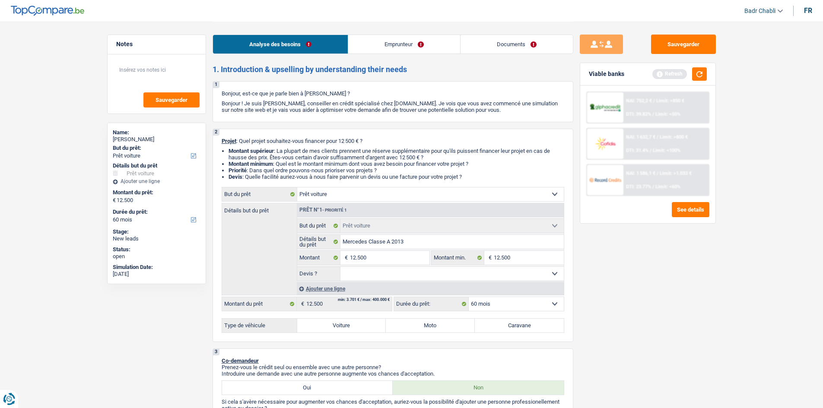
click at [394, 274] on select "Oui Non Non répondu Sélectionner une option" at bounding box center [452, 274] width 223 height 14
select select "yes"
click at [341, 267] on select "Oui Non Non répondu Sélectionner une option" at bounding box center [452, 274] width 223 height 14
select select "yes"
click at [350, 328] on label "Voiture" at bounding box center [341, 326] width 89 height 14
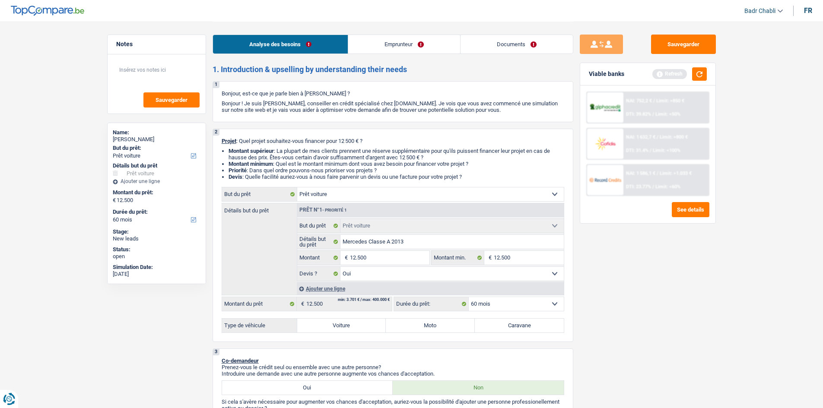
click at [350, 328] on input "Voiture" at bounding box center [341, 326] width 89 height 14
radio input "true"
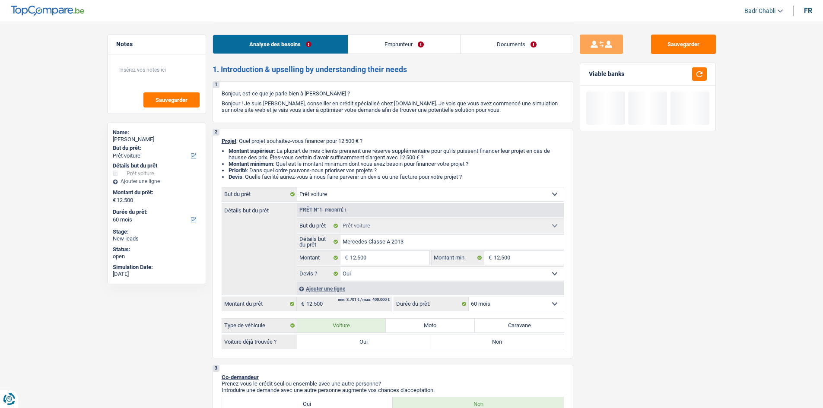
click at [339, 338] on label "Oui" at bounding box center [364, 342] width 134 height 14
click at [339, 338] on input "Oui" at bounding box center [364, 342] width 134 height 14
radio input "true"
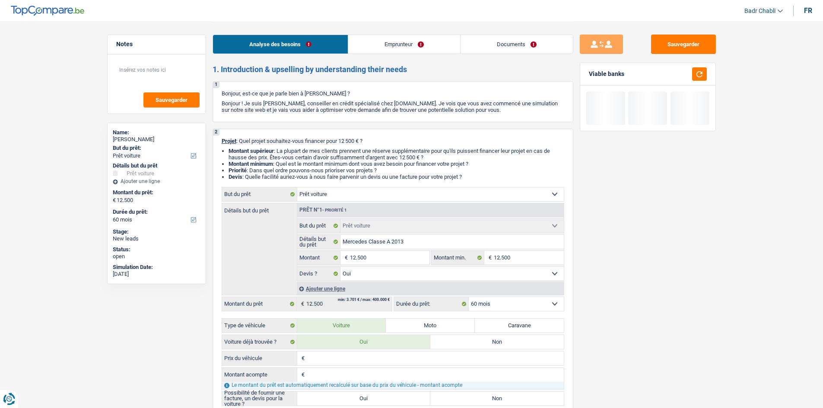
click at [335, 361] on input "Prix du véhicule" at bounding box center [435, 359] width 257 height 14
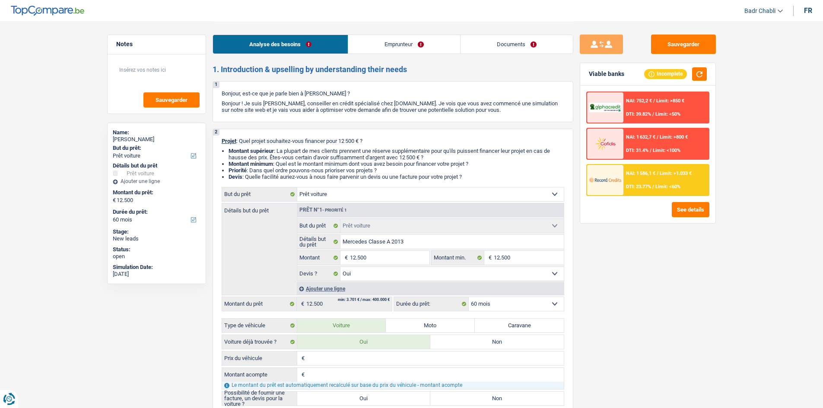
paste input "12.500"
type input "12.500"
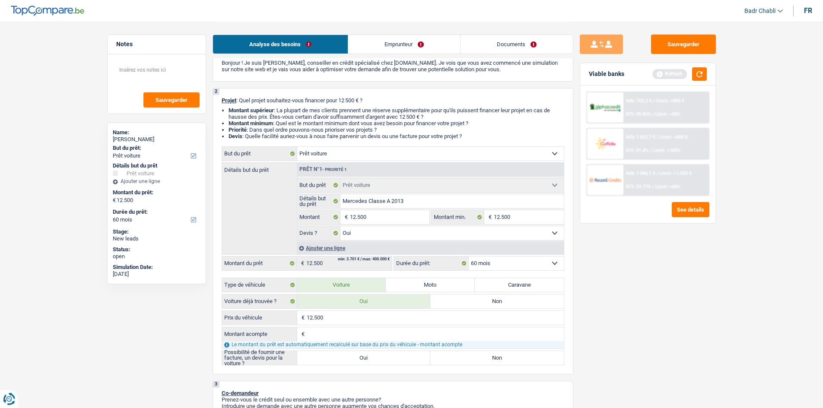
scroll to position [86, 0]
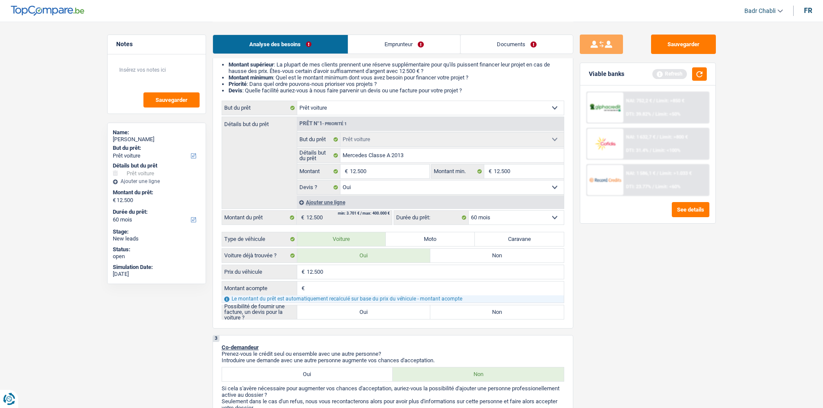
type input "12.500"
click at [372, 321] on div "2 Projet : Quel projet souhaitez-vous financer pour 12 500 € ? Montant supérieu…" at bounding box center [393, 185] width 361 height 287
click at [370, 316] on label "Oui" at bounding box center [364, 313] width 134 height 14
click at [370, 316] on input "Oui" at bounding box center [364, 313] width 134 height 14
radio input "true"
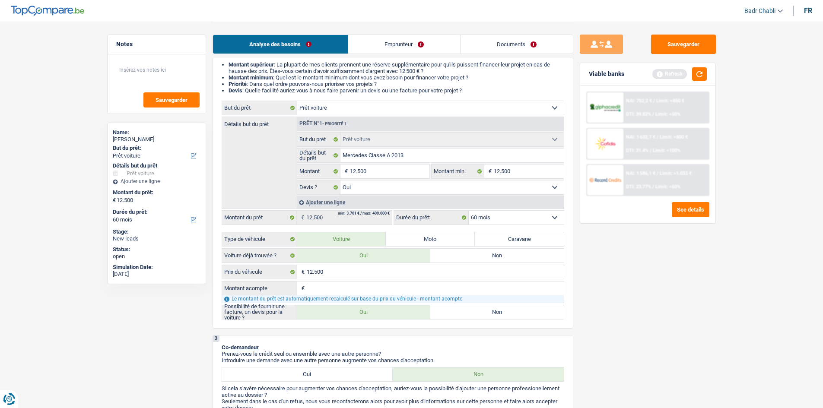
radio input "true"
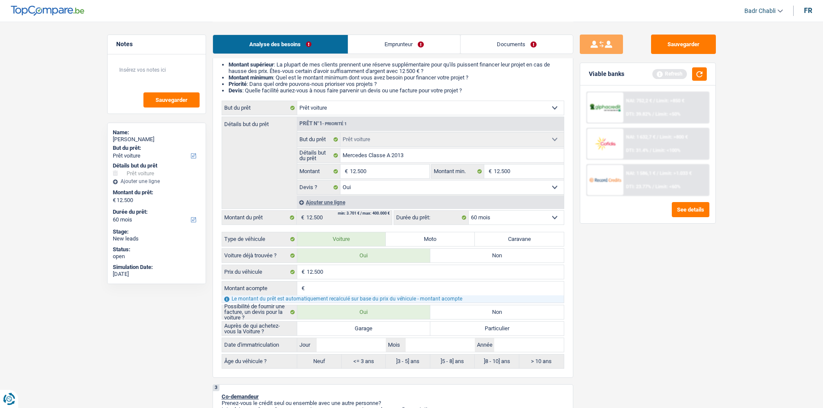
click at [369, 327] on label "Garage" at bounding box center [364, 329] width 134 height 14
click at [369, 327] on input "Garage" at bounding box center [364, 329] width 134 height 14
radio input "true"
click at [360, 351] on input "Jour" at bounding box center [351, 345] width 69 height 14
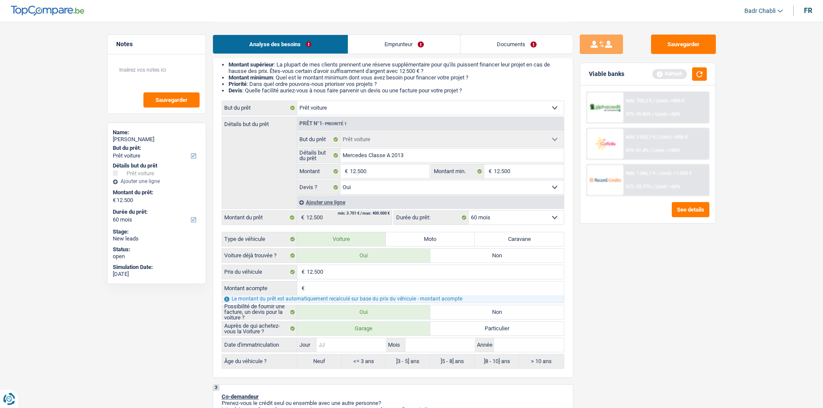
type input "0"
type input "01"
type input "0"
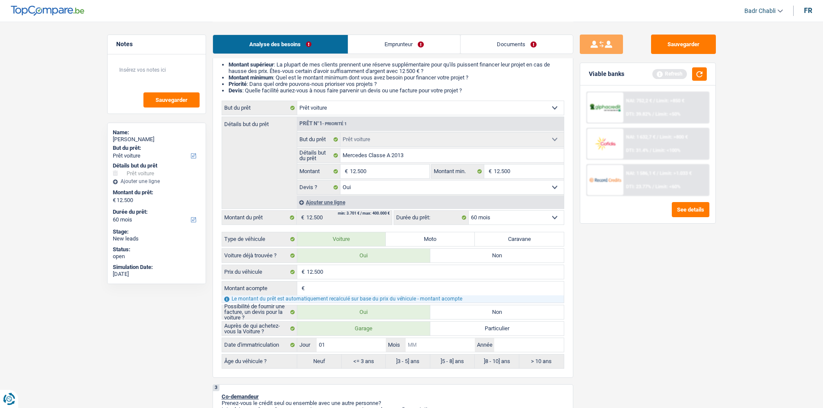
type input "0"
type input "01"
type input "2"
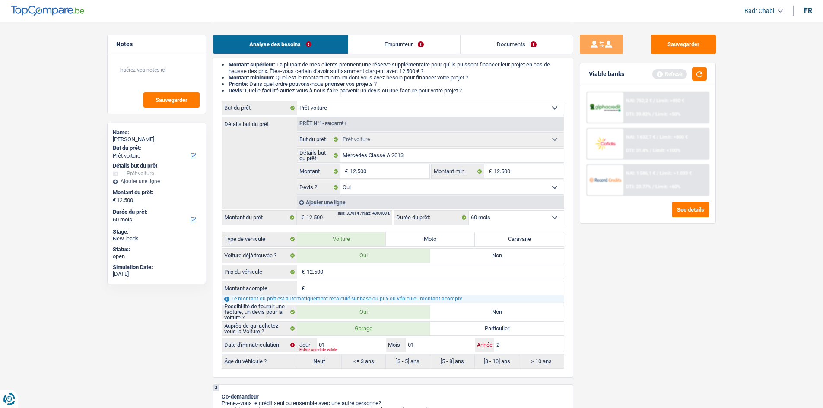
type input "20"
type input "201"
type input "2013"
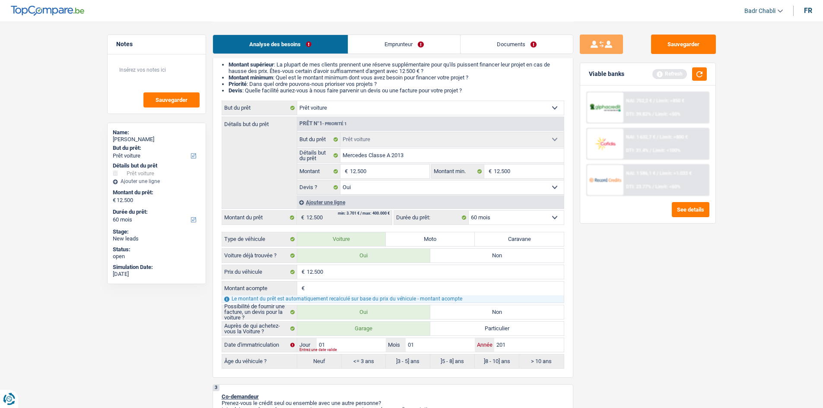
type input "2013"
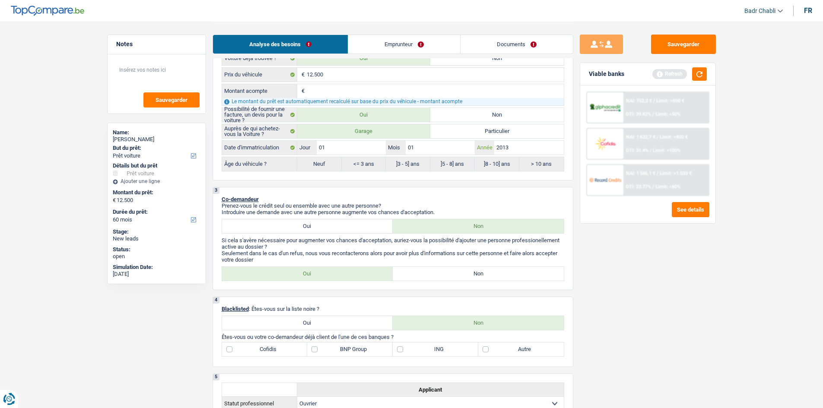
scroll to position [346, 0]
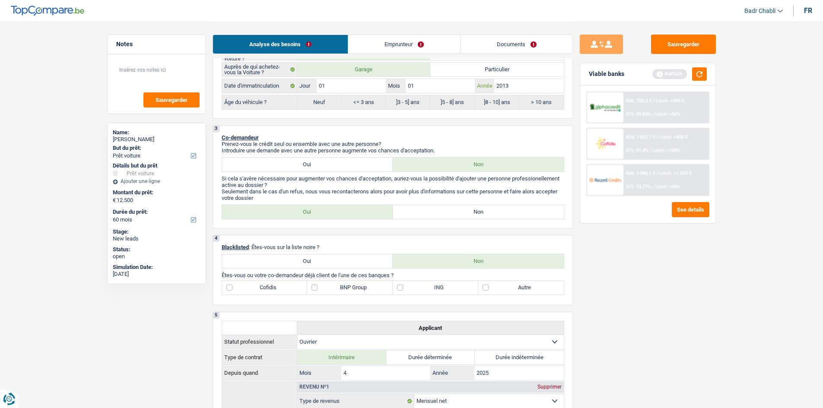
type input "2013"
radio input "false"
radio input "true"
click at [474, 212] on label "Non" at bounding box center [478, 212] width 171 height 14
click at [474, 212] on input "Non" at bounding box center [478, 212] width 171 height 14
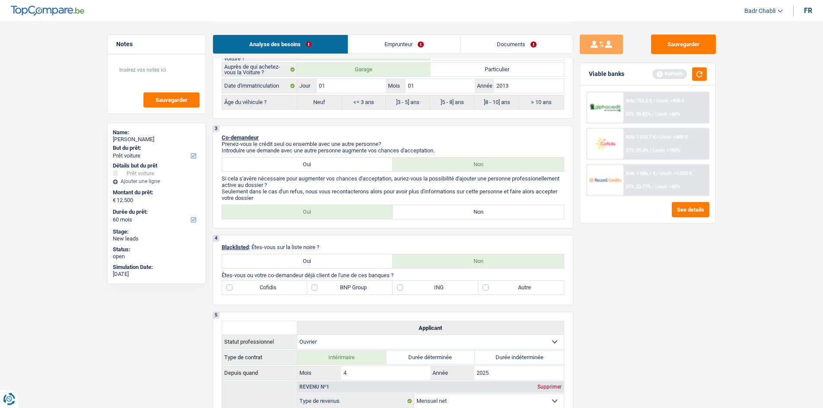
radio input "true"
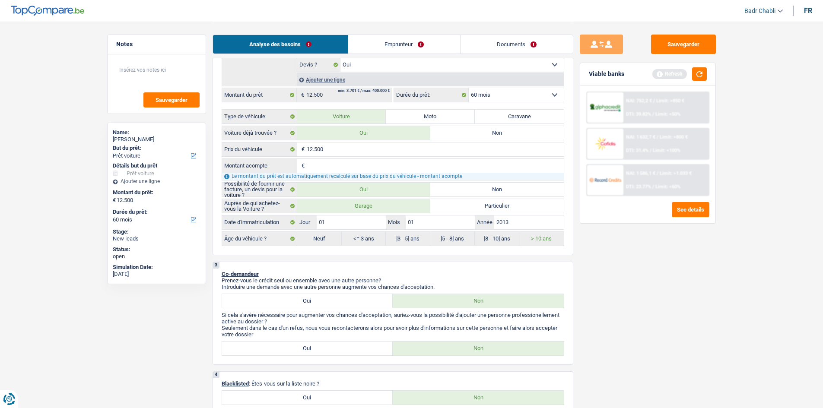
scroll to position [0, 0]
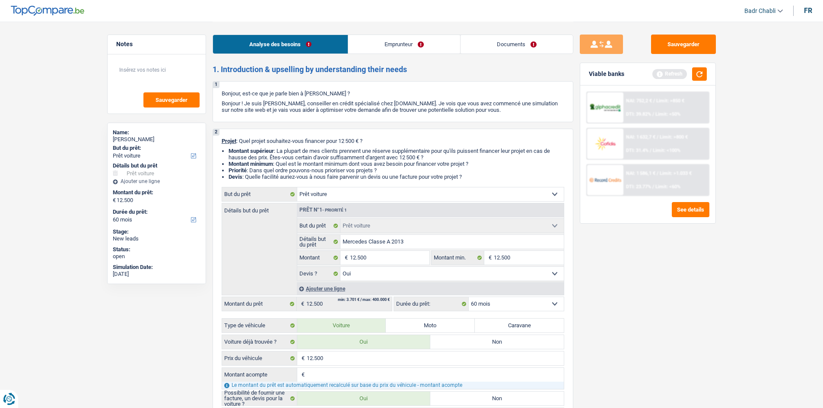
click at [367, 46] on link "Emprunteur" at bounding box center [404, 44] width 112 height 19
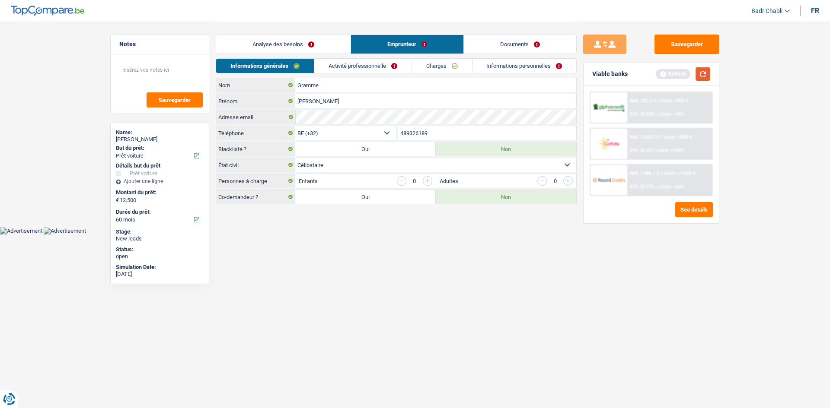
click at [709, 73] on button "button" at bounding box center [702, 73] width 15 height 13
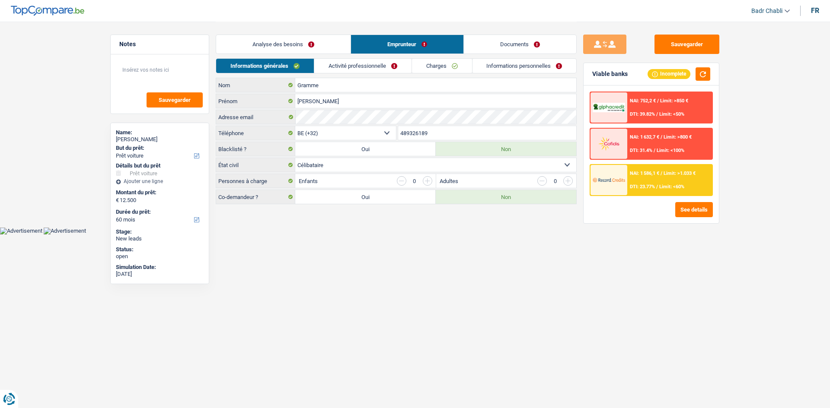
click at [333, 166] on select "Célibataire Marié(e) Cohabitant(e) légal(e) Divorcé(e) Veuf(ve) Séparé (de fait…" at bounding box center [435, 165] width 281 height 14
click at [295, 158] on select "Célibataire Marié(e) Cohabitant(e) légal(e) Divorcé(e) Veuf(ve) Séparé (de fait…" at bounding box center [435, 165] width 281 height 14
click at [301, 46] on link "Analyse des besoins" at bounding box center [283, 44] width 134 height 19
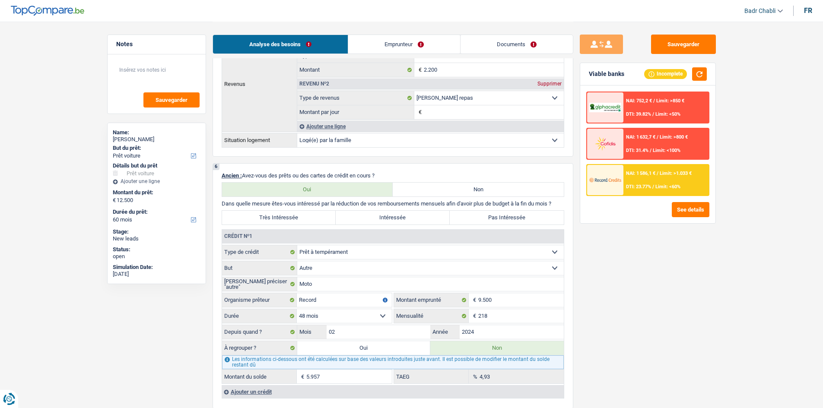
scroll to position [864, 0]
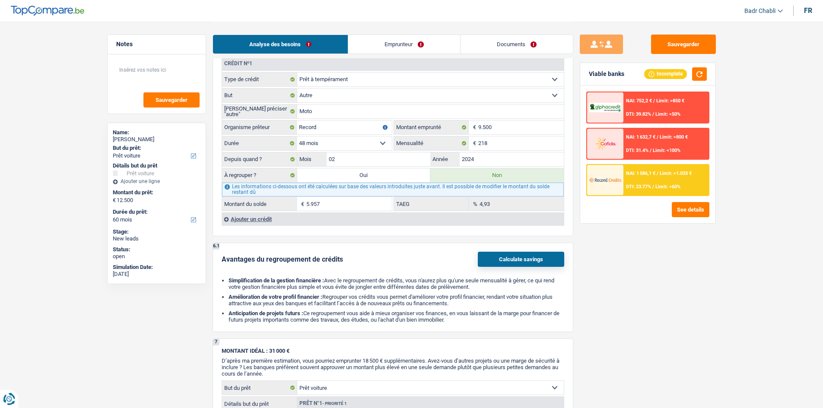
click at [361, 174] on label "Oui" at bounding box center [364, 176] width 134 height 14
click at [361, 174] on input "Oui" at bounding box center [364, 176] width 134 height 14
radio input "true"
type input "18.457"
type input "5.957"
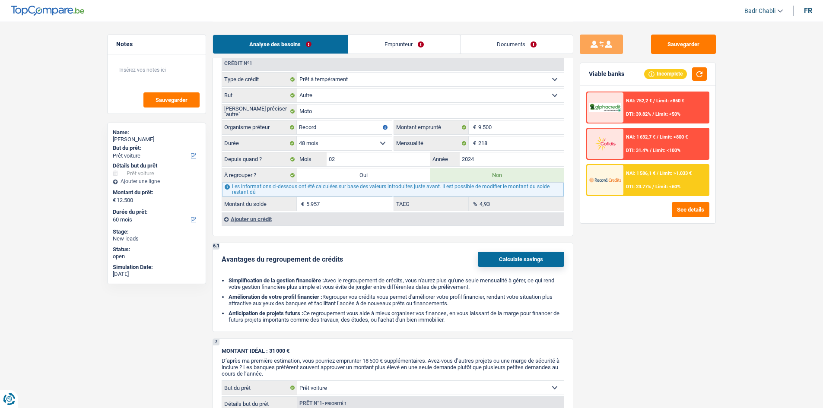
select select
radio input "false"
type input "5.957"
select select
select select "refinancing"
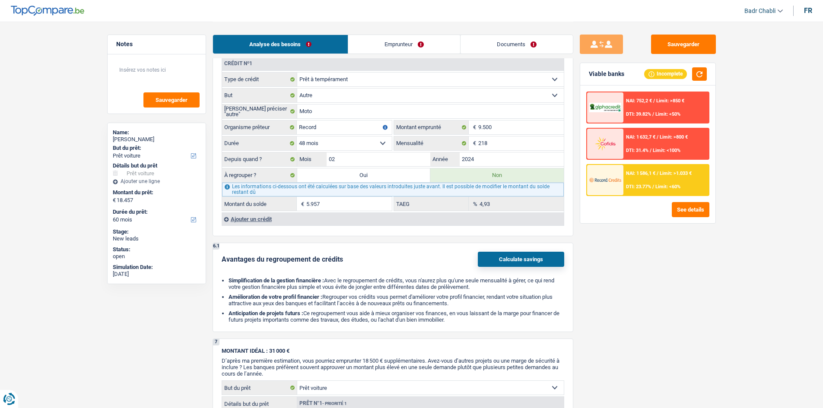
select select "refinancing"
select select "84"
select select "refinancing"
select select "84"
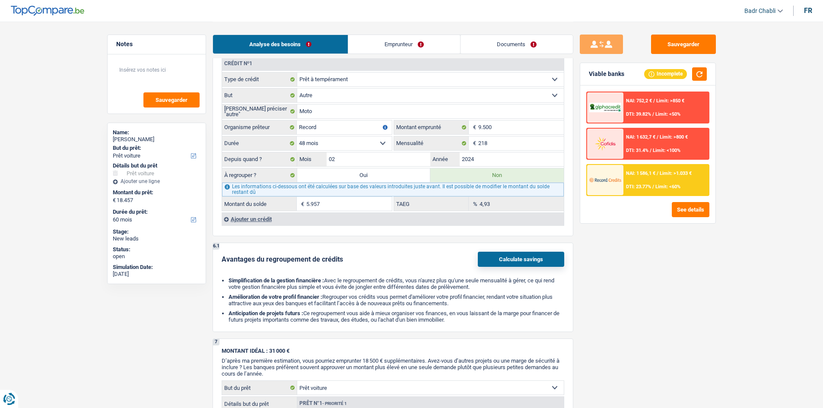
select select "refinancing"
select select "84"
select select "car"
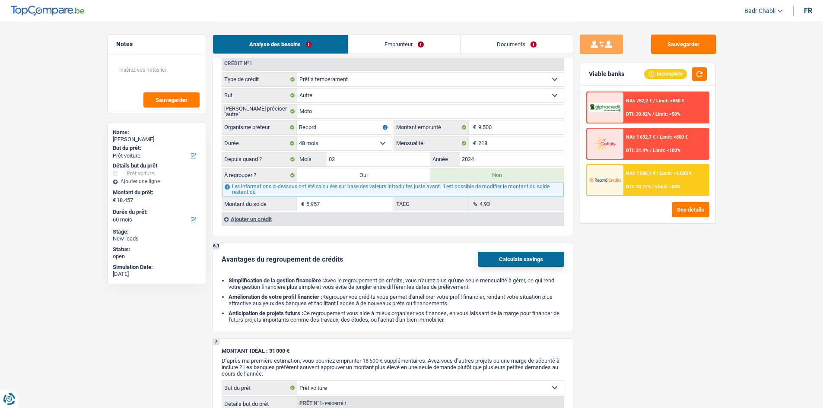
select select "yes"
select select "car"
select select "yes"
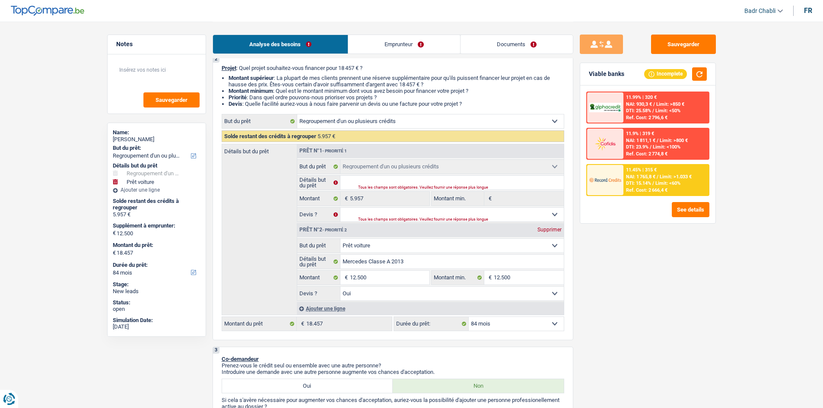
scroll to position [173, 0]
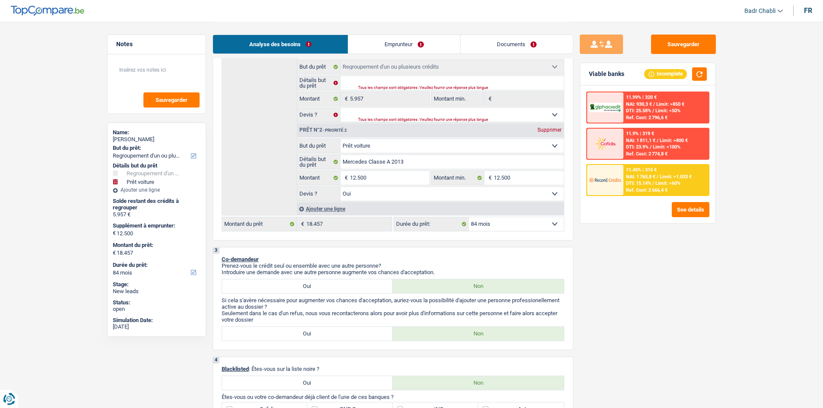
click at [653, 176] on span "NAI: 1 765,8 €" at bounding box center [640, 177] width 29 height 6
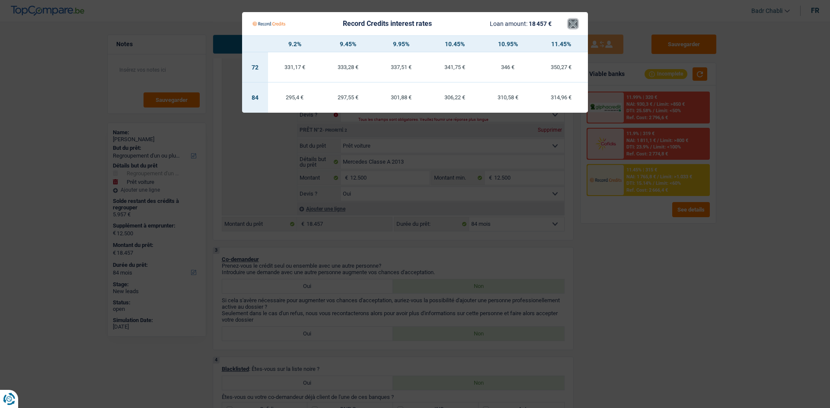
click at [573, 25] on button "×" at bounding box center [572, 23] width 9 height 9
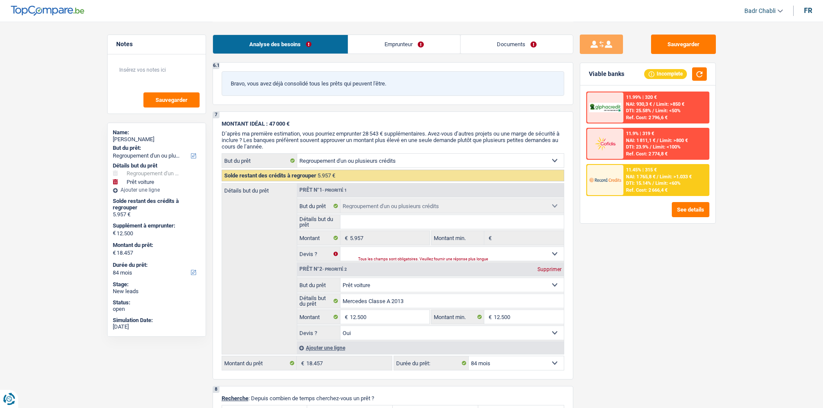
scroll to position [1124, 0]
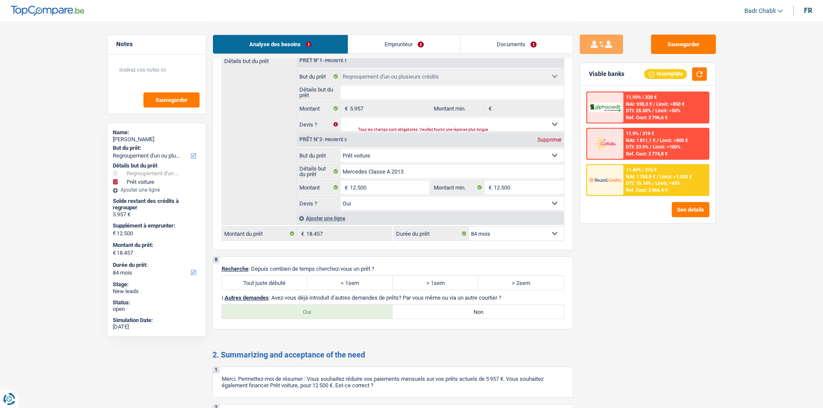
click at [251, 287] on label "Tout juste débuté" at bounding box center [265, 283] width 86 height 14
click at [251, 287] on input "Tout juste débuté" at bounding box center [265, 283] width 86 height 14
radio input "true"
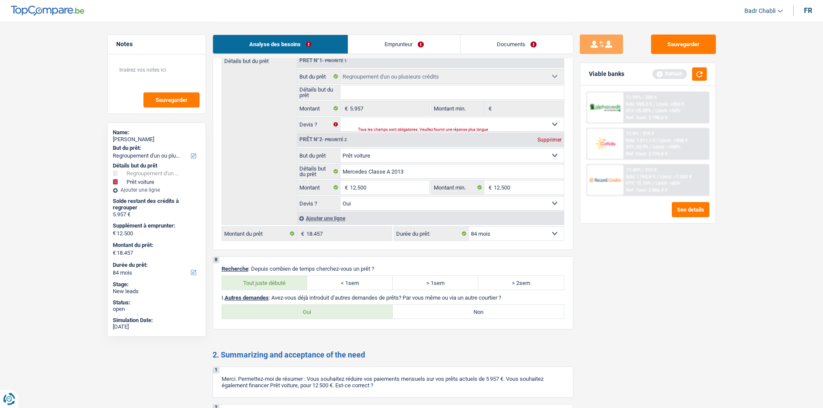
click at [502, 312] on label "Non" at bounding box center [478, 312] width 171 height 14
click at [502, 312] on input "Non" at bounding box center [478, 312] width 171 height 14
radio input "true"
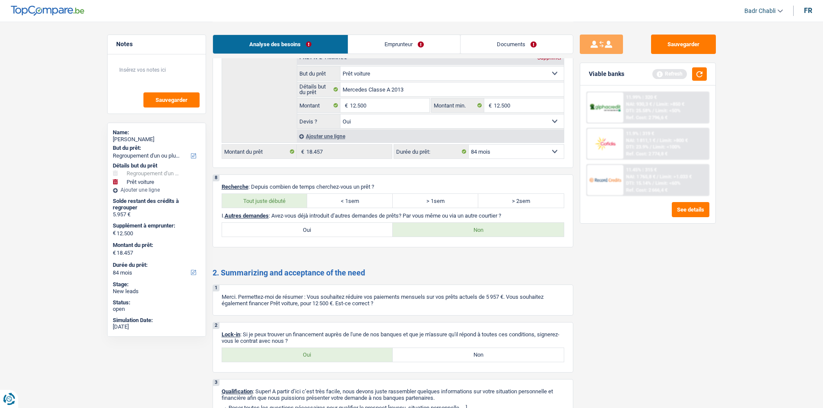
scroll to position [1253, 0]
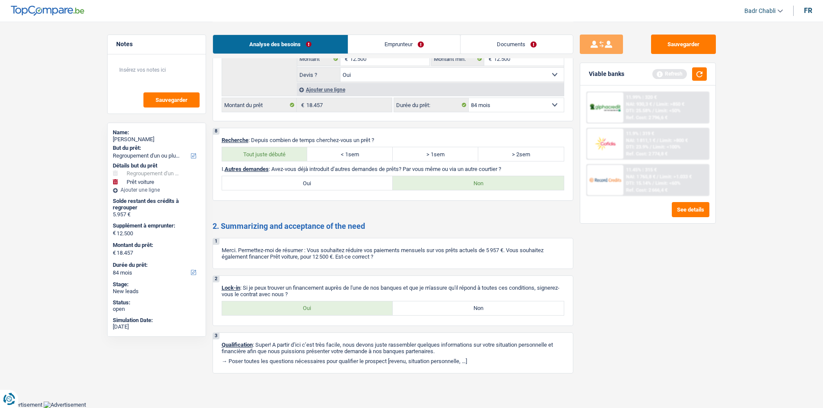
click at [327, 309] on label "Oui" at bounding box center [307, 309] width 171 height 14
click at [327, 309] on input "Oui" at bounding box center [307, 309] width 171 height 14
radio input "true"
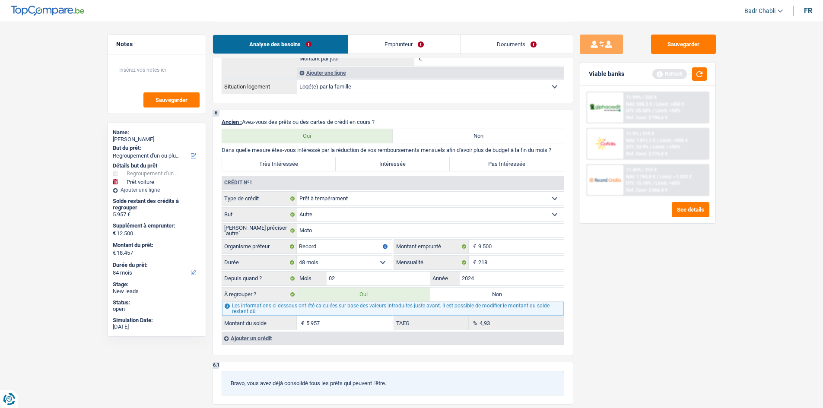
scroll to position [691, 0]
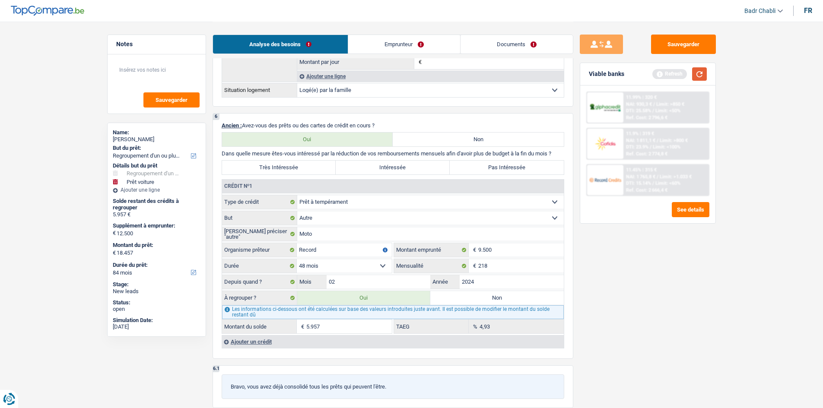
click at [704, 74] on button "button" at bounding box center [699, 73] width 15 height 13
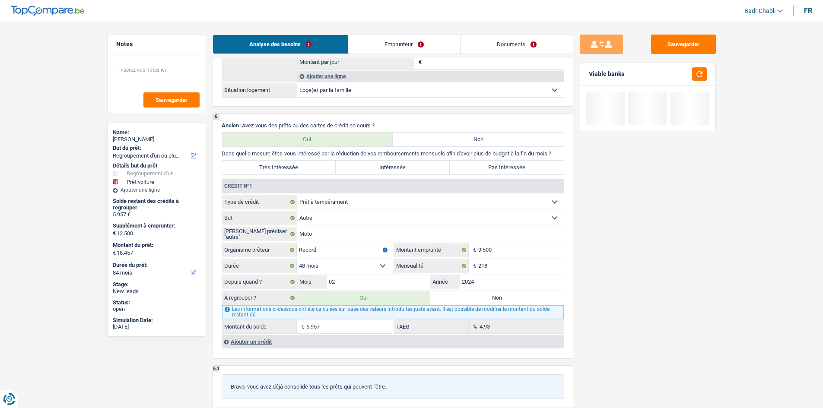
click at [340, 168] on label "Intéressée" at bounding box center [393, 168] width 114 height 14
click at [340, 168] on input "Intéressée" at bounding box center [393, 168] width 114 height 14
radio input "true"
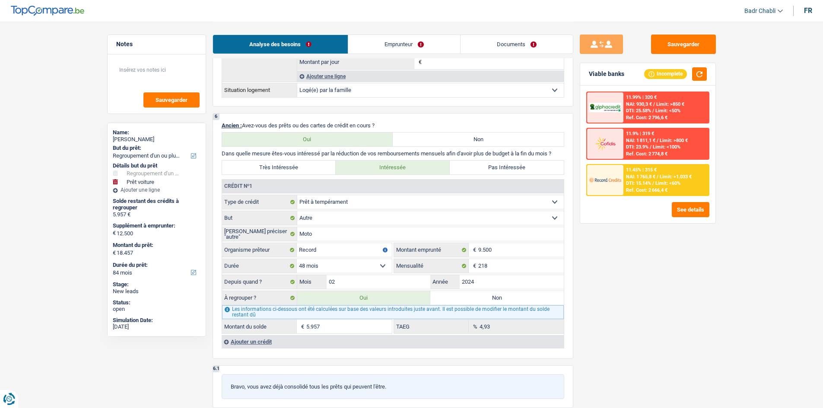
click at [313, 167] on label "Très Intéressée" at bounding box center [279, 168] width 114 height 14
click at [313, 167] on input "Très Intéressée" at bounding box center [279, 168] width 114 height 14
radio input "true"
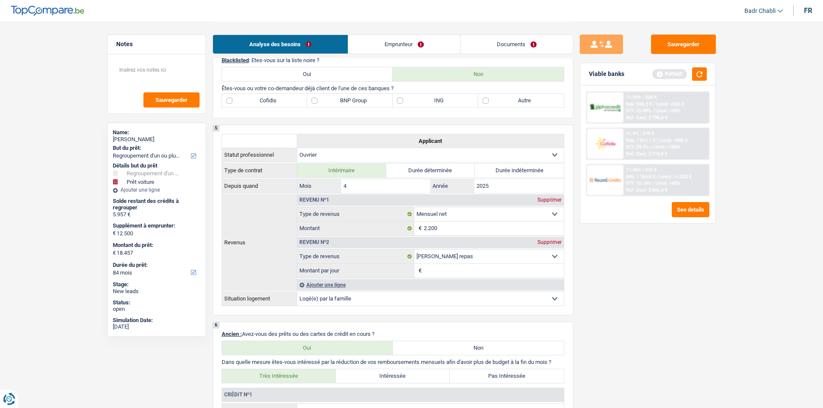
scroll to position [475, 0]
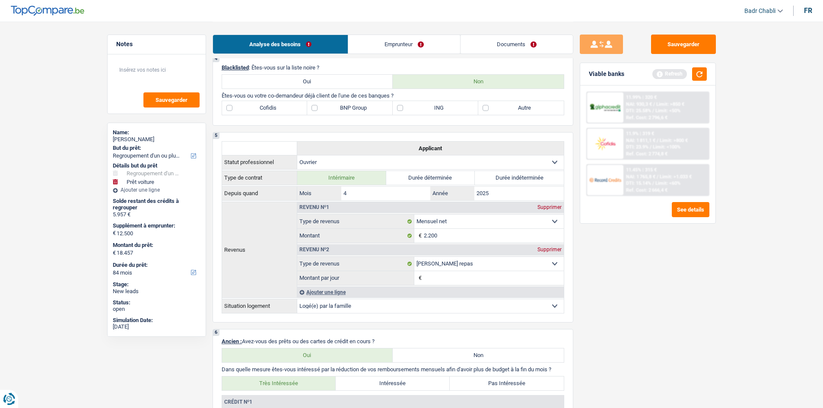
click at [400, 108] on label "ING" at bounding box center [436, 108] width 86 height 14
click at [400, 108] on input "ING" at bounding box center [436, 108] width 86 height 14
checkbox input "true"
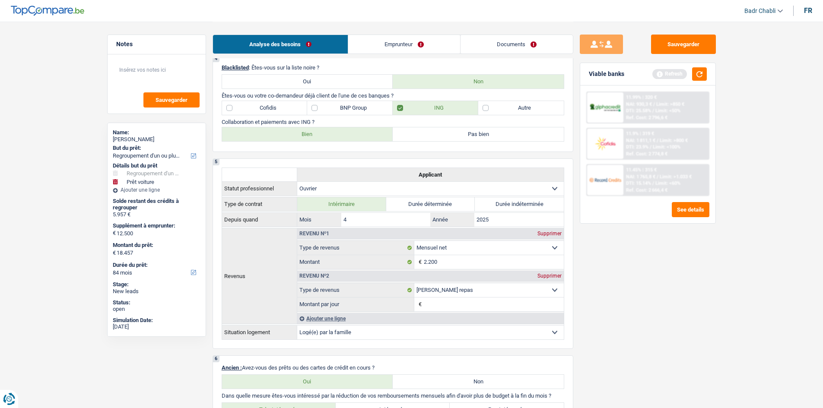
click at [313, 134] on label "Bien" at bounding box center [307, 135] width 171 height 14
click at [313, 134] on input "Bien" at bounding box center [307, 135] width 171 height 14
radio input "true"
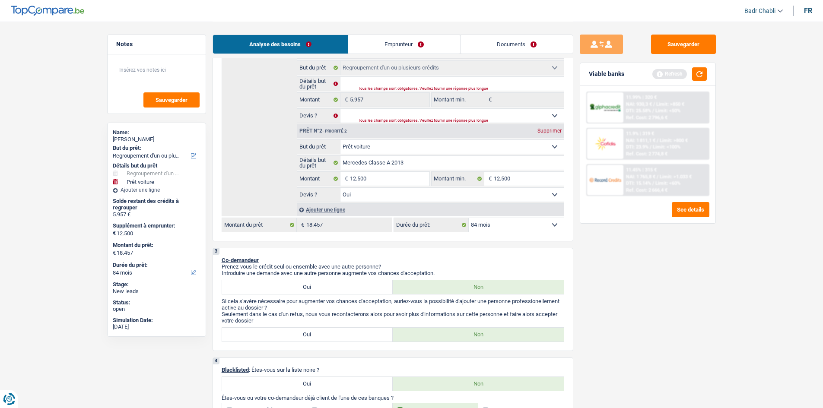
scroll to position [0, 0]
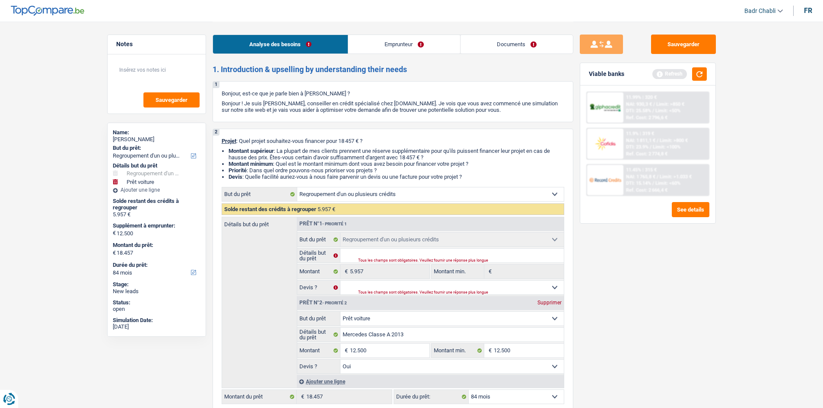
click at [377, 35] on link "Emprunteur" at bounding box center [404, 44] width 112 height 19
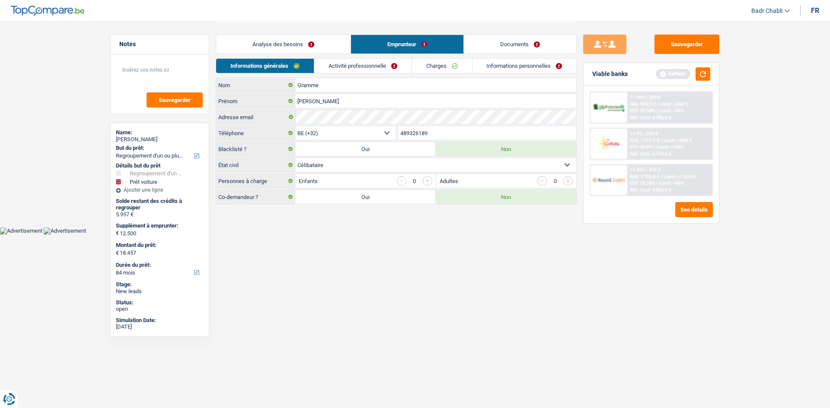
click at [357, 66] on link "Activité professionnelle" at bounding box center [362, 66] width 97 height 14
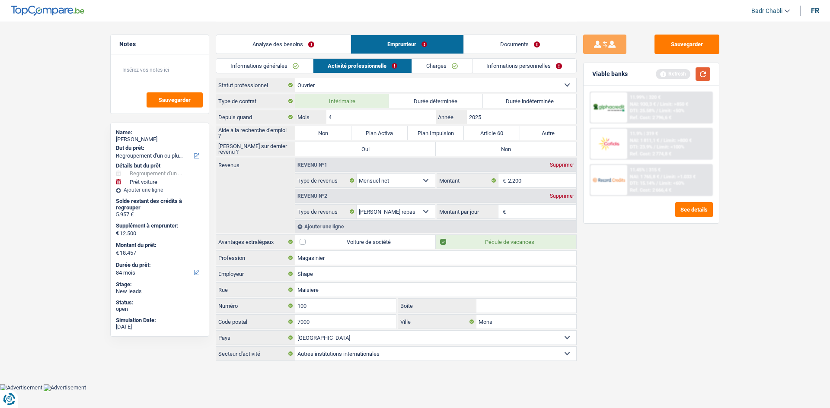
click at [702, 72] on button "button" at bounding box center [702, 73] width 15 height 13
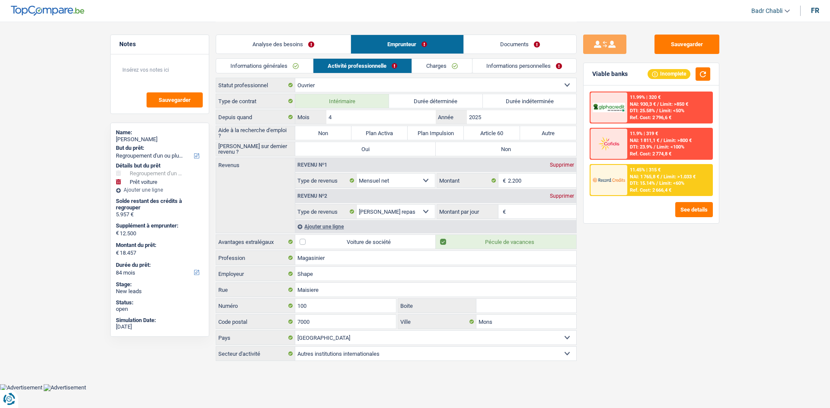
click at [327, 131] on label "Non" at bounding box center [323, 133] width 56 height 14
click at [327, 131] on input "Non" at bounding box center [323, 133] width 56 height 14
radio input "true"
click at [488, 146] on label "Non" at bounding box center [506, 149] width 140 height 14
click at [488, 146] on input "Non" at bounding box center [506, 149] width 140 height 14
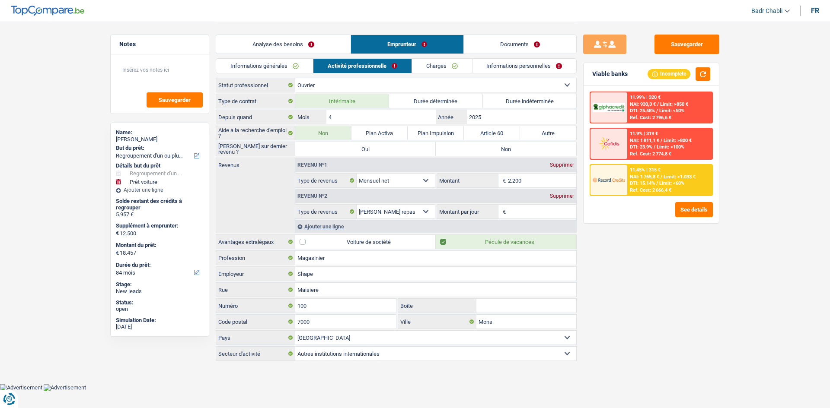
radio input "true"
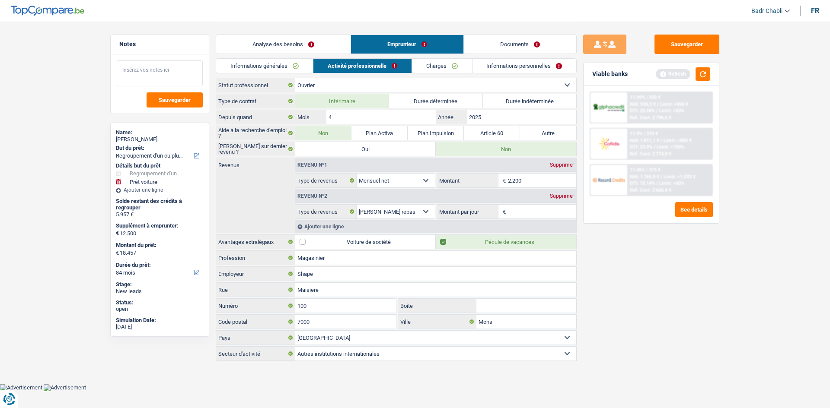
click at [158, 74] on textarea at bounding box center [160, 74] width 86 height 26
click at [161, 74] on textarea at bounding box center [160, 74] width 86 height 26
click at [311, 278] on input "Shape" at bounding box center [435, 274] width 281 height 14
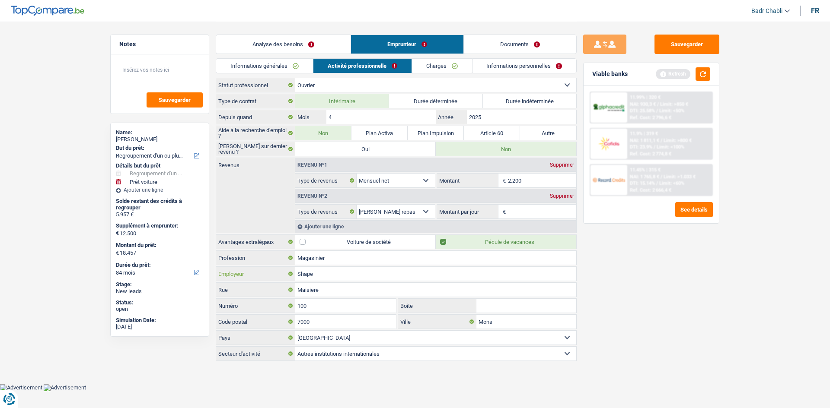
type input "P"
type input "Peps Interim"
click at [522, 219] on div "Revenu nº1 Supprimer Allocation d'handicap Allocations chômage Allocations fami…" at bounding box center [435, 195] width 281 height 75
click at [523, 216] on input "Montant par jour" at bounding box center [542, 212] width 69 height 14
type input "8,0"
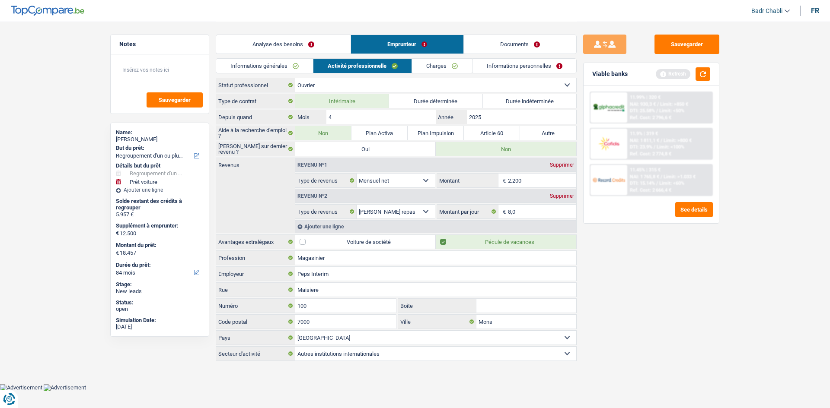
click at [454, 70] on link "Charges" at bounding box center [442, 66] width 60 height 14
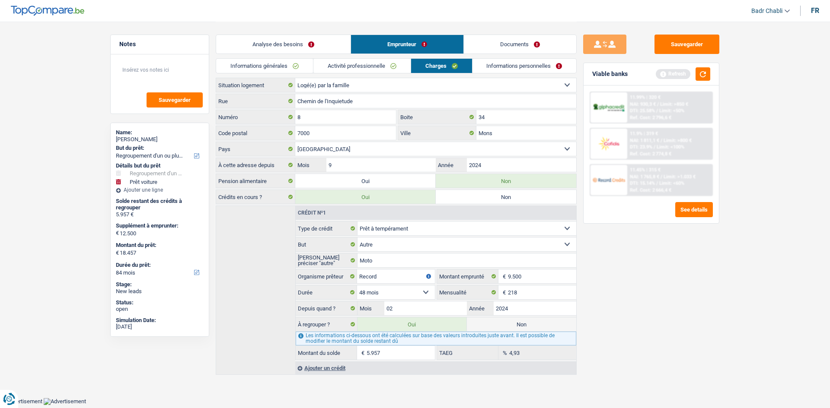
click at [504, 69] on link "Informations personnelles" at bounding box center [524, 66] width 104 height 14
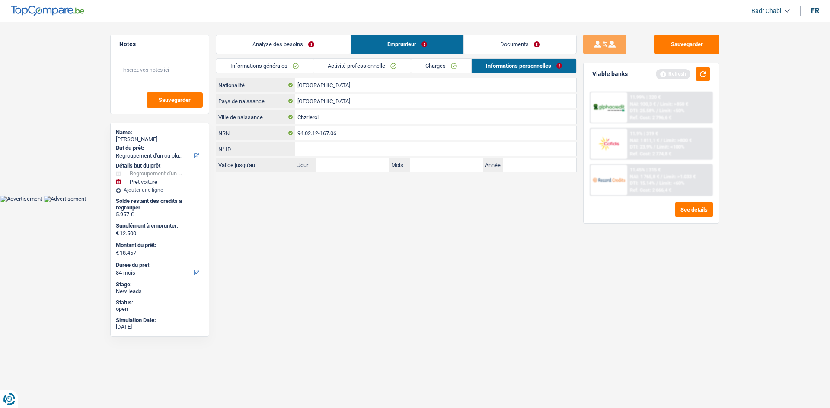
click at [451, 69] on link "Charges" at bounding box center [441, 66] width 60 height 14
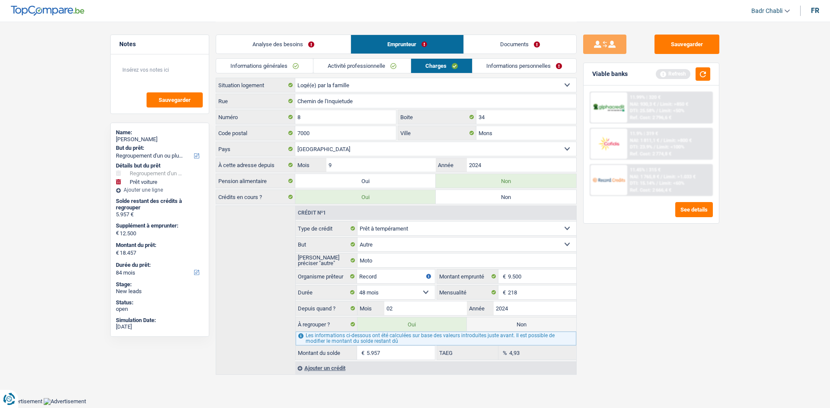
click at [536, 67] on link "Informations personnelles" at bounding box center [524, 66] width 104 height 14
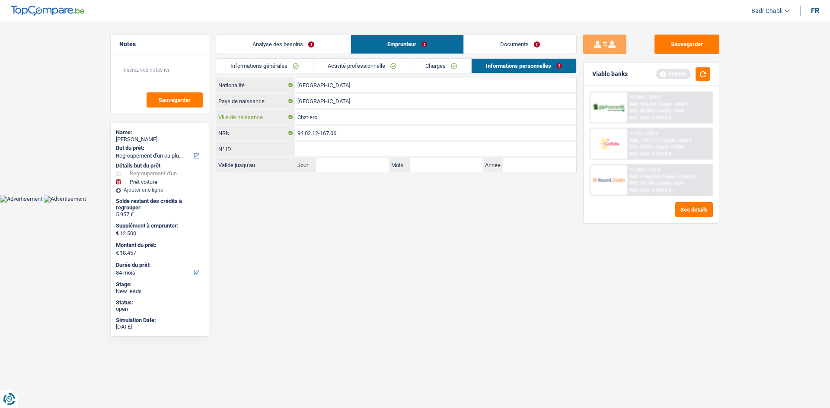
click at [306, 118] on input "Chzrleroi" at bounding box center [435, 117] width 281 height 14
type input "[GEOGRAPHIC_DATA]"
click at [130, 71] on textarea at bounding box center [160, 74] width 86 height 26
type textarea "Sa conjointe paie le loyer, monsieur [PERSON_NAME] le reste"
click at [440, 67] on link "Charges" at bounding box center [441, 66] width 60 height 14
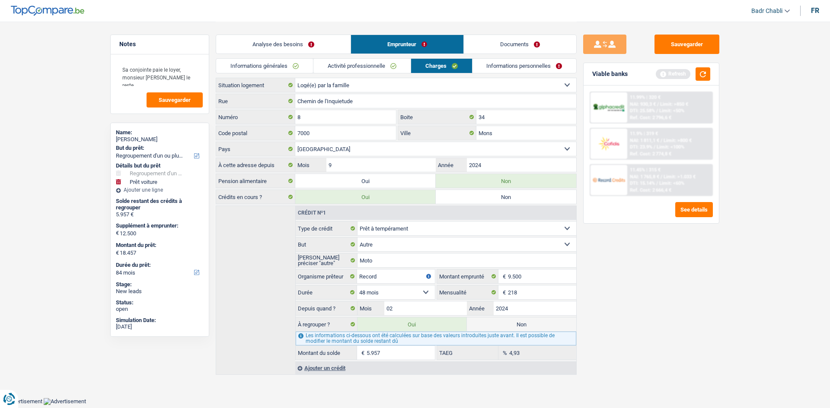
click at [531, 63] on link "Informations personnelles" at bounding box center [524, 66] width 104 height 14
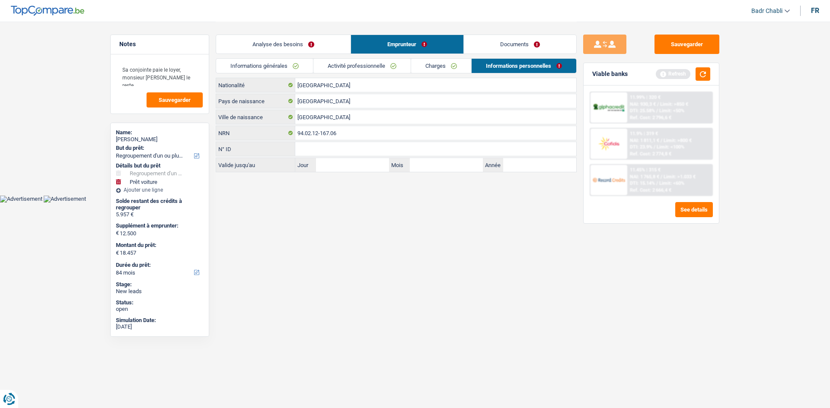
click at [505, 46] on link "Documents" at bounding box center [520, 44] width 112 height 19
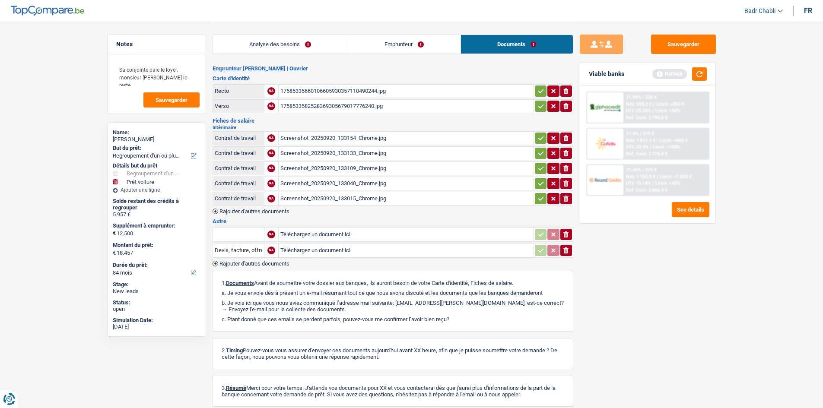
click at [347, 92] on div "17585335660106605930357110490244.jpg" at bounding box center [407, 91] width 252 height 13
click at [322, 130] on table "Contrat de travail NA Screenshot_20250920_133154_Chrome.jpg ionicons-v5-e Contr…" at bounding box center [393, 168] width 361 height 77
click at [323, 134] on div "Screenshot_20250920_133154_Chrome.jpg" at bounding box center [407, 138] width 252 height 13
click at [354, 153] on div "Screenshot_20250920_133133_Chrome.jpg" at bounding box center [407, 153] width 252 height 13
click at [689, 47] on button "Sauvegarder" at bounding box center [683, 44] width 65 height 19
